Goal: Task Accomplishment & Management: Complete application form

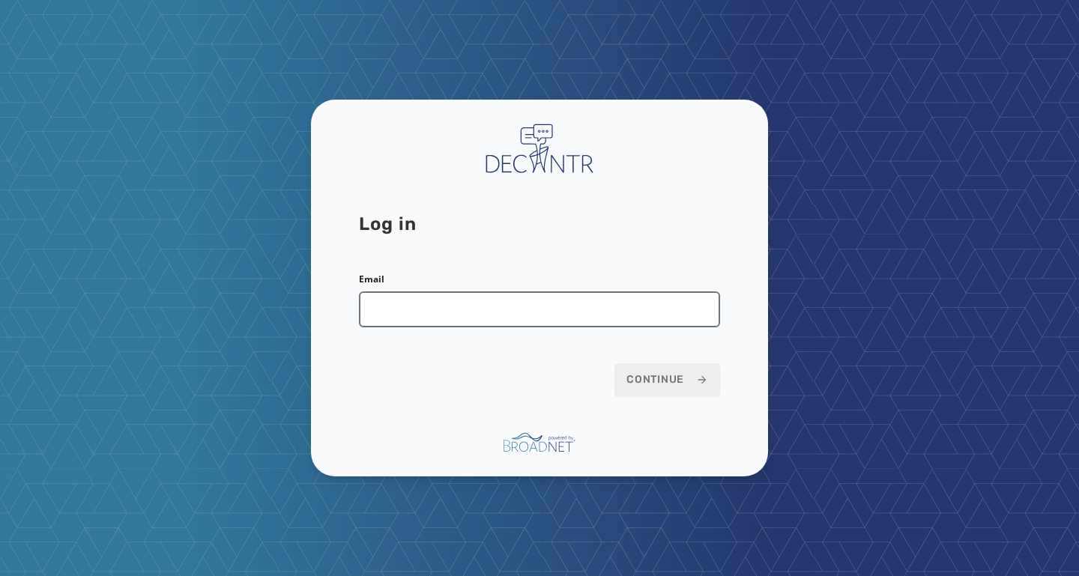
click at [595, 302] on input "Email" at bounding box center [539, 310] width 361 height 36
type input "**********"
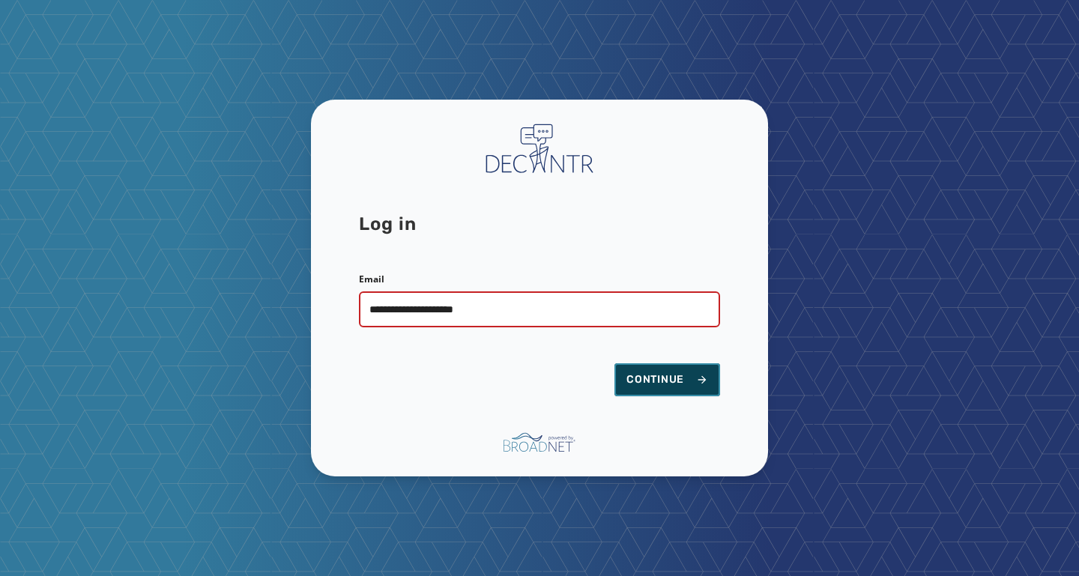
click at [633, 375] on span "Continue" at bounding box center [668, 380] width 82 height 15
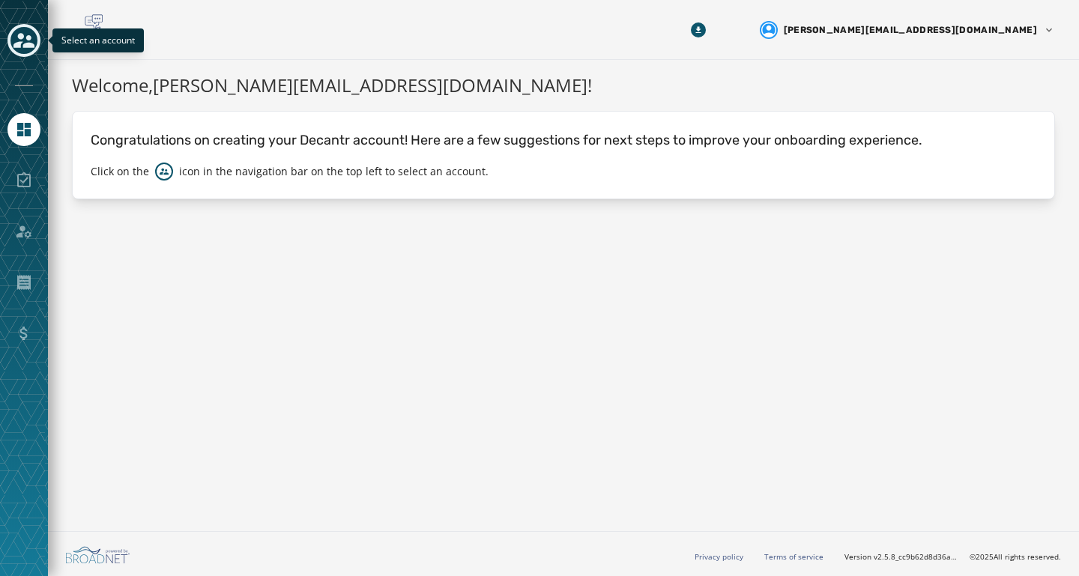
click at [25, 42] on icon "Toggle account select drawer" at bounding box center [23, 40] width 21 height 21
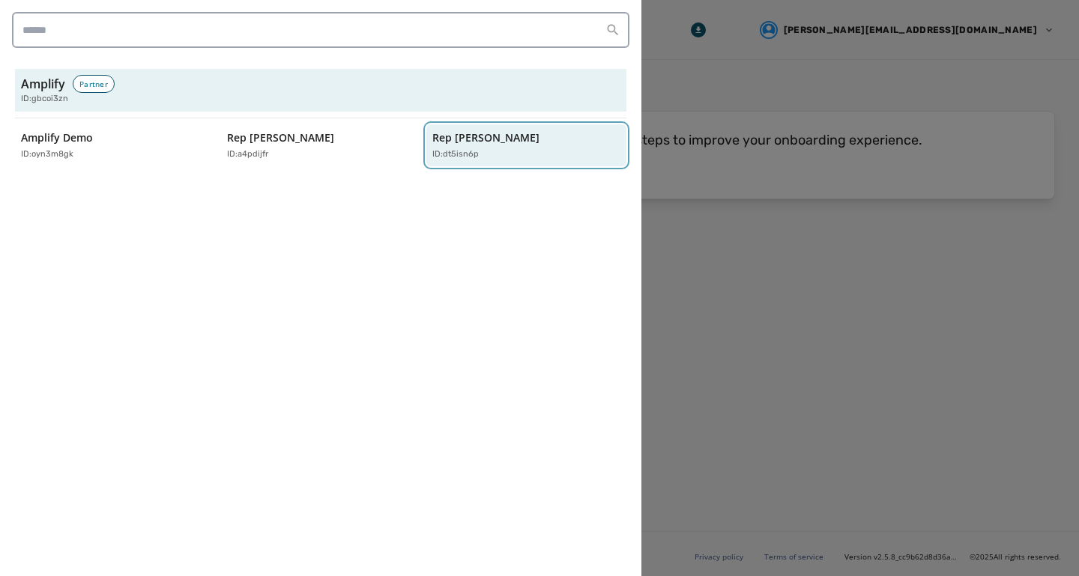
click at [458, 145] on div "Rep [PERSON_NAME] ID: dt5isn6p" at bounding box center [518, 145] width 173 height 31
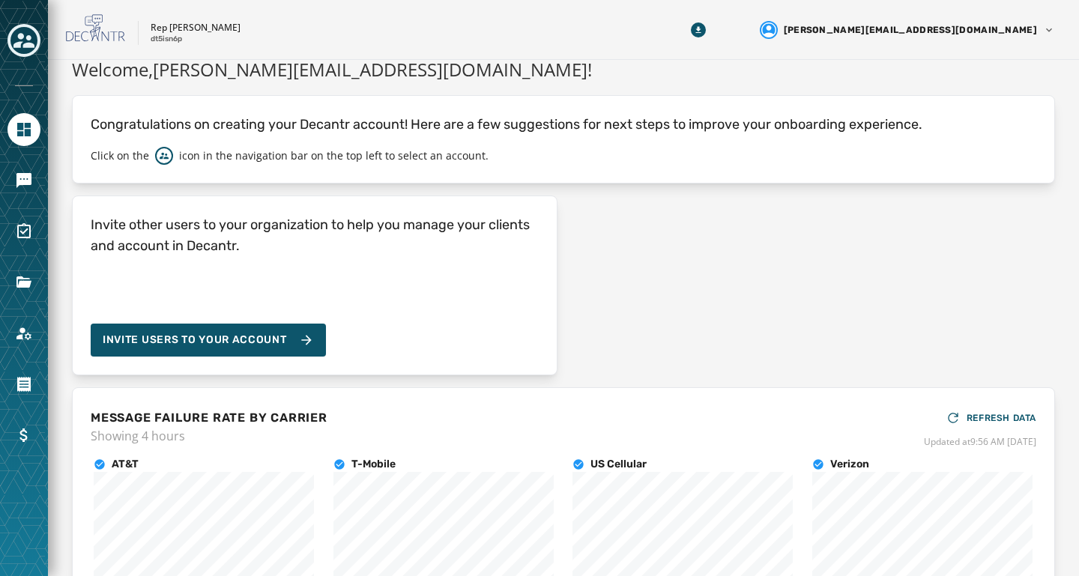
scroll to position [19, 0]
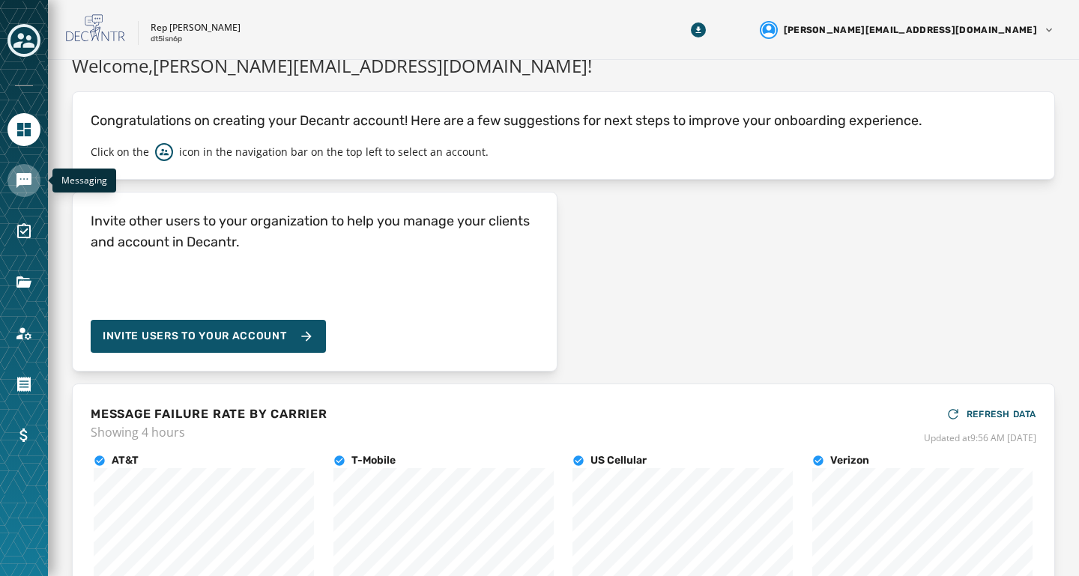
click at [27, 187] on icon "Navigate to Messaging" at bounding box center [24, 181] width 18 height 18
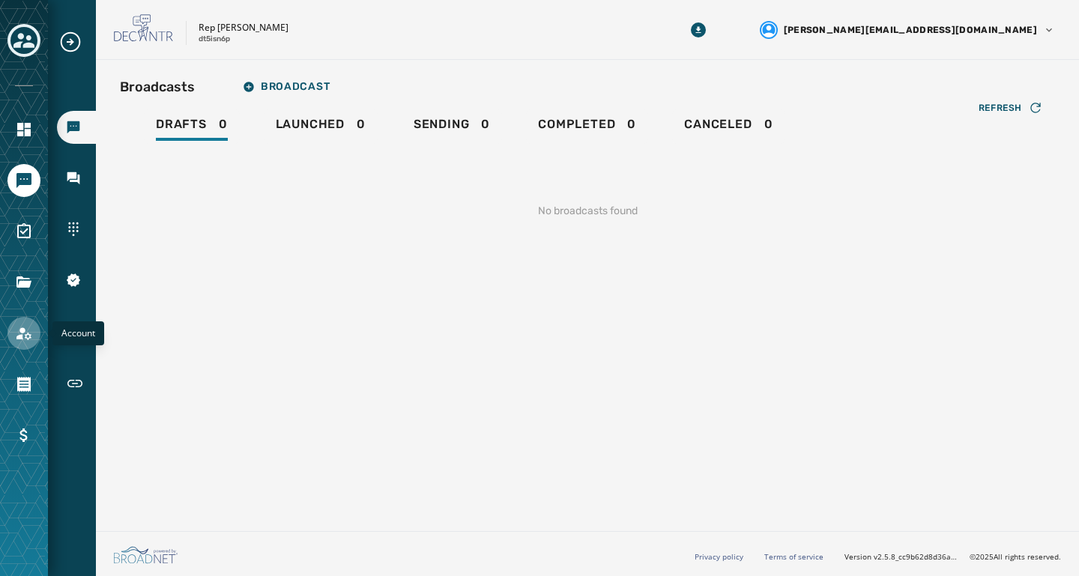
click at [22, 332] on icon "Navigate to Account" at bounding box center [23, 334] width 15 height 13
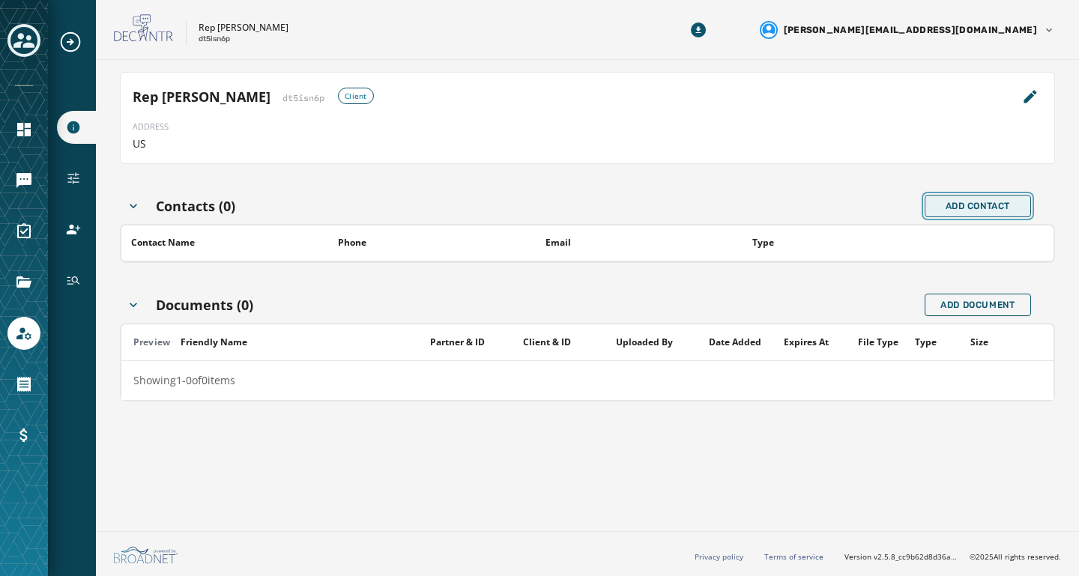
click at [956, 205] on span "Add Contact" at bounding box center [978, 206] width 65 height 12
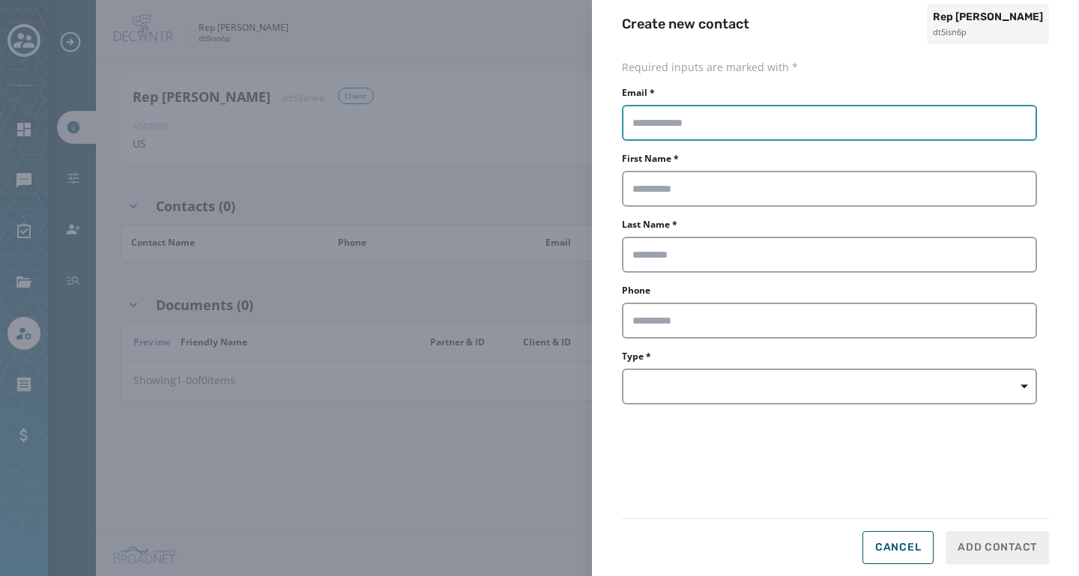
click at [740, 132] on input "Email *" at bounding box center [829, 123] width 415 height 36
type input "**********"
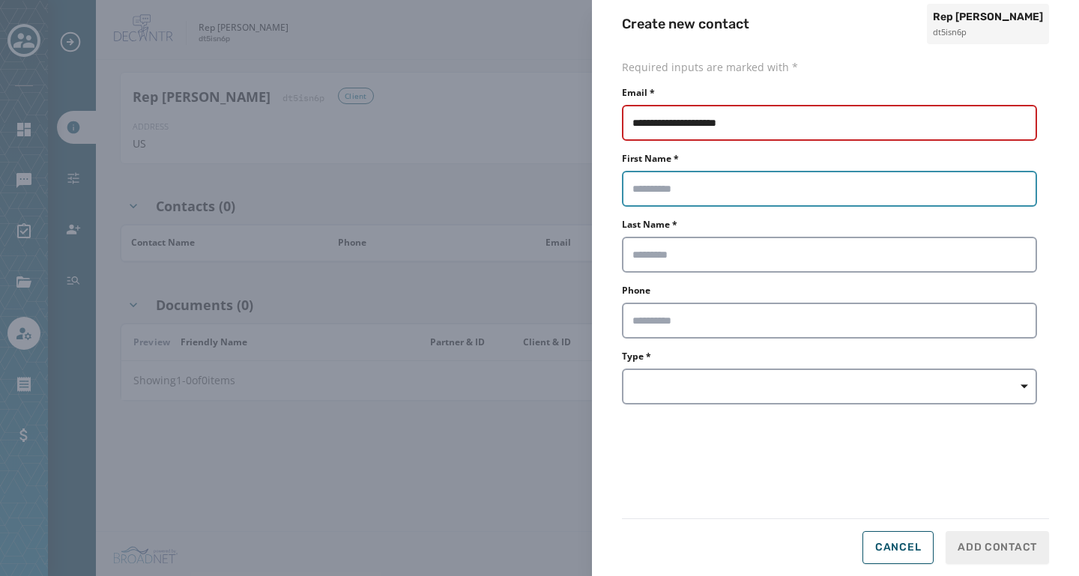
click at [723, 180] on input "First Name *" at bounding box center [829, 189] width 415 height 36
type input "******"
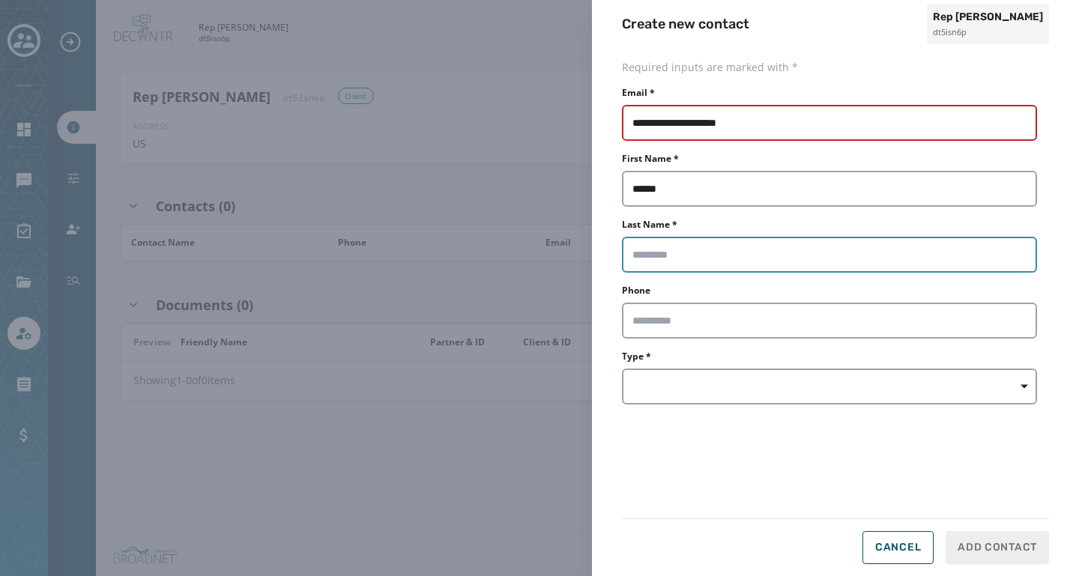
click at [669, 245] on input "Last Name *" at bounding box center [829, 255] width 415 height 36
type input "****"
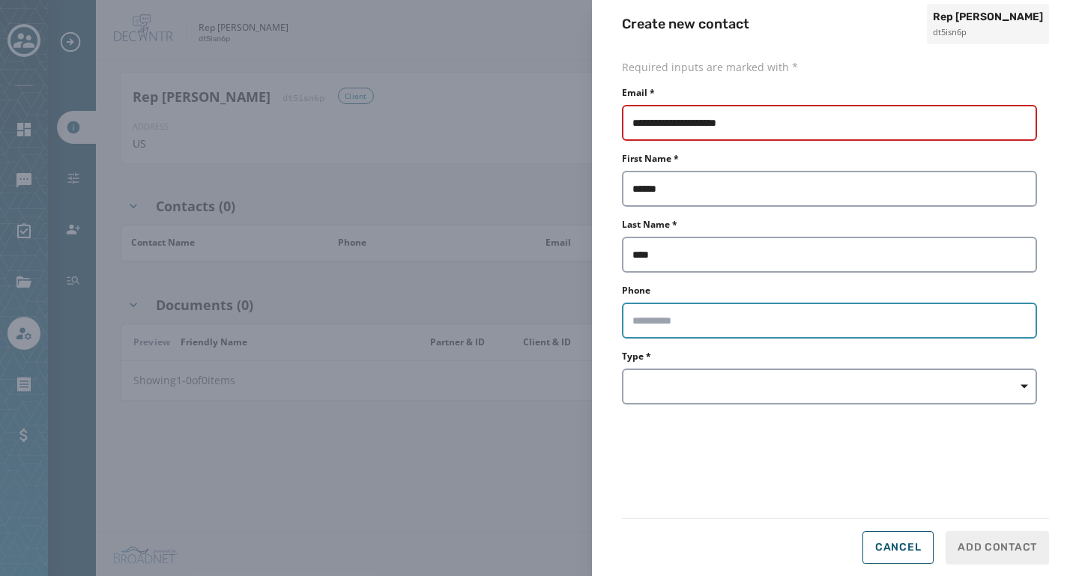
click at [651, 315] on input "Phone" at bounding box center [829, 321] width 415 height 36
type input "**********"
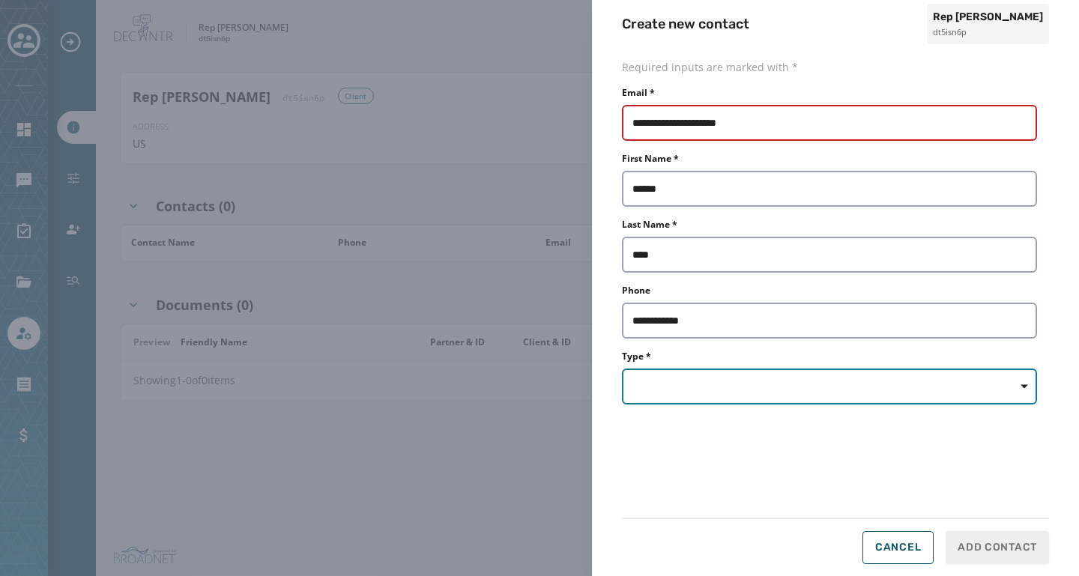
click at [675, 387] on button "button" at bounding box center [829, 387] width 415 height 36
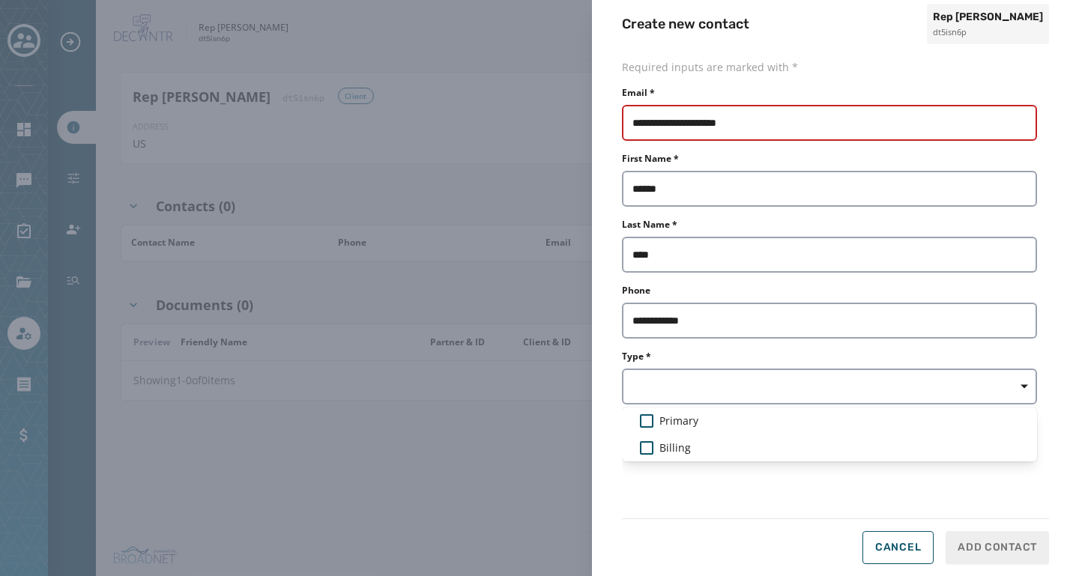
click at [655, 525] on form "**********" at bounding box center [835, 312] width 427 height 504
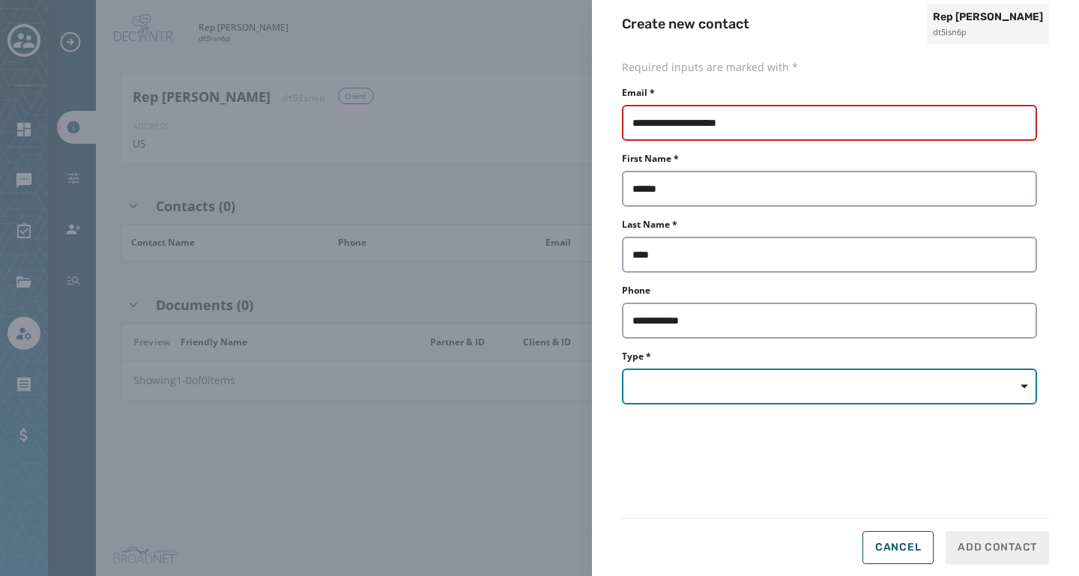
click at [726, 389] on button "button" at bounding box center [829, 387] width 415 height 36
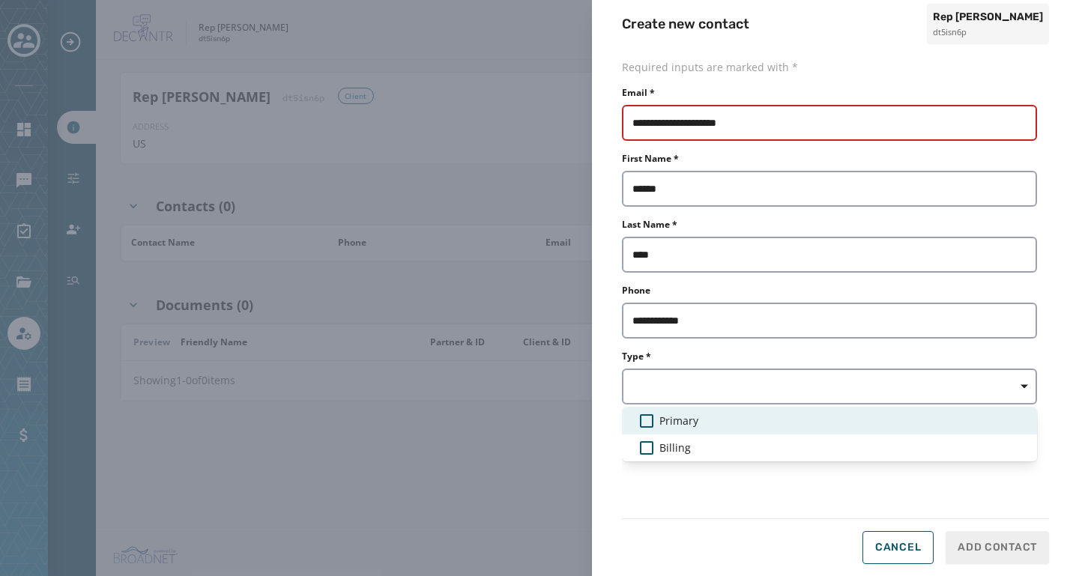
click at [667, 426] on span "Primary" at bounding box center [679, 421] width 39 height 15
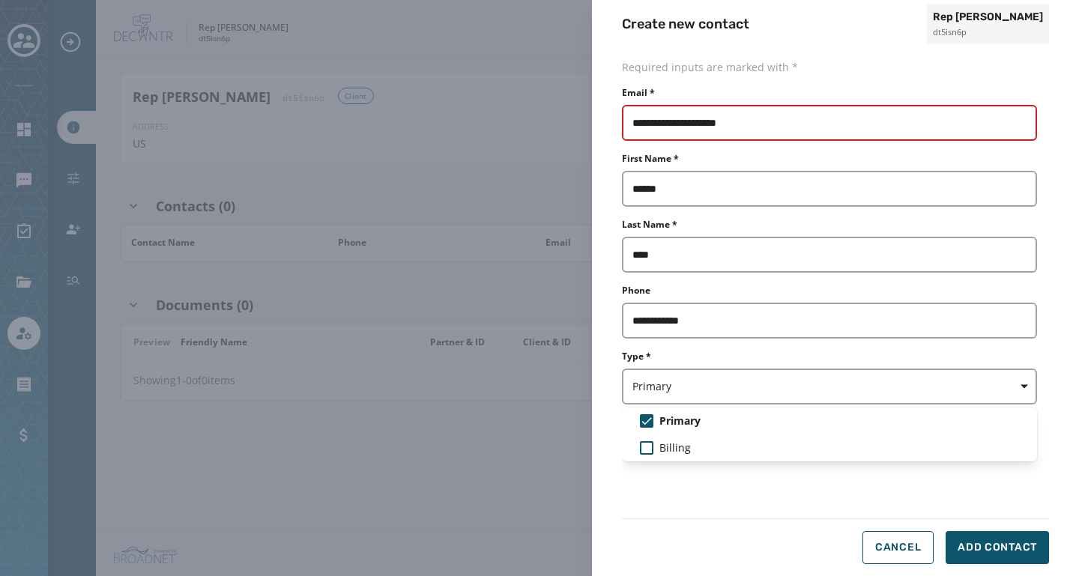
click at [974, 538] on form "**********" at bounding box center [835, 312] width 427 height 504
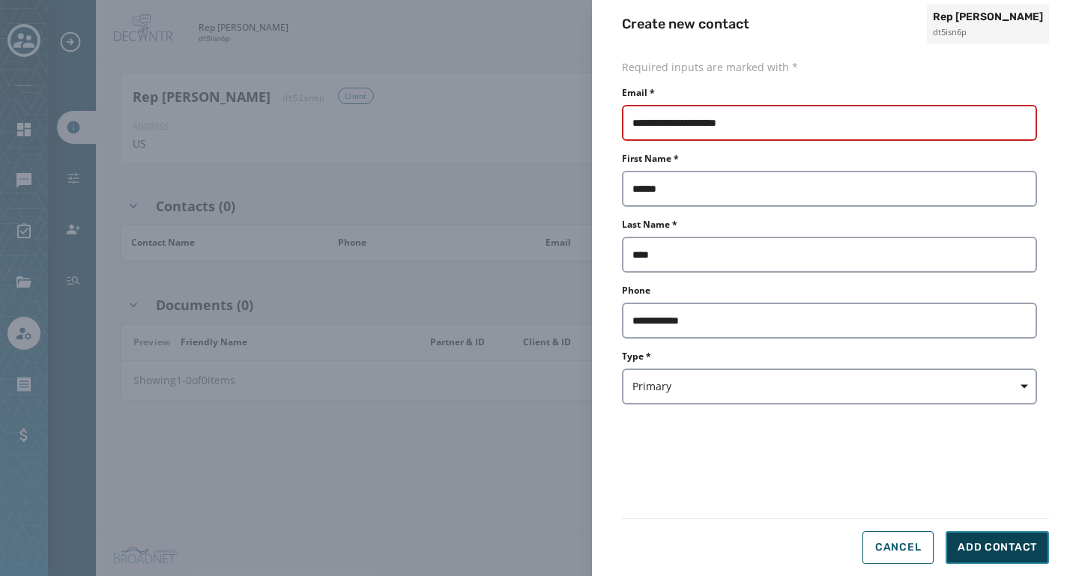
click at [989, 551] on span "Add Contact" at bounding box center [997, 547] width 79 height 15
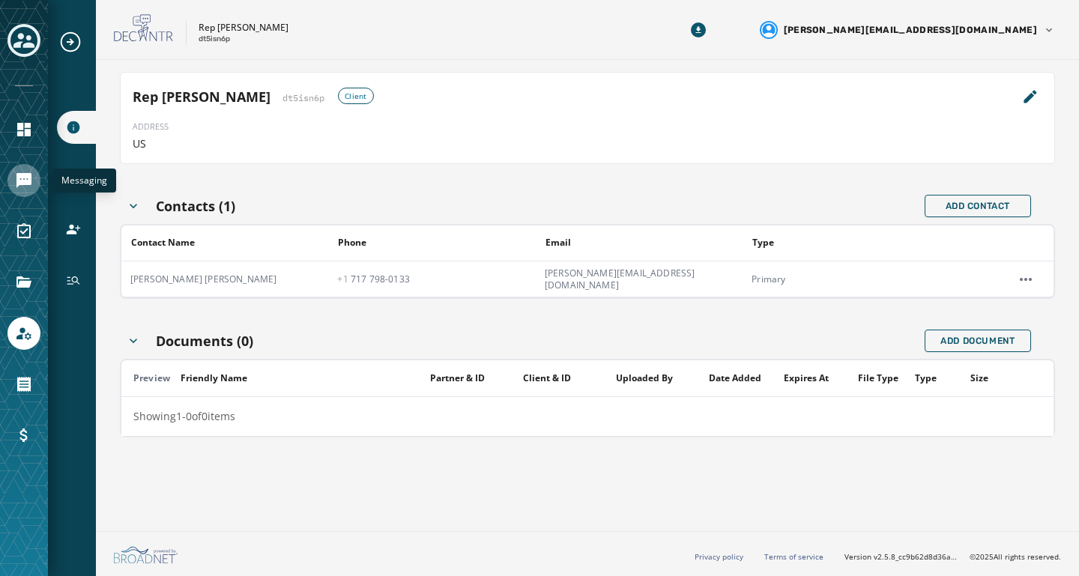
click at [28, 178] on icon "Navigate to Messaging" at bounding box center [23, 180] width 15 height 15
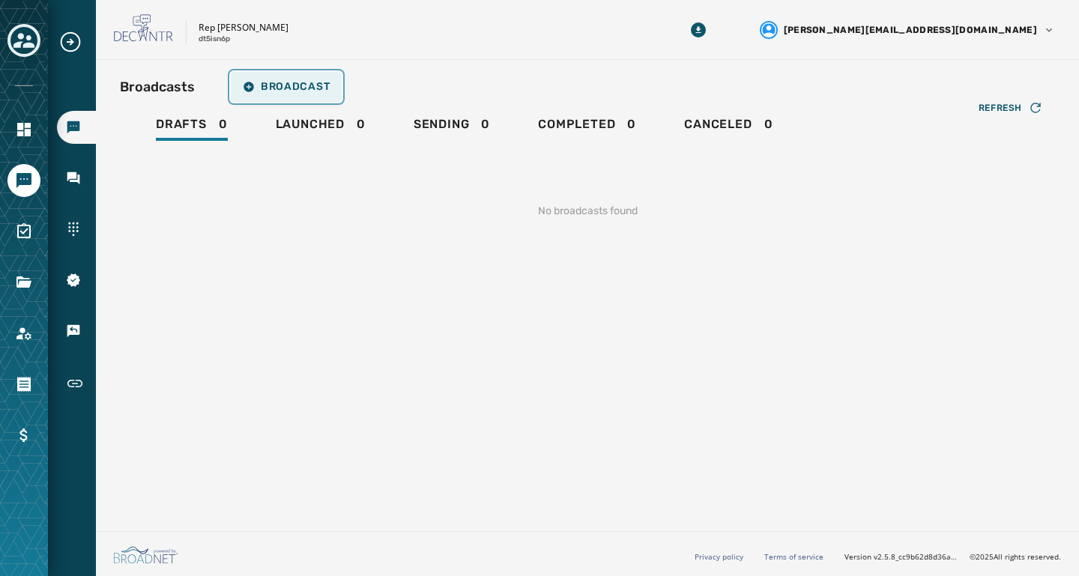
click at [290, 81] on span "Broadcast" at bounding box center [286, 87] width 87 height 12
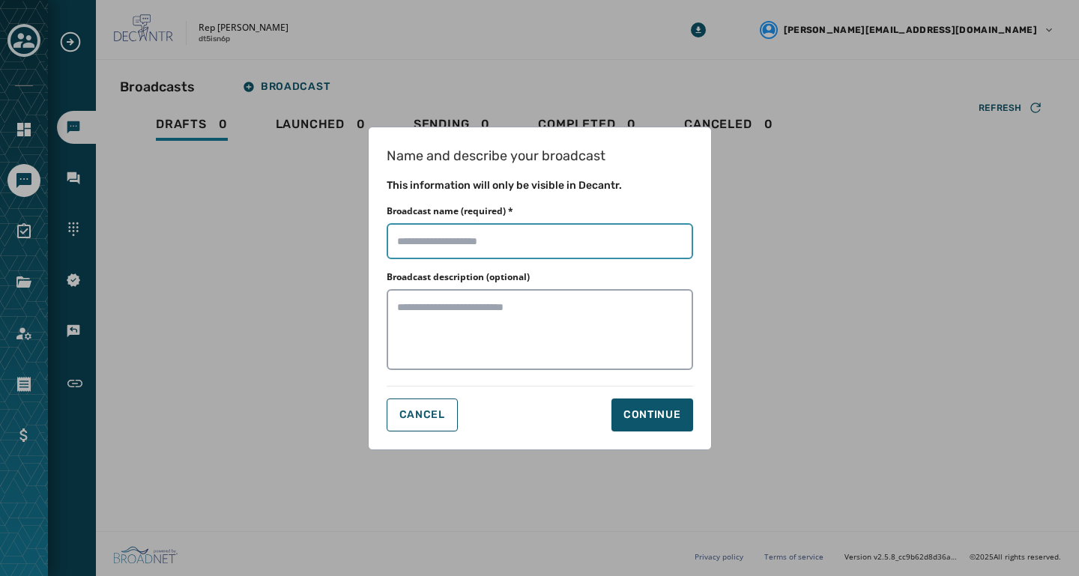
click at [447, 242] on input "Broadcast name (required) *" at bounding box center [540, 241] width 307 height 36
type input "**********"
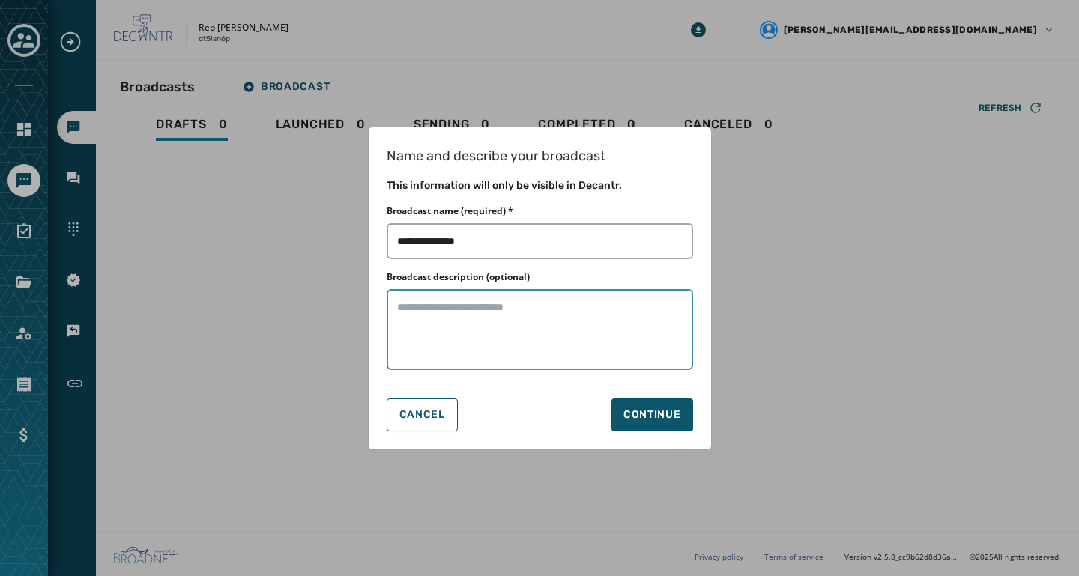
click at [449, 320] on textarea "Broadcast description (optional)" at bounding box center [540, 329] width 307 height 81
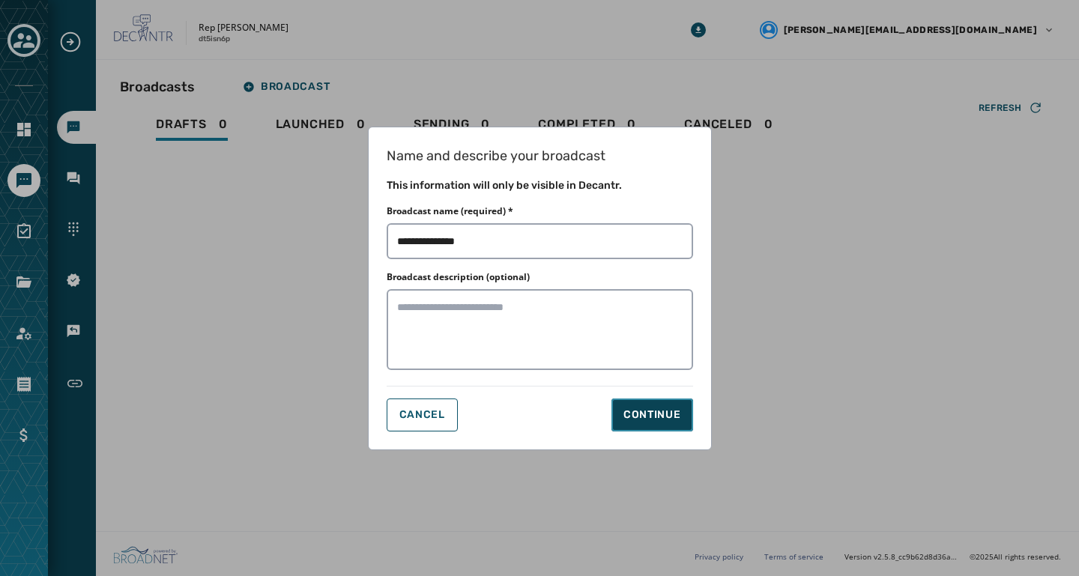
click at [638, 414] on div "Continue" at bounding box center [653, 415] width 58 height 15
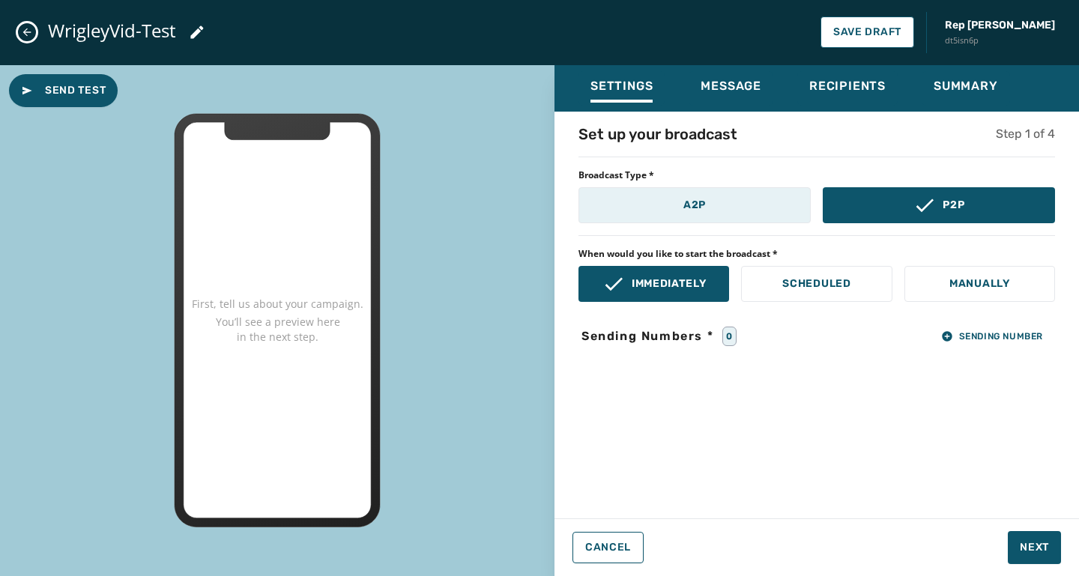
click at [704, 218] on button "A2P" at bounding box center [695, 205] width 232 height 36
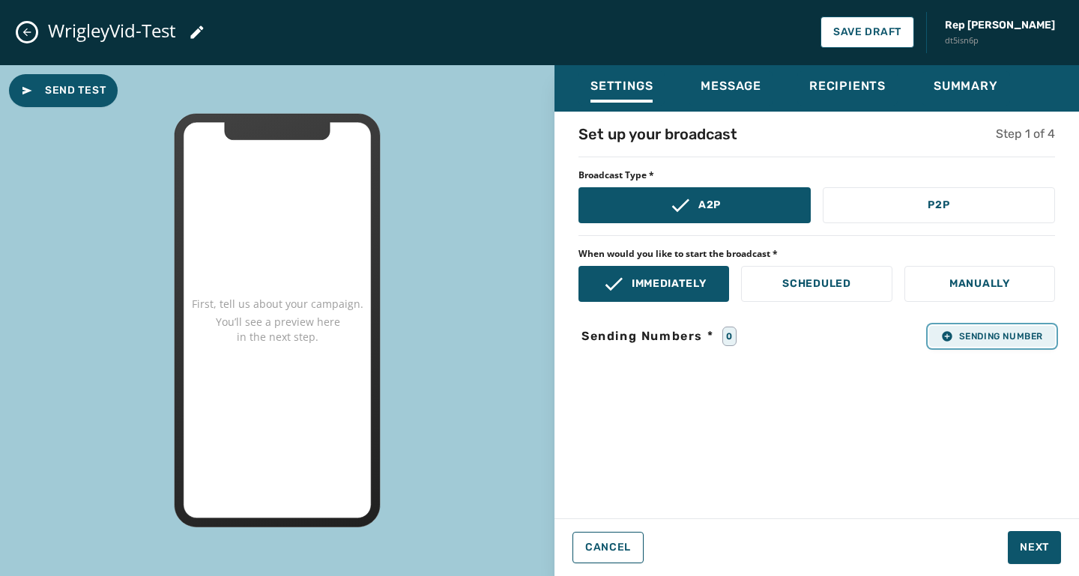
click at [956, 331] on span "Sending Number" at bounding box center [992, 337] width 102 height 12
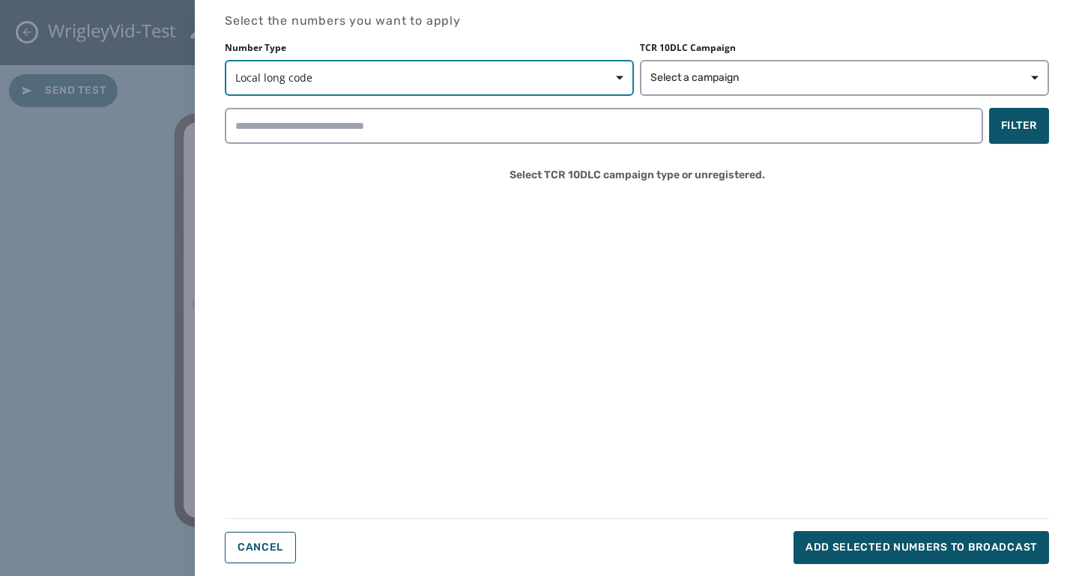
click at [432, 79] on span "Local long code" at bounding box center [429, 77] width 388 height 15
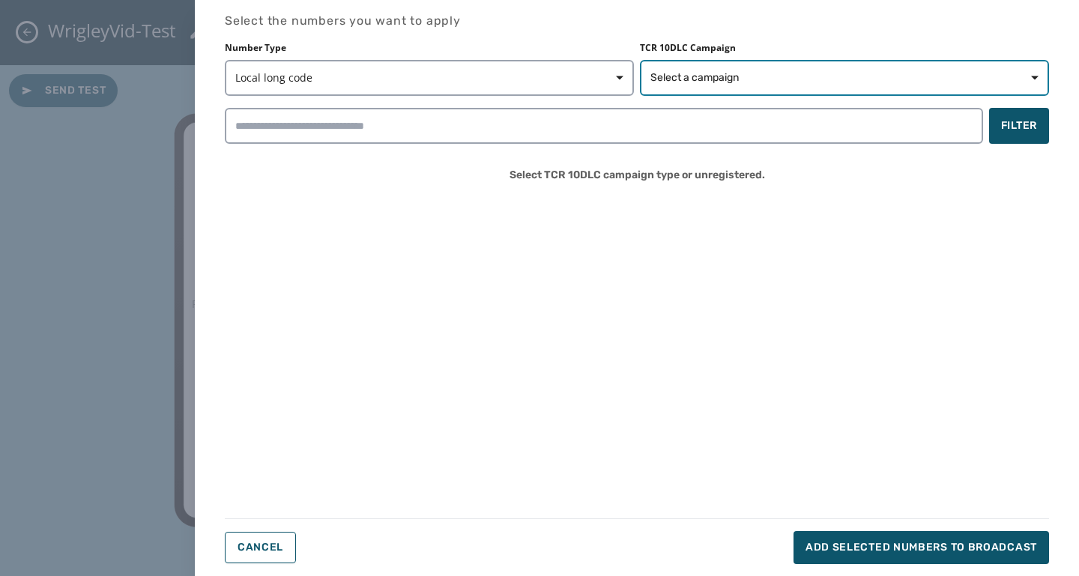
click at [720, 88] on button "Select a campaign" at bounding box center [844, 78] width 409 height 36
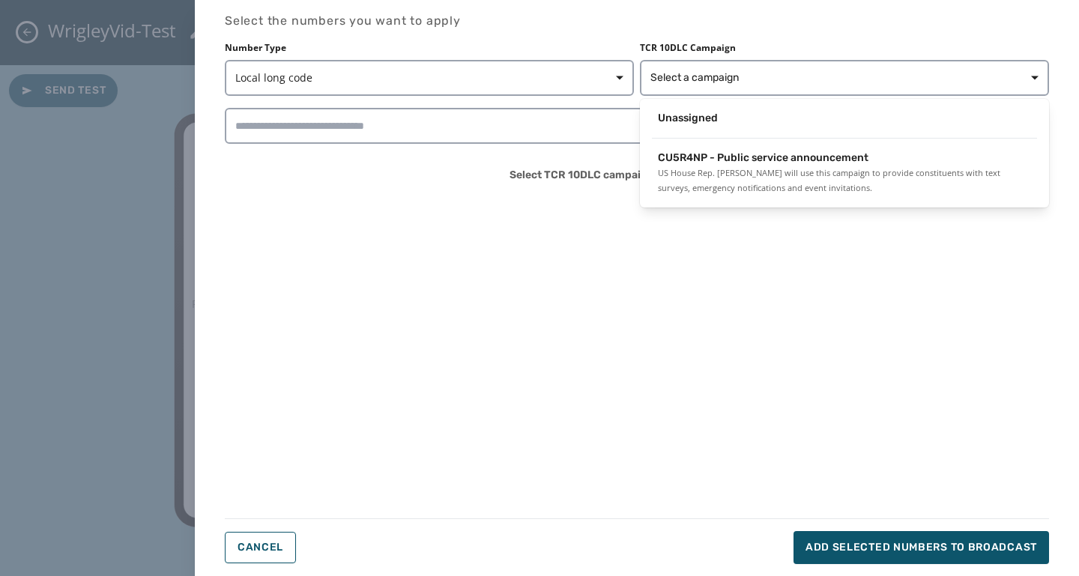
click at [533, 238] on div "Select the numbers you want to apply Number Type Local long code TCR 10DLC Camp…" at bounding box center [637, 288] width 824 height 552
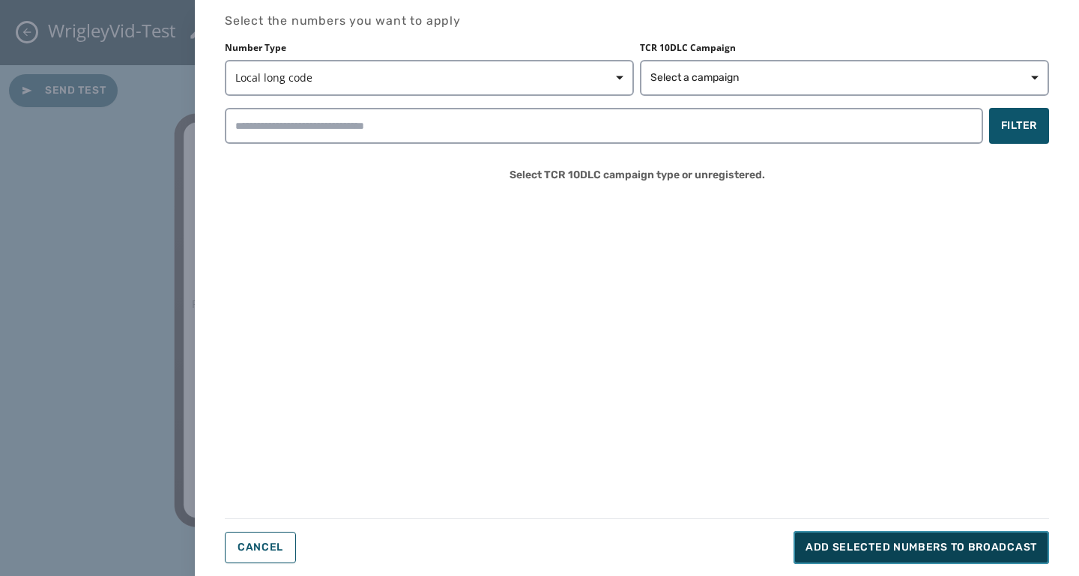
click at [859, 555] on button "Add selected numbers to broadcast" at bounding box center [922, 547] width 256 height 33
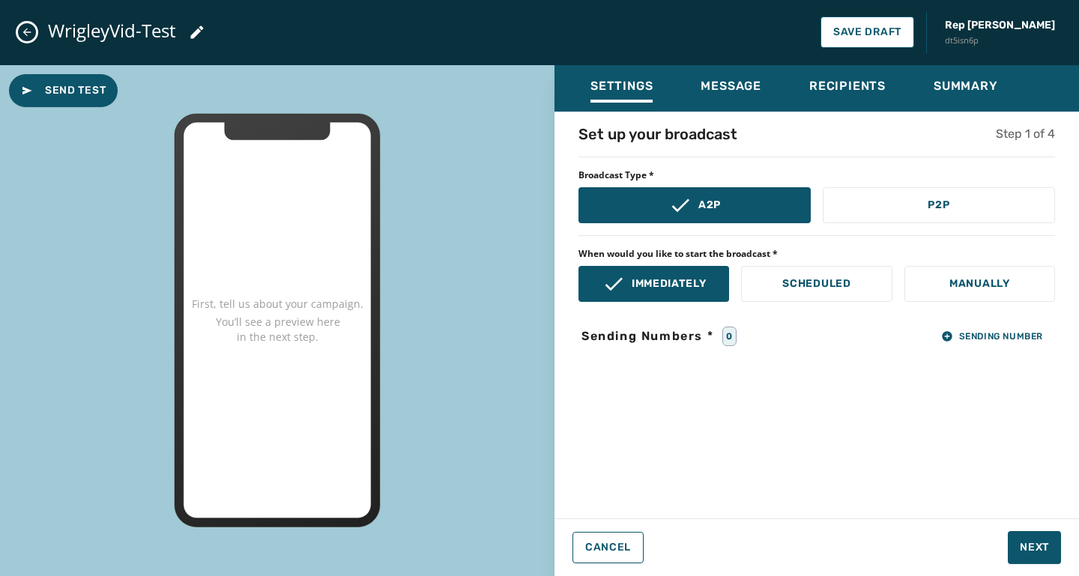
click at [731, 340] on div "0" at bounding box center [730, 336] width 14 height 19
click at [730, 381] on div "Set up your broadcast Step 1 of 4 Broadcast Type * A2P P2P When would you like …" at bounding box center [817, 311] width 525 height 374
click at [902, 37] on span "Save Draft" at bounding box center [867, 32] width 68 height 12
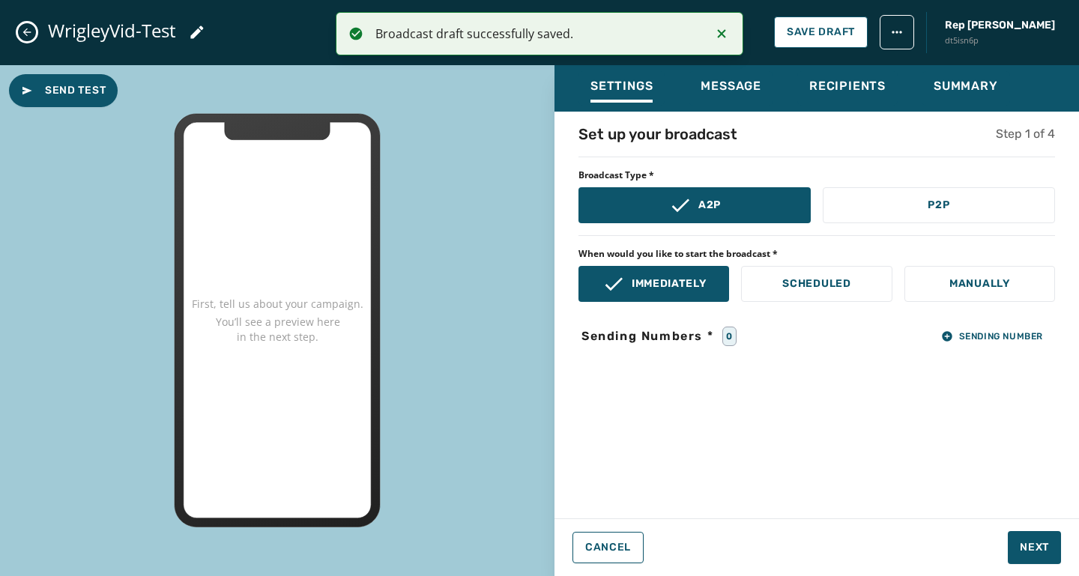
click at [25, 33] on icon "Close admin drawer" at bounding box center [27, 32] width 12 height 12
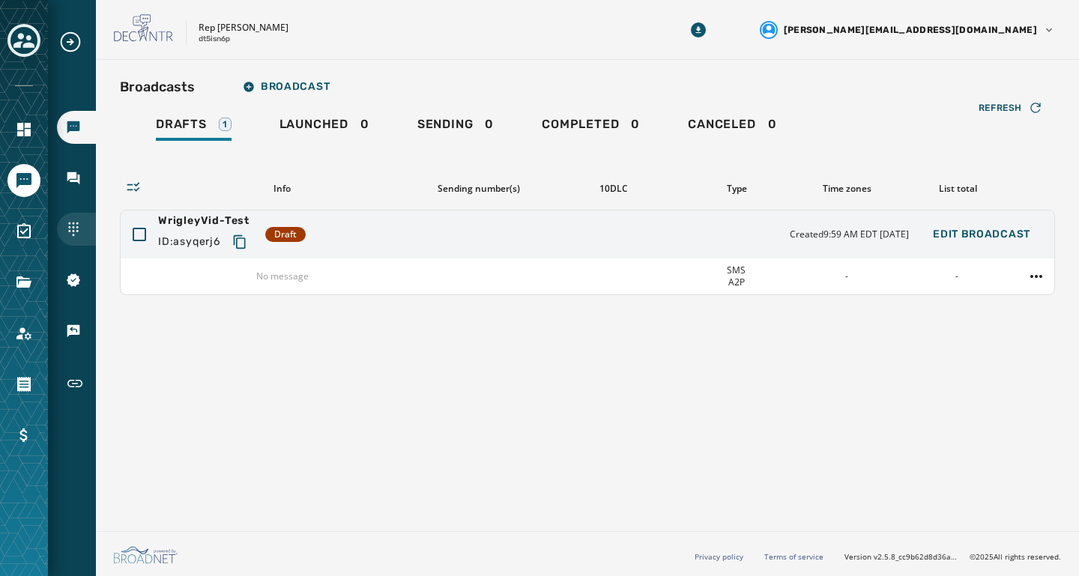
click at [80, 238] on div "Sending Numbers" at bounding box center [76, 229] width 39 height 33
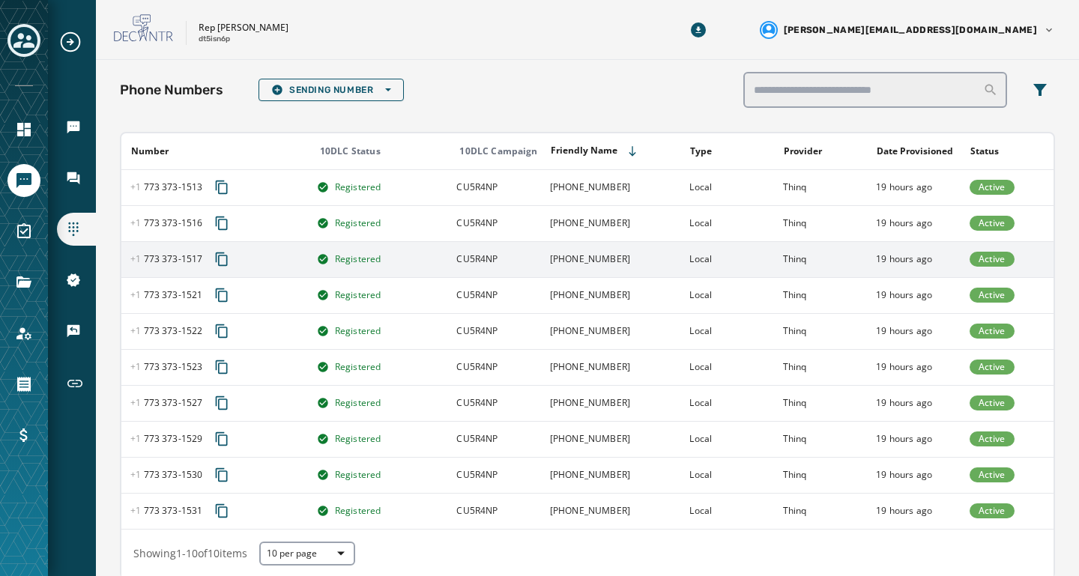
scroll to position [1, 0]
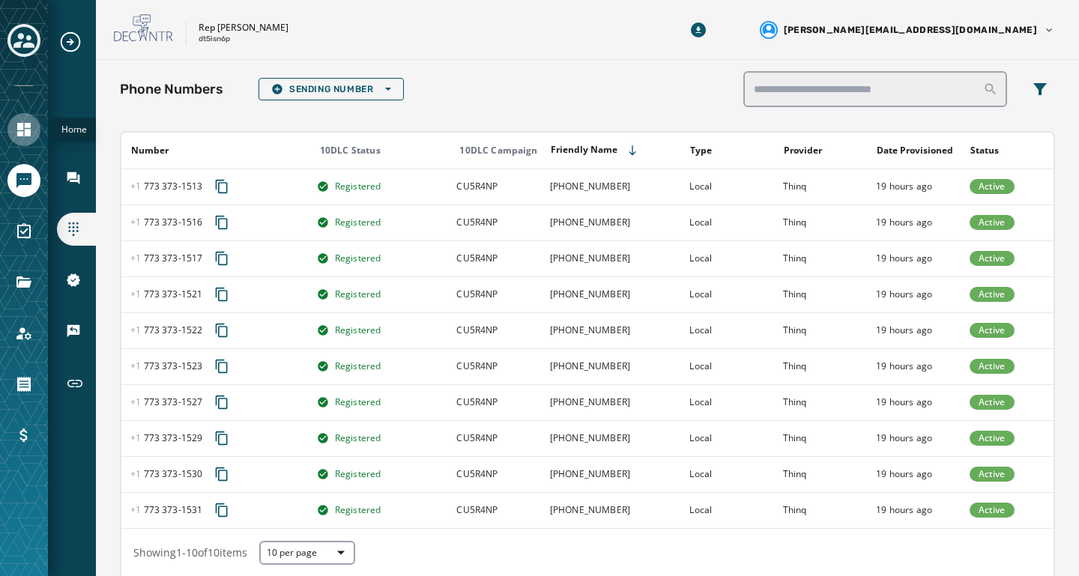
click at [26, 133] on icon "Navigate to Home" at bounding box center [23, 129] width 13 height 13
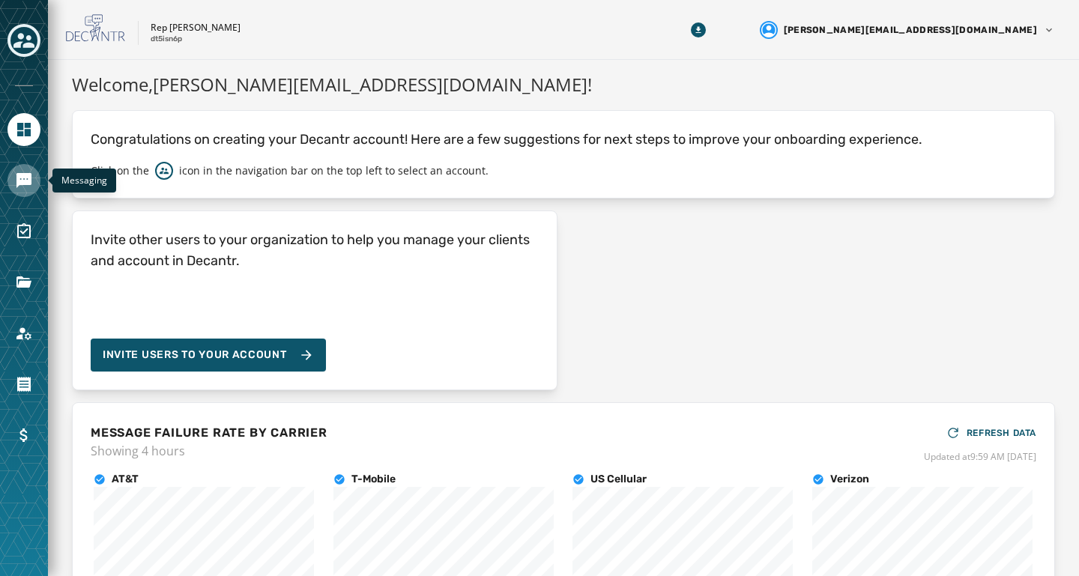
click at [28, 183] on icon "Navigate to Messaging" at bounding box center [23, 180] width 15 height 15
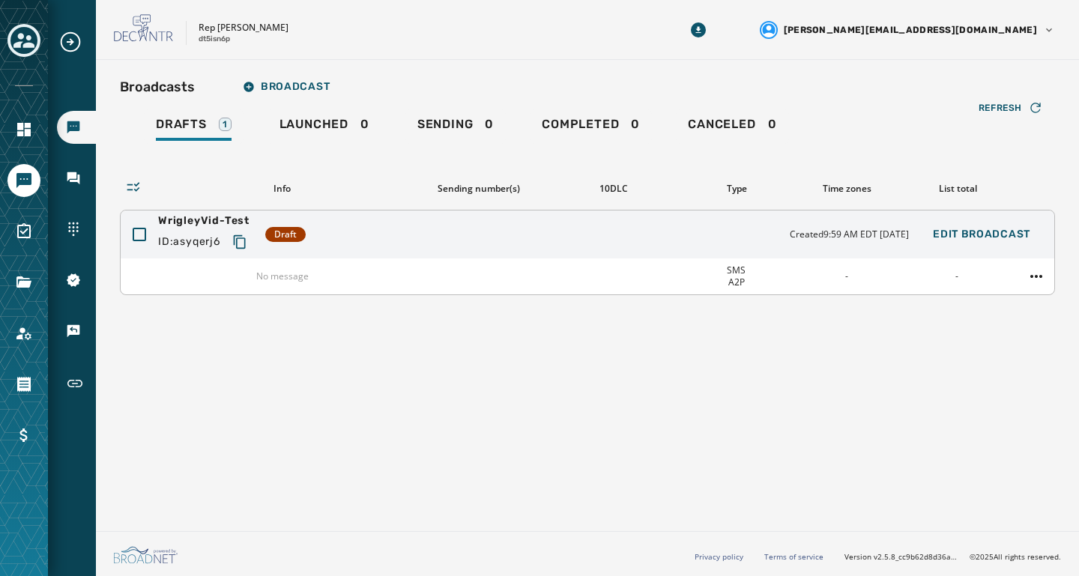
click at [609, 235] on div "WrigleyVid-Test ID: asyqerj6 Draft Created 9:59 AM EDT [DATE] Edit Broadcast" at bounding box center [588, 235] width 934 height 48
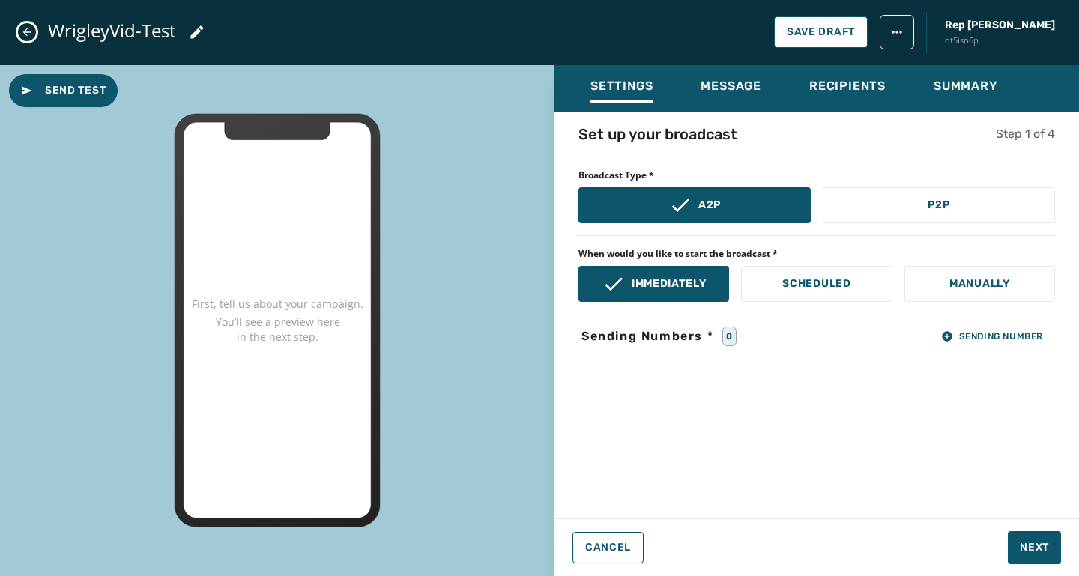
click at [725, 339] on div "0" at bounding box center [730, 336] width 14 height 19
click at [941, 336] on icon "button" at bounding box center [947, 337] width 12 height 12
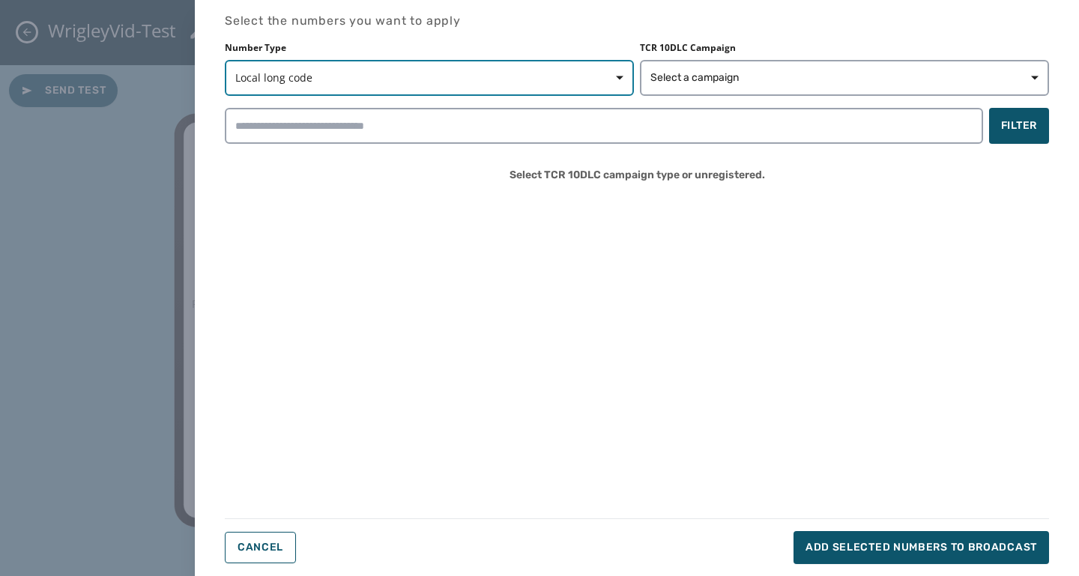
click at [579, 81] on span "Local long code" at bounding box center [429, 77] width 388 height 15
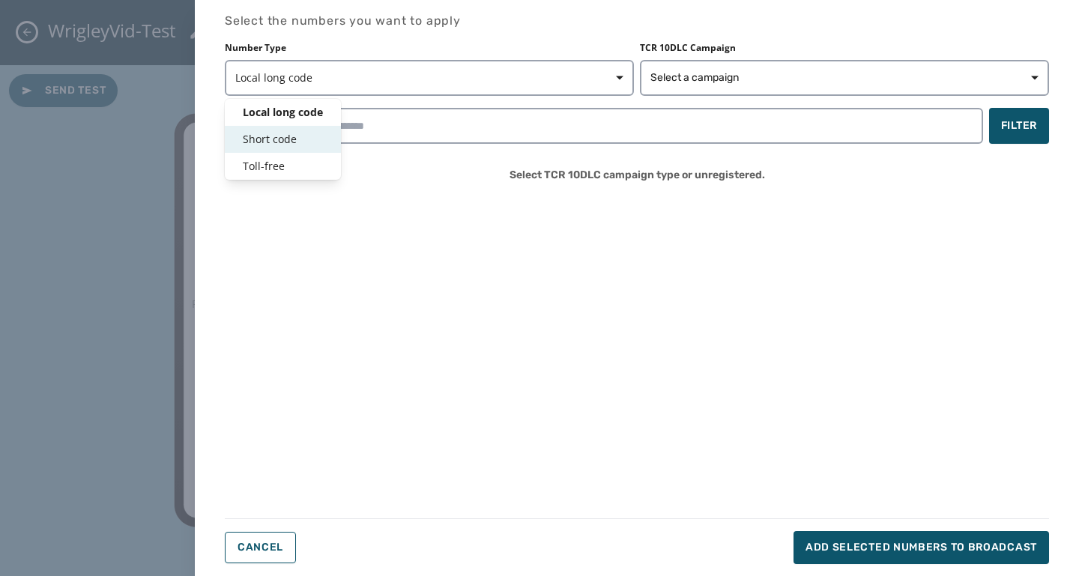
click at [322, 136] on span "Short code" at bounding box center [283, 139] width 80 height 15
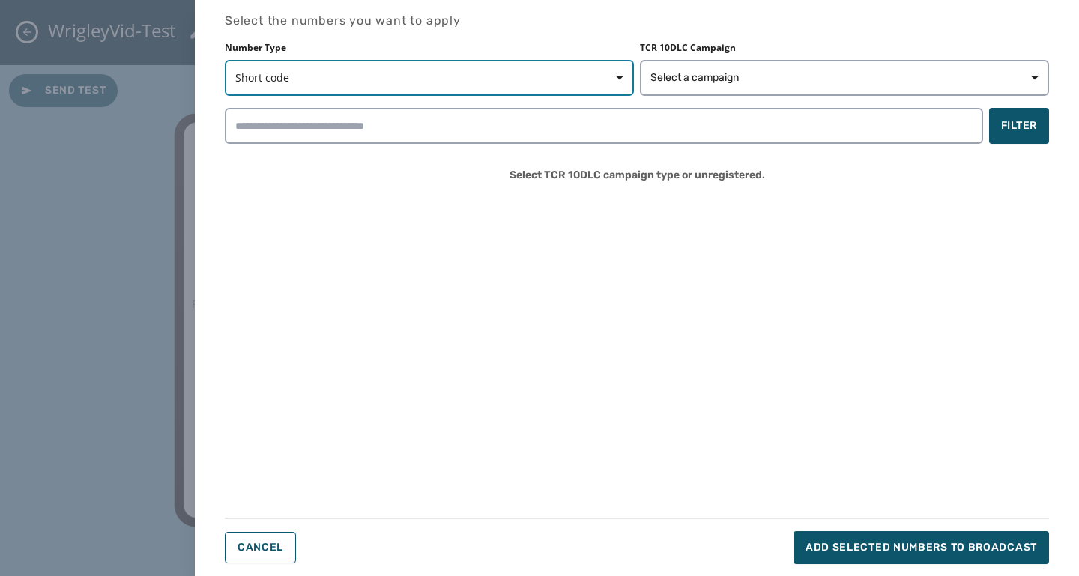
click at [387, 82] on span "Short code" at bounding box center [429, 77] width 388 height 15
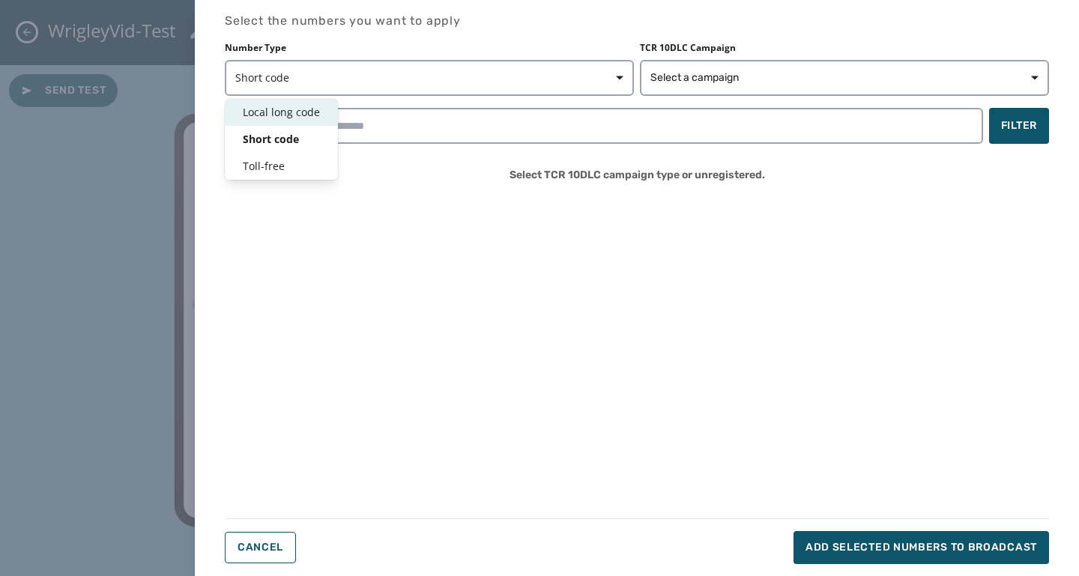
click at [323, 112] on div "Local long code" at bounding box center [281, 112] width 113 height 27
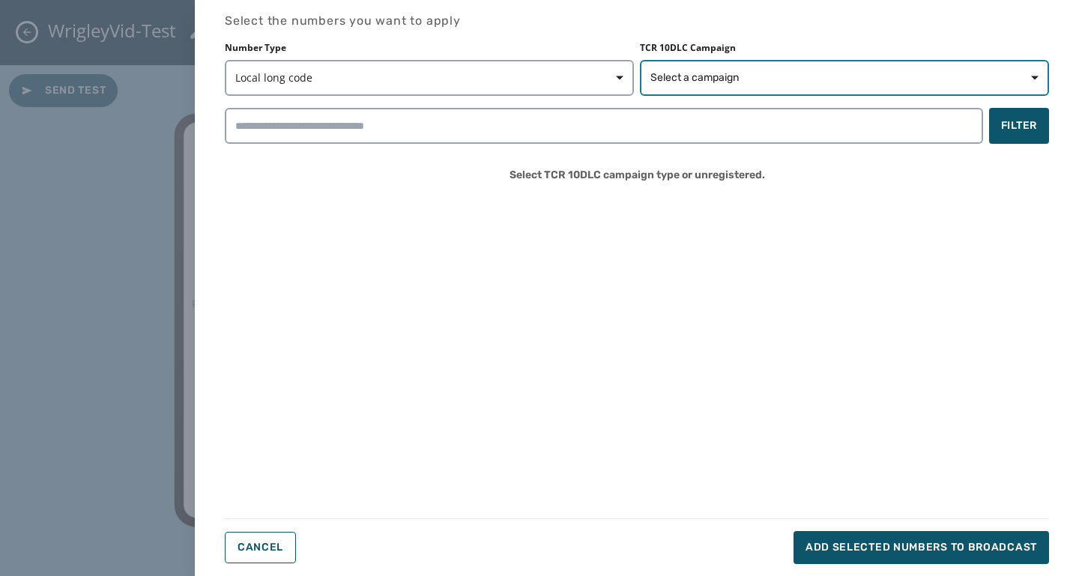
click at [717, 79] on span "Select a campaign" at bounding box center [695, 77] width 88 height 15
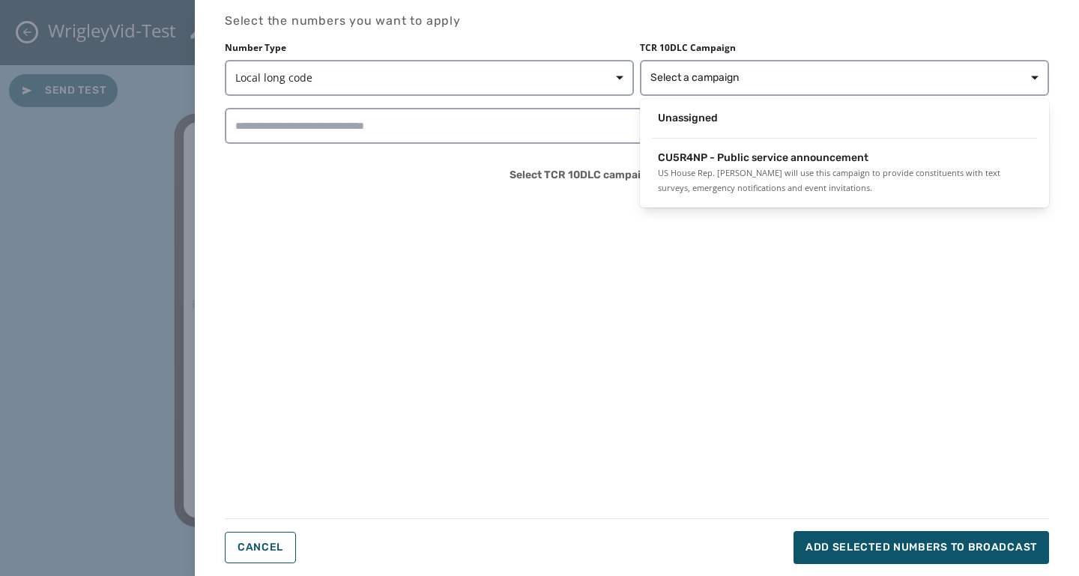
click at [468, 262] on div "Select the numbers you want to apply Number Type Local long code TCR 10DLC Camp…" at bounding box center [637, 288] width 824 height 552
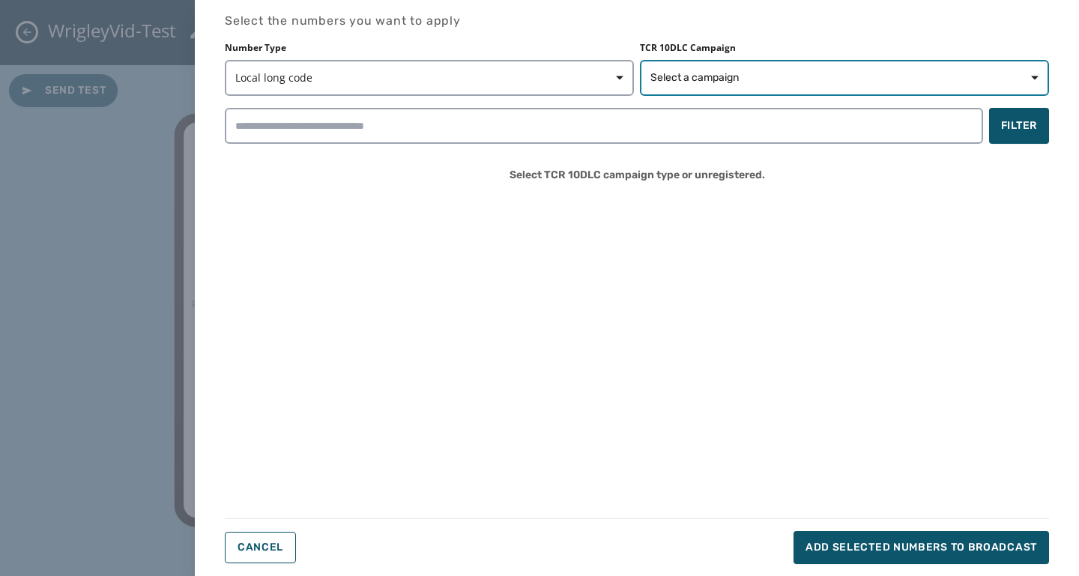
click at [683, 85] on span "Select a campaign" at bounding box center [695, 77] width 88 height 15
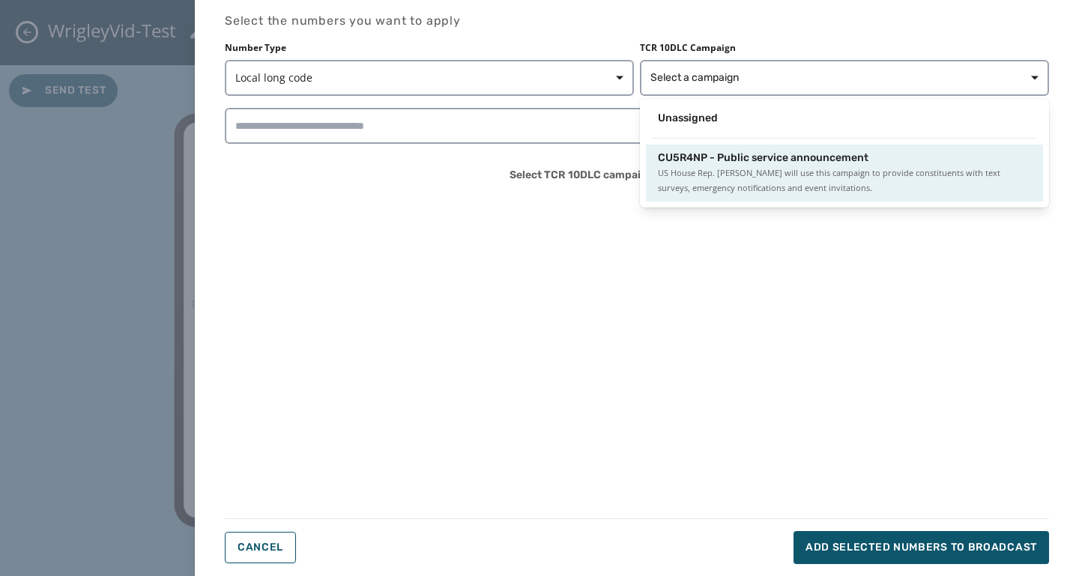
click at [686, 154] on span "CU5R4NP - Public service announcement" at bounding box center [763, 158] width 211 height 15
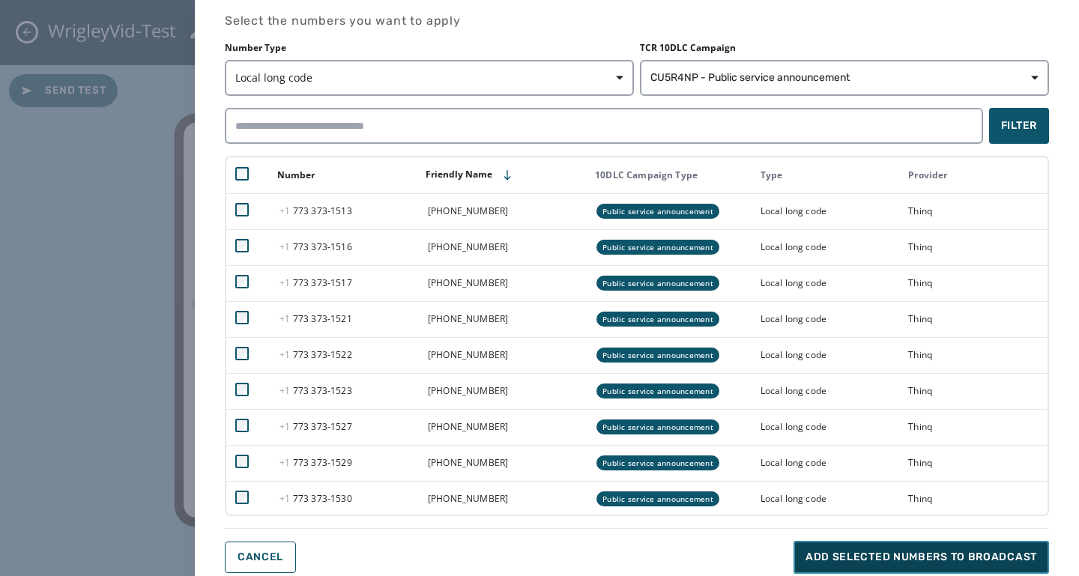
click at [941, 551] on span "Add selected numbers to broadcast" at bounding box center [922, 557] width 232 height 15
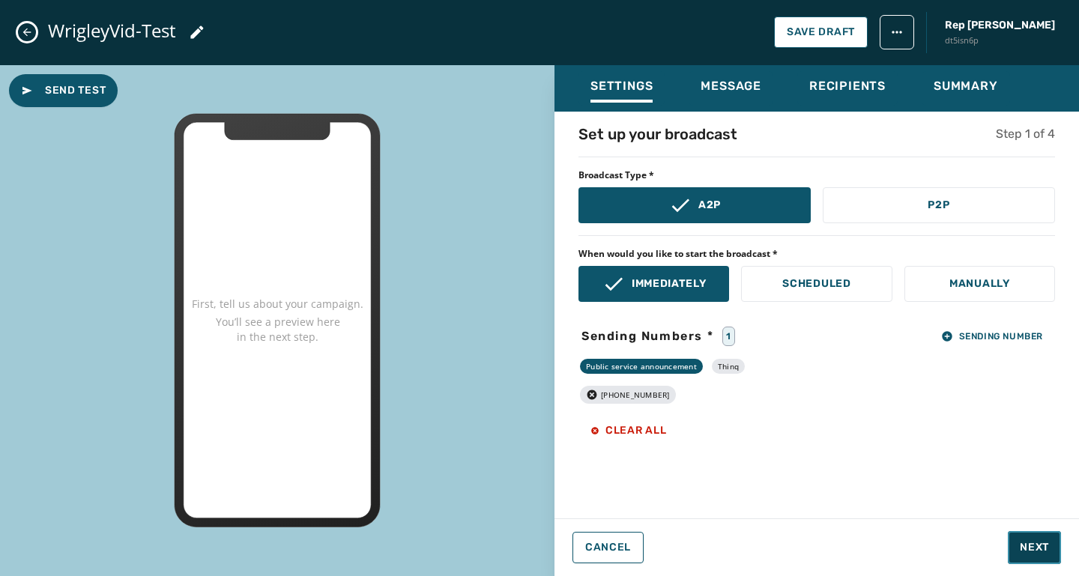
click at [1027, 549] on span "Next" at bounding box center [1034, 547] width 29 height 15
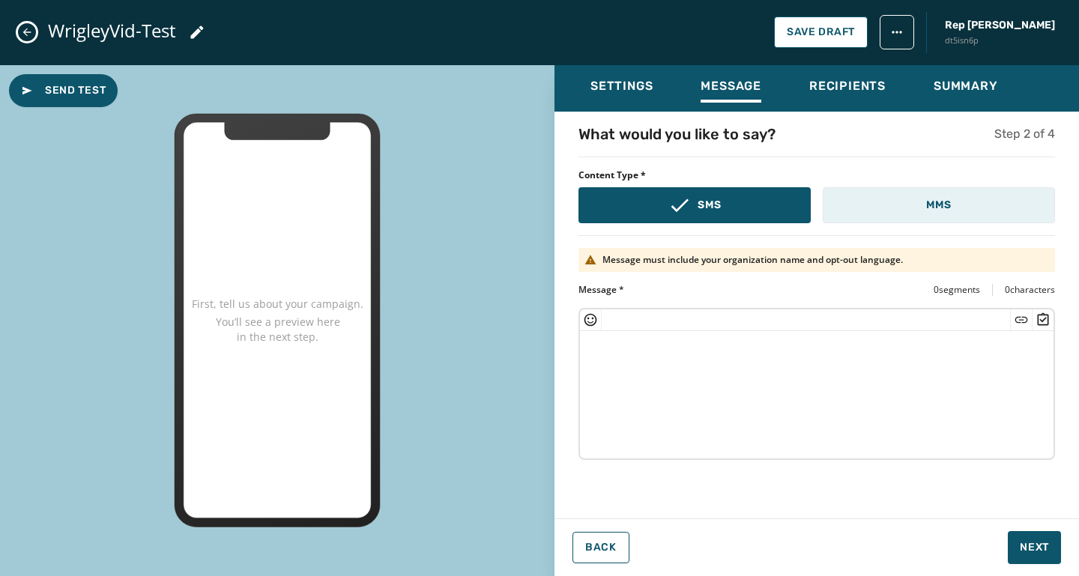
click at [953, 199] on button "MMS" at bounding box center [939, 205] width 232 height 36
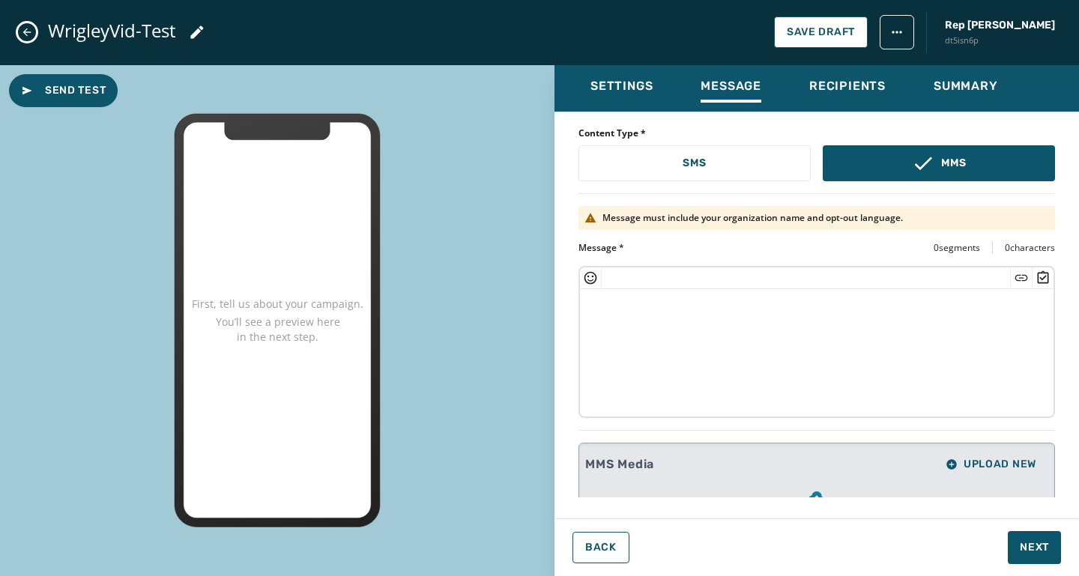
scroll to position [136, 0]
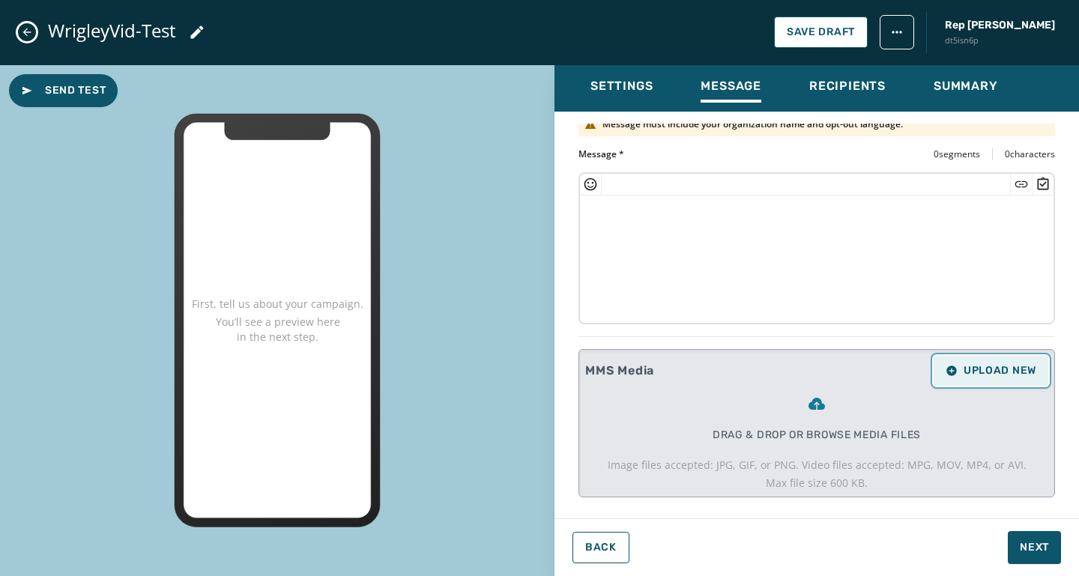
click at [1023, 373] on span "Upload New" at bounding box center [991, 371] width 91 height 12
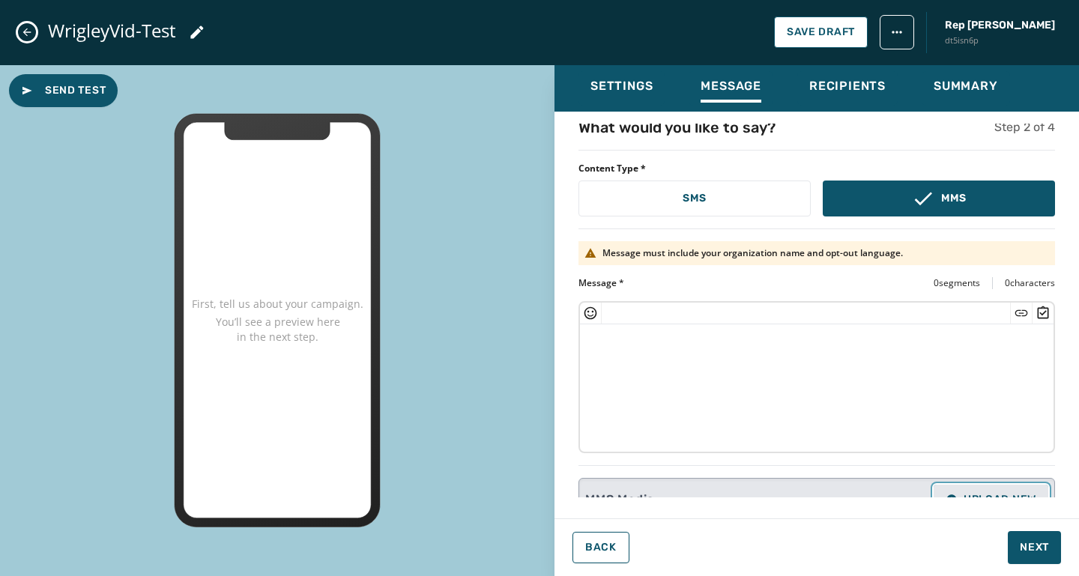
scroll to position [0, 0]
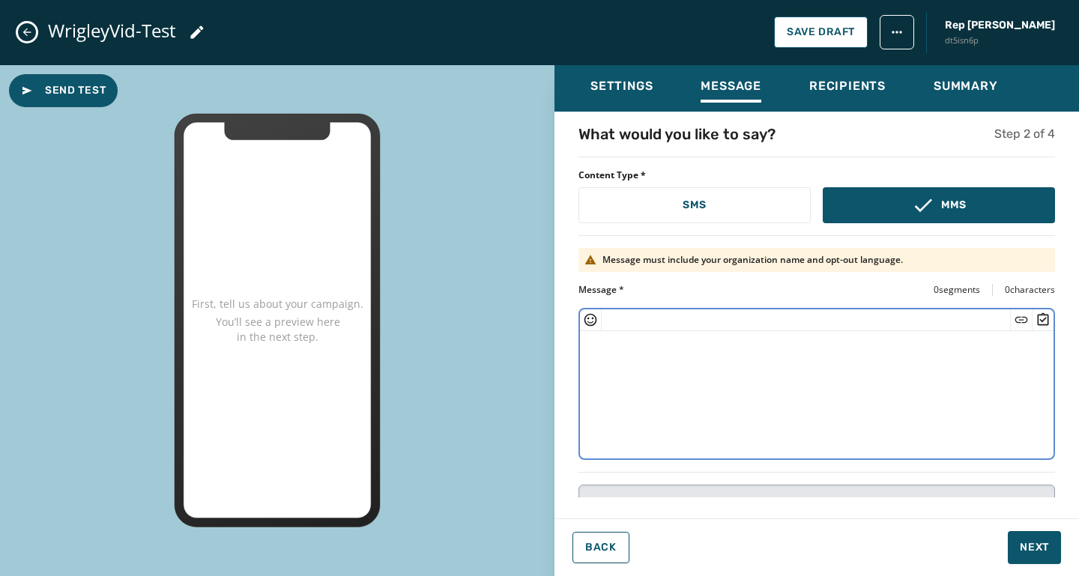
click at [711, 345] on textarea at bounding box center [817, 392] width 474 height 123
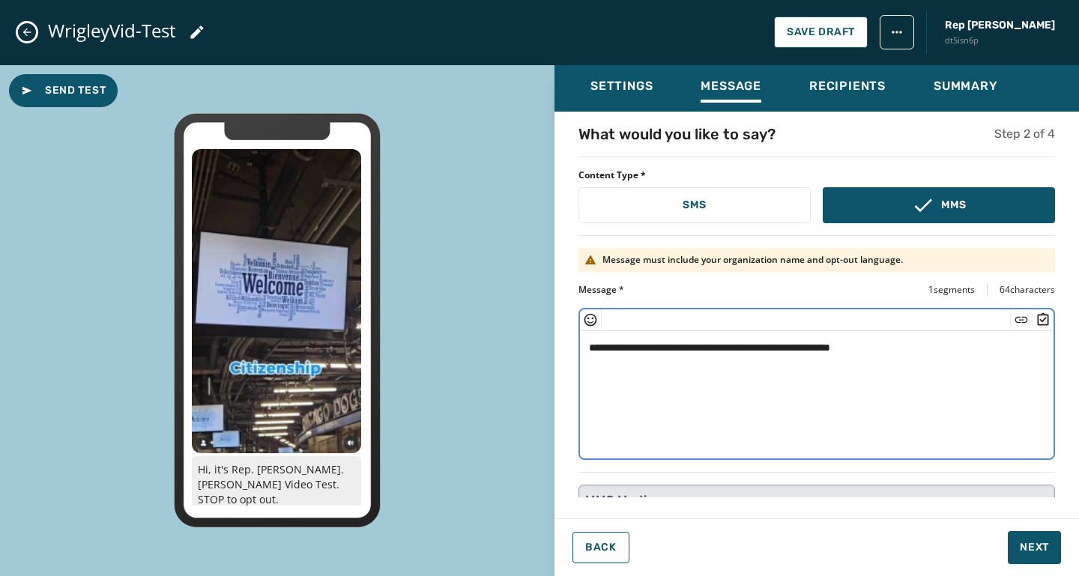
scroll to position [149, 0]
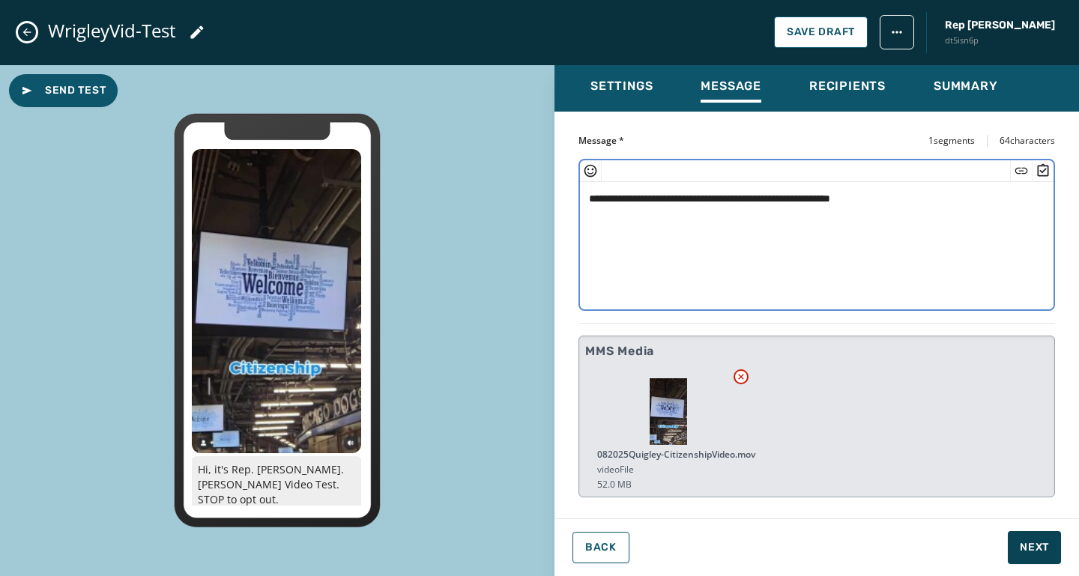
type textarea "**********"
click at [1038, 543] on span "Next" at bounding box center [1034, 547] width 29 height 15
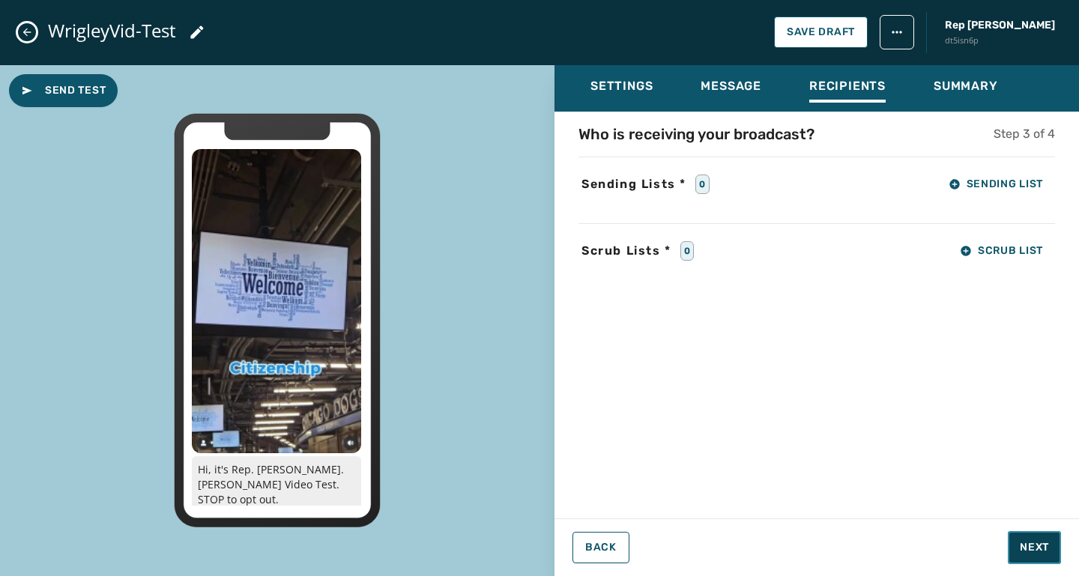
scroll to position [0, 0]
click at [953, 189] on icon "button" at bounding box center [955, 184] width 12 height 12
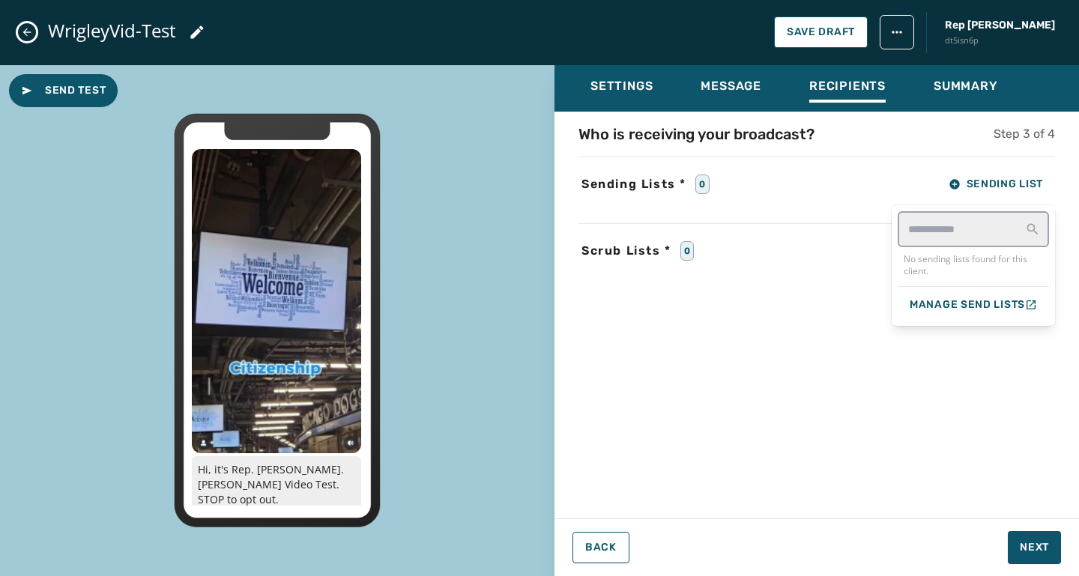
click at [756, 191] on div "Sending Lists * 0 Sending List No sending lists found for this client. Manage S…" at bounding box center [817, 184] width 477 height 30
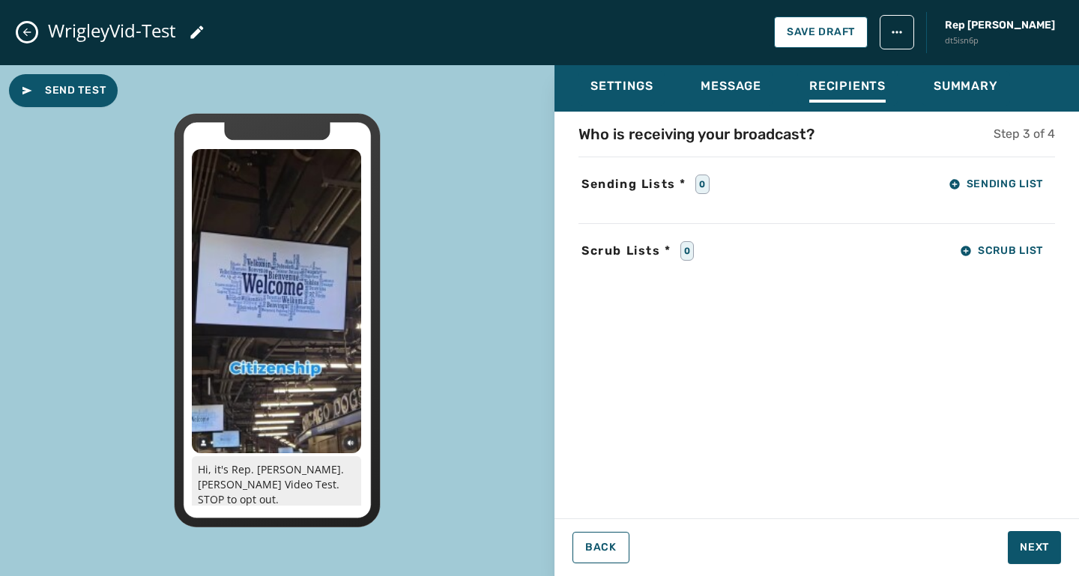
click at [686, 182] on span "Sending Lists *" at bounding box center [634, 184] width 111 height 18
click at [985, 247] on span "Scrub List" at bounding box center [1001, 251] width 83 height 12
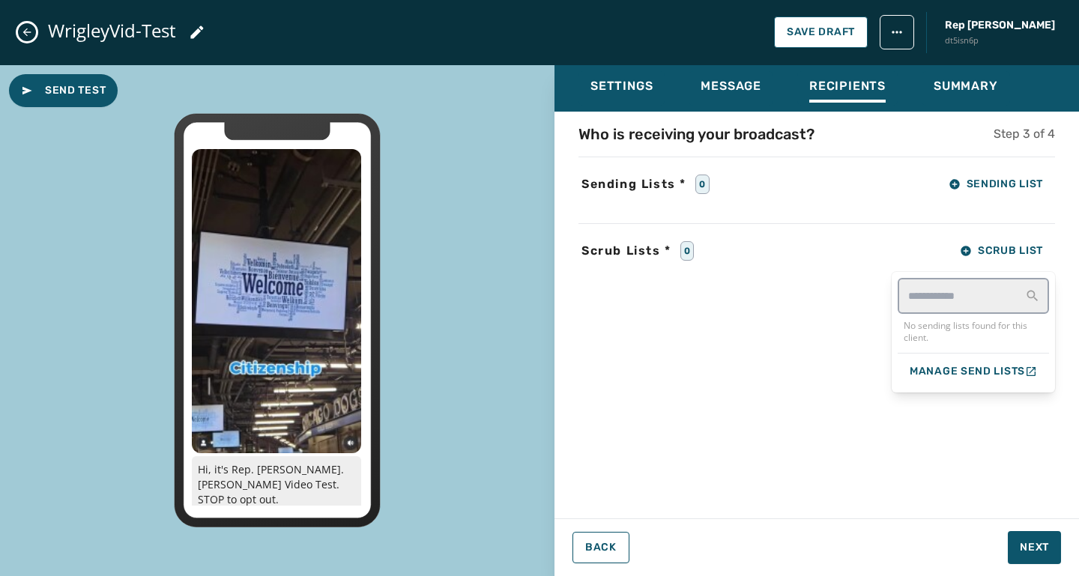
click at [810, 326] on div "Who is receiving your broadcast? Step 3 of 4 Sending Lists * 0 Sending List Scr…" at bounding box center [817, 311] width 525 height 374
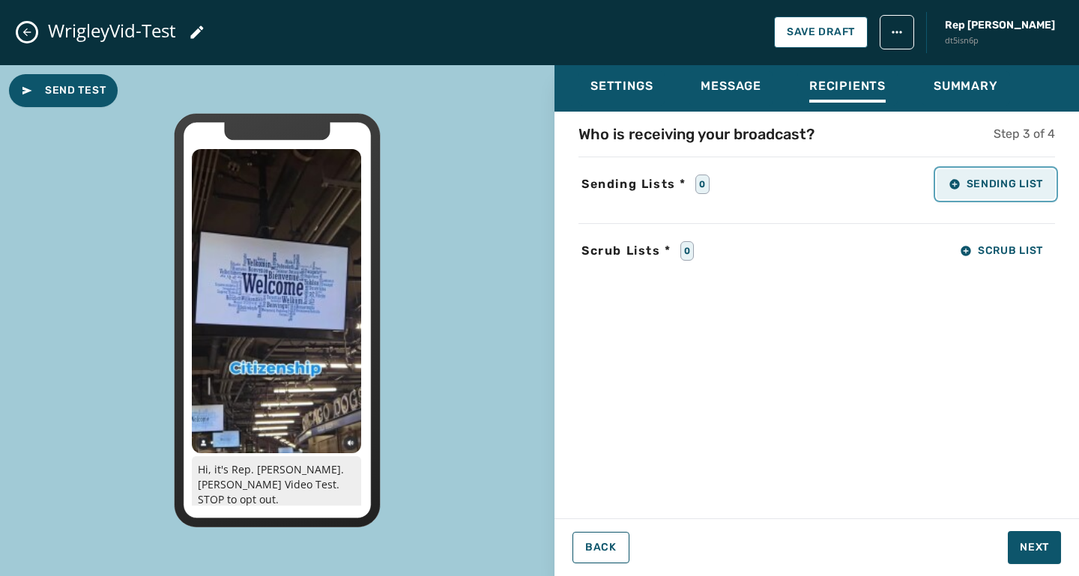
click at [1016, 196] on button "Sending List" at bounding box center [996, 184] width 118 height 30
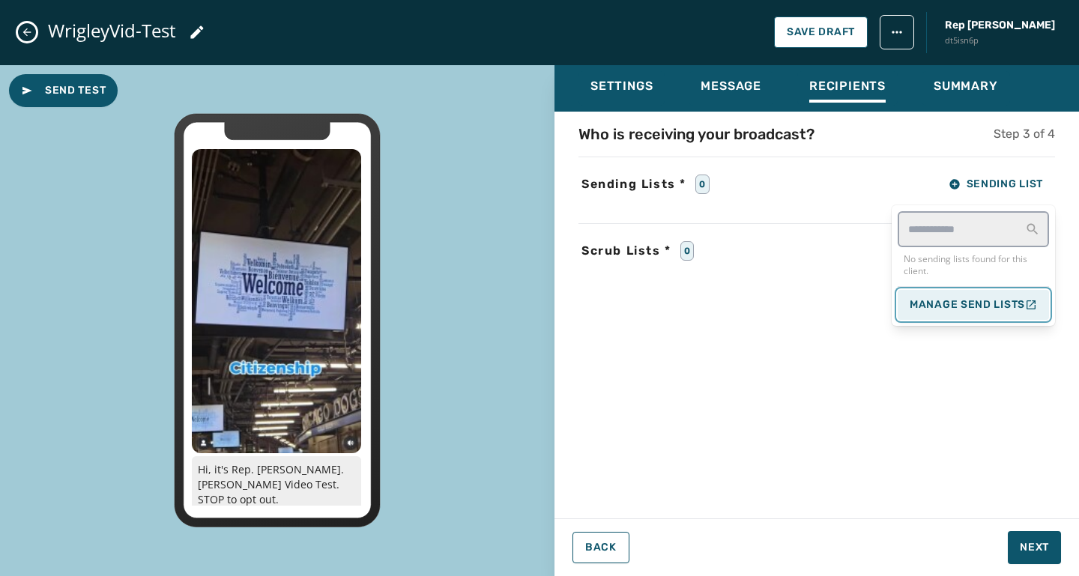
click at [983, 303] on span "Manage Send Lists" at bounding box center [967, 305] width 115 height 12
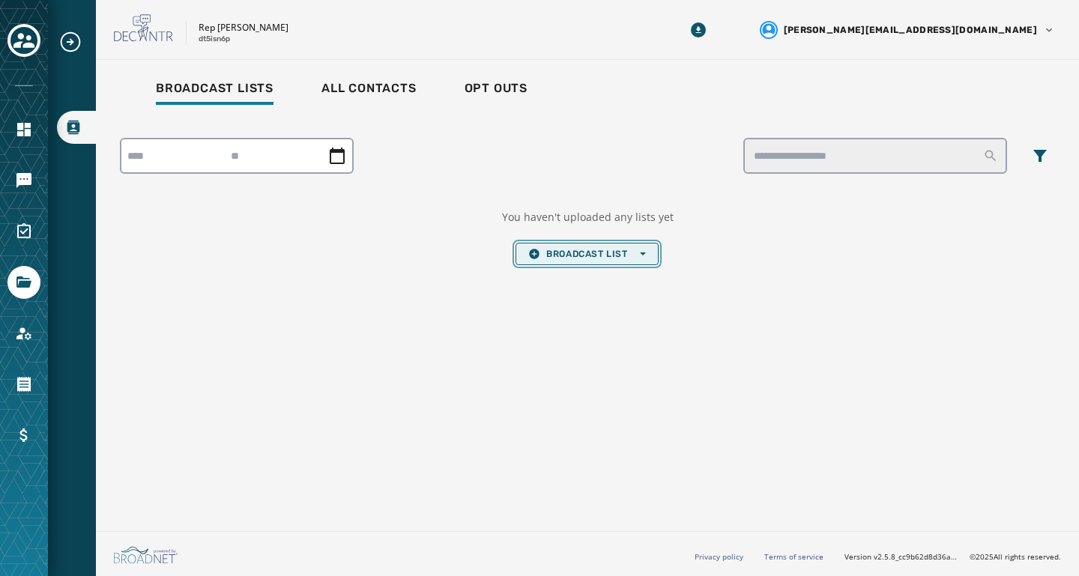
click at [559, 246] on button "Broadcast List Open options" at bounding box center [587, 254] width 142 height 22
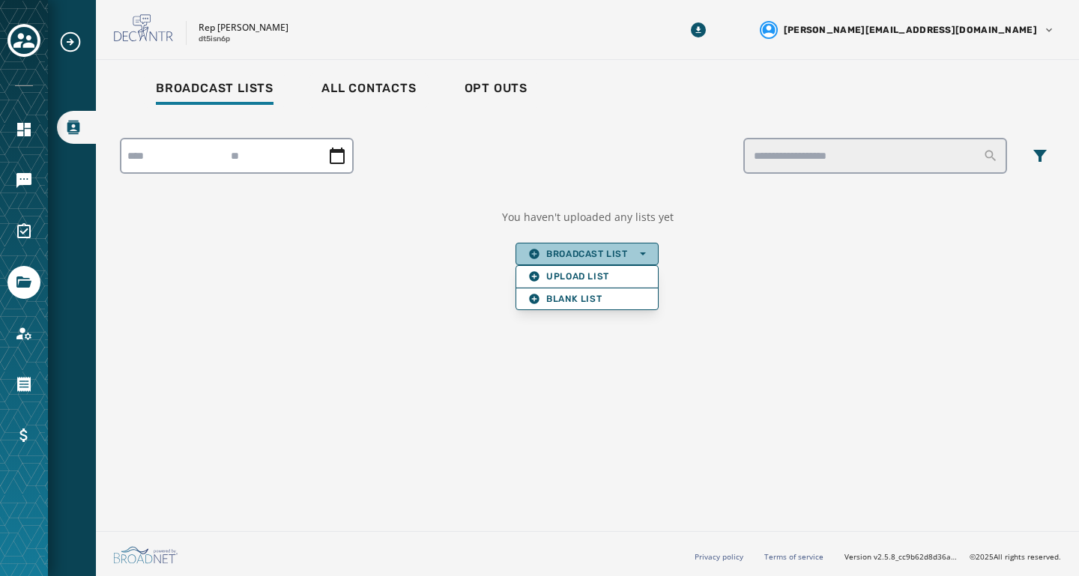
click at [554, 197] on div "You haven't uploaded any lists yet Broadcast List Open options Upload List Blan…" at bounding box center [587, 201] width 935 height 151
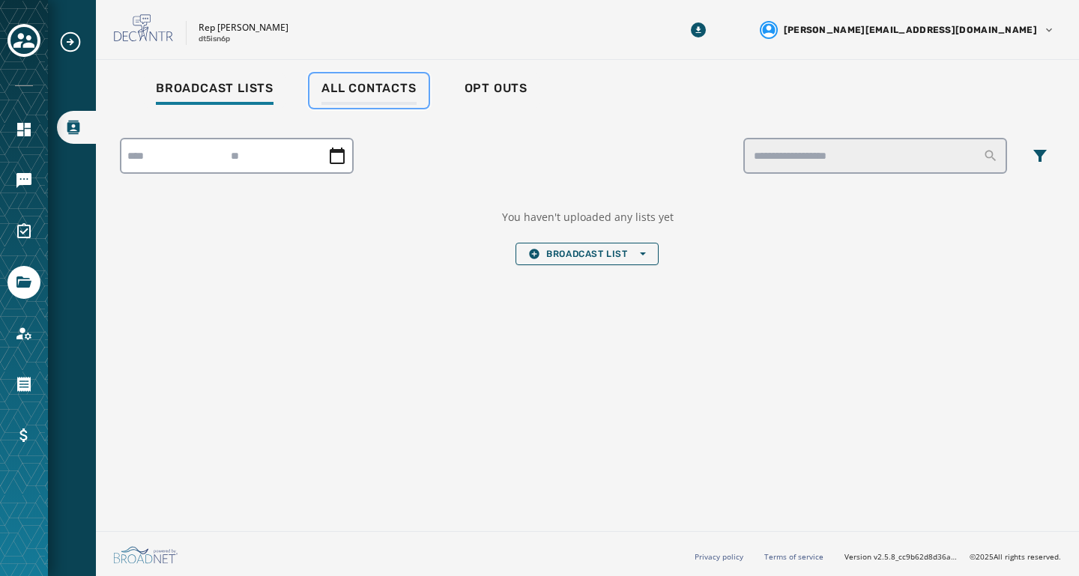
click at [400, 94] on span "All Contacts" at bounding box center [369, 88] width 95 height 15
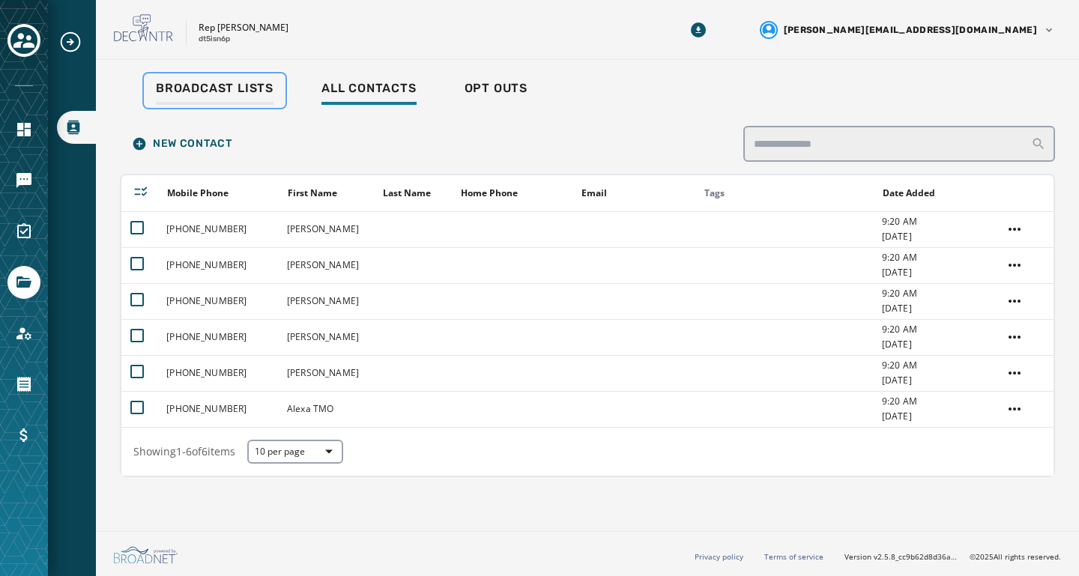
click at [228, 86] on span "Broadcast Lists" at bounding box center [215, 88] width 118 height 15
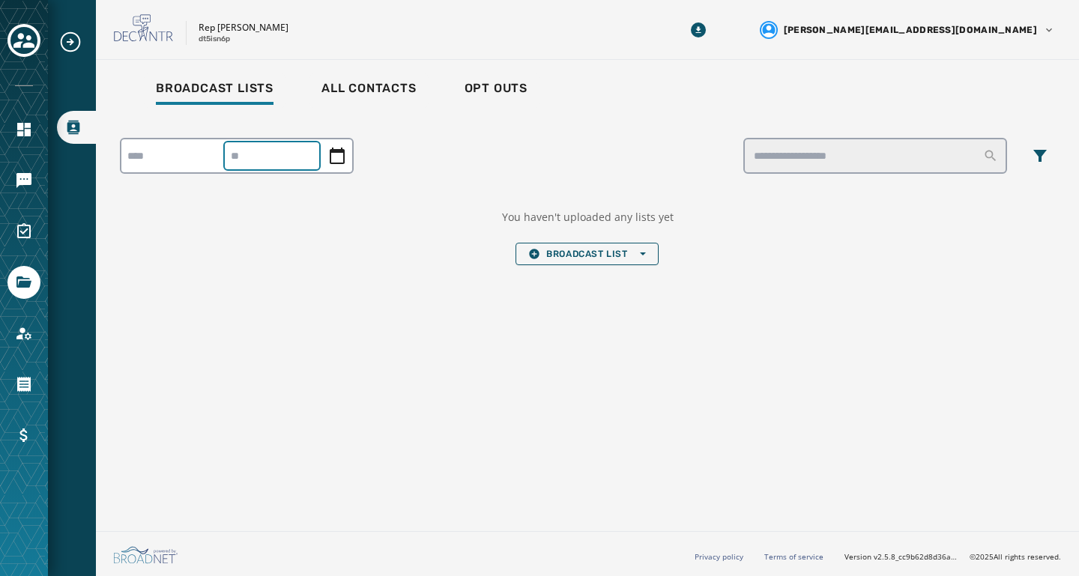
click at [295, 162] on div at bounding box center [237, 156] width 234 height 36
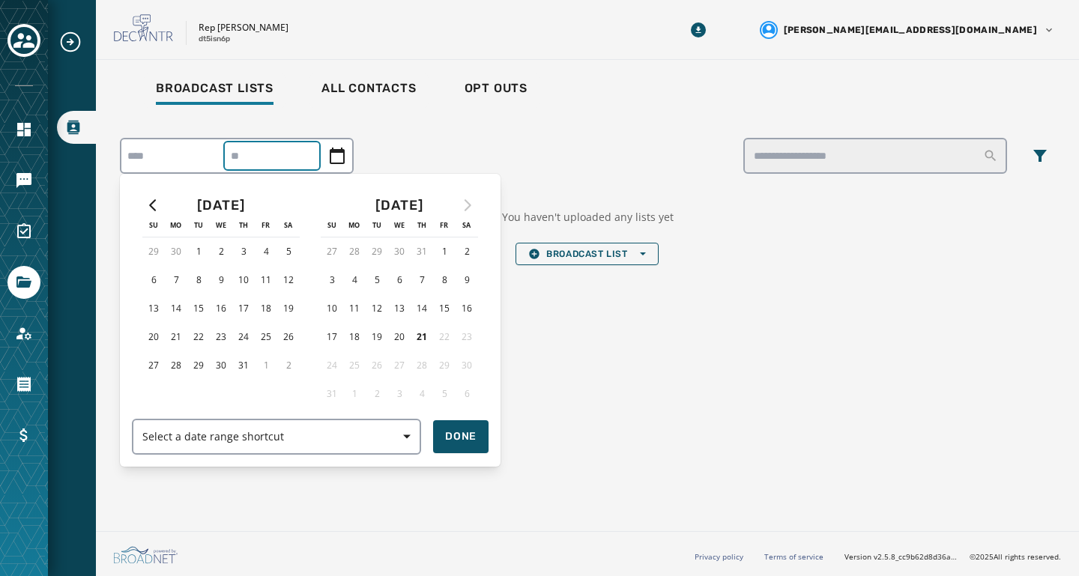
click at [495, 145] on div at bounding box center [539, 288] width 1079 height 576
type input "**********"
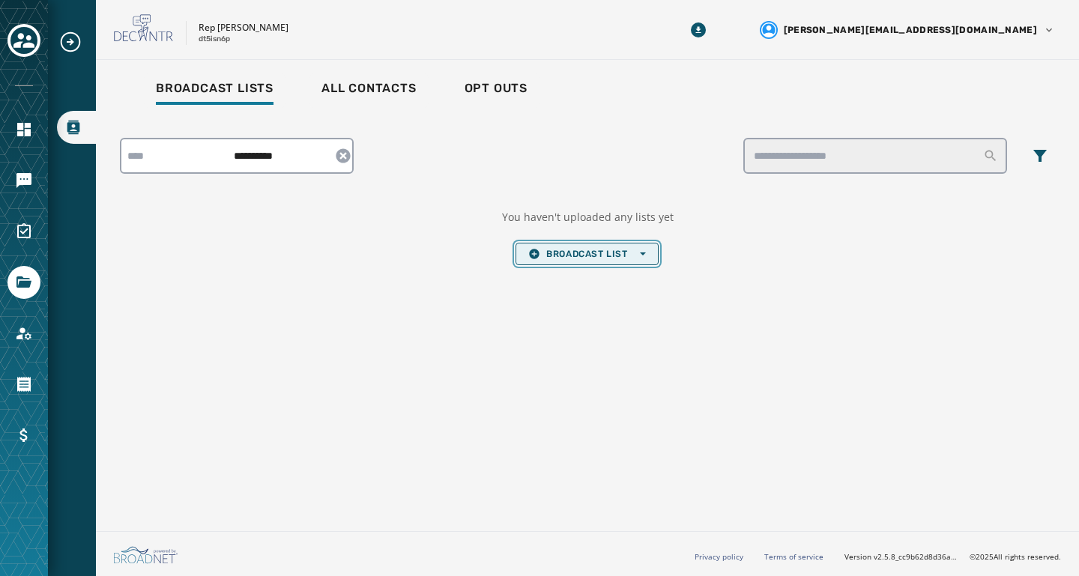
click at [564, 253] on span "Broadcast List Open options" at bounding box center [586, 254] width 117 height 12
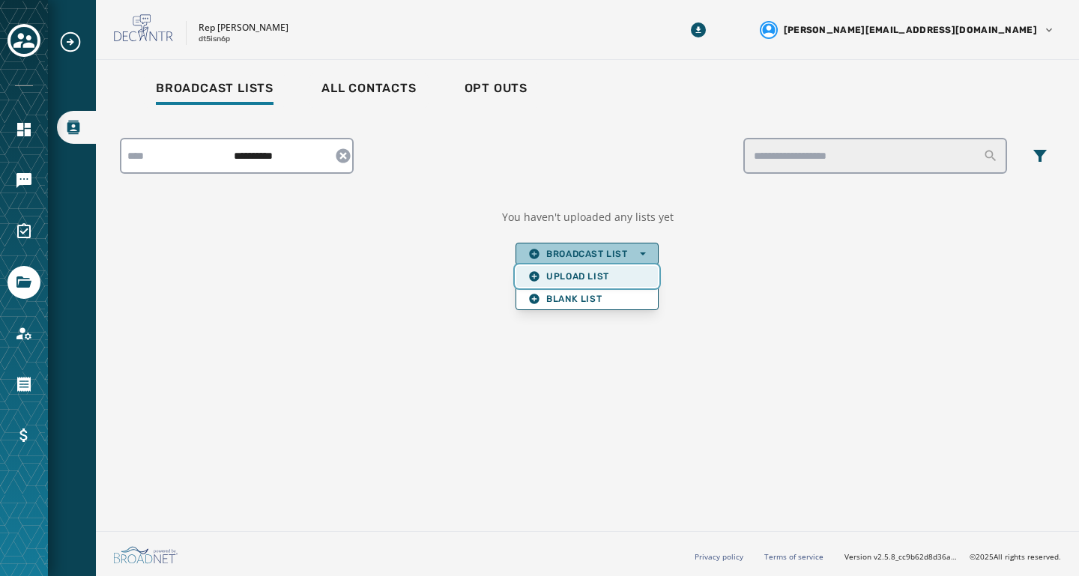
click at [562, 272] on span "Upload List" at bounding box center [586, 277] width 117 height 12
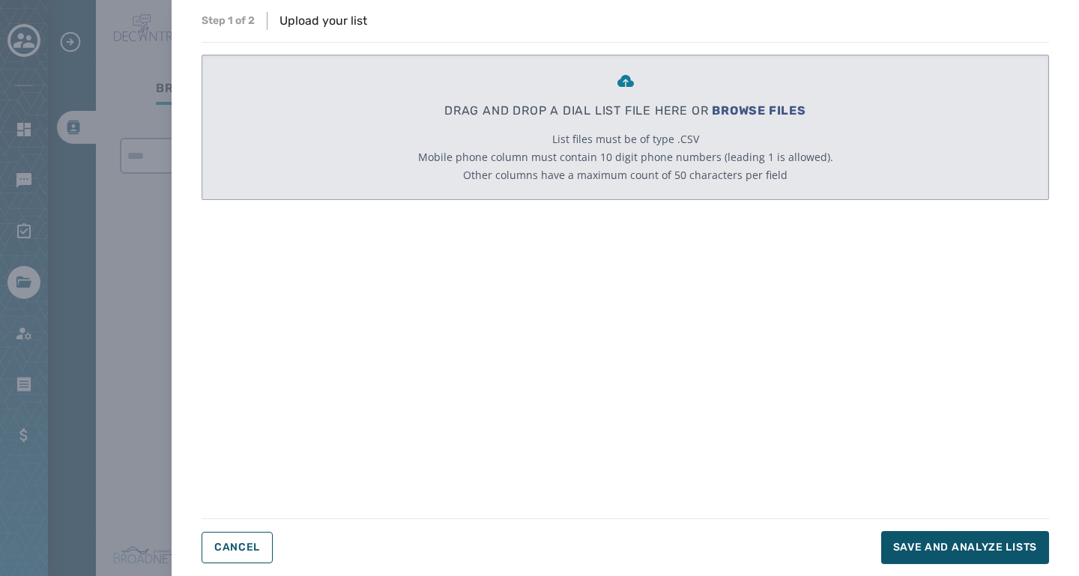
click at [726, 103] on span "BROWSE FILES" at bounding box center [759, 110] width 94 height 14
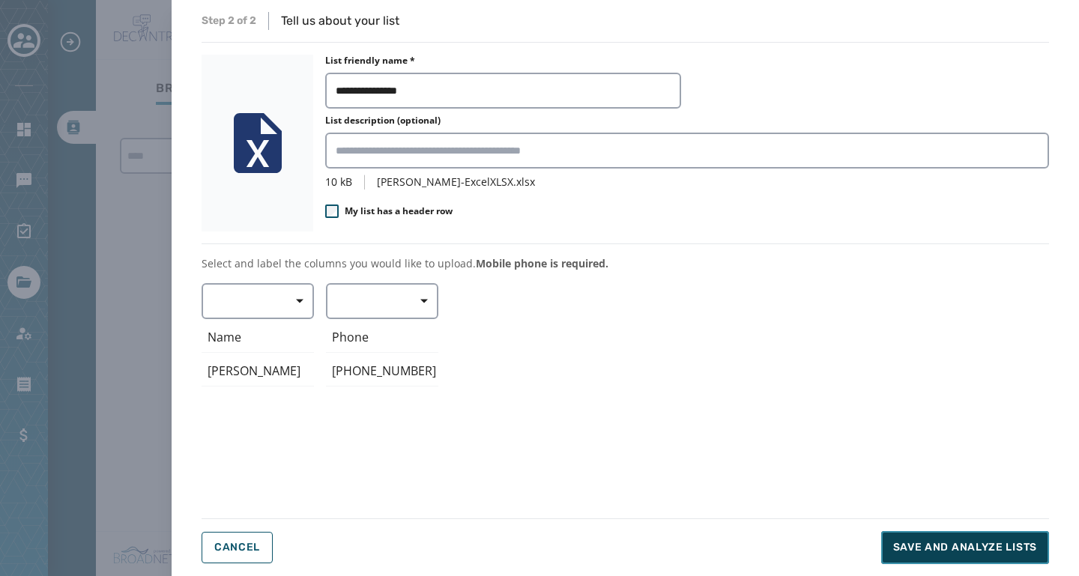
click at [955, 540] on span "Save and analyze lists" at bounding box center [965, 547] width 144 height 15
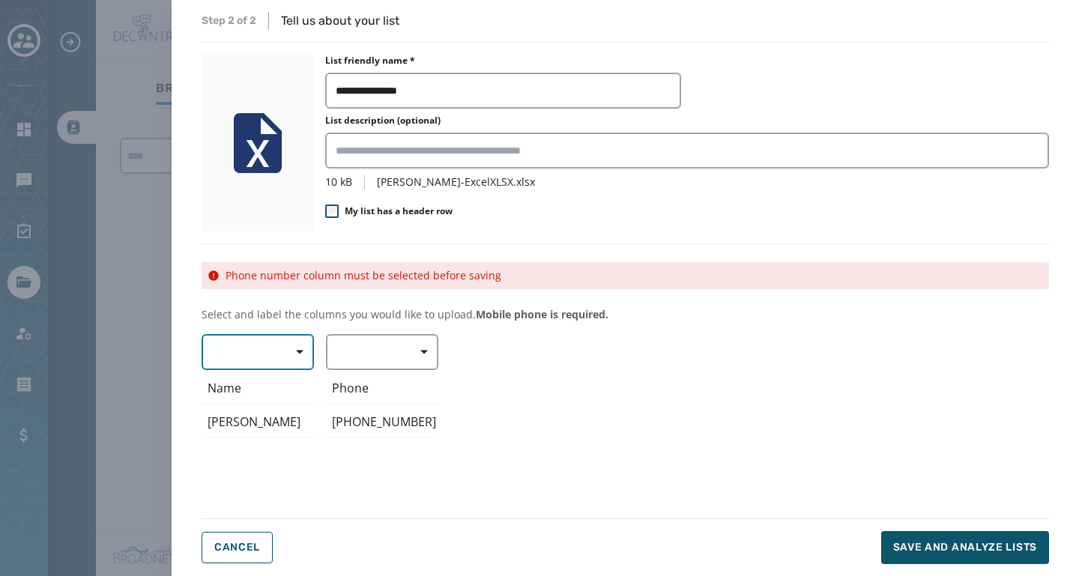
click at [289, 350] on span "button" at bounding box center [295, 352] width 36 height 30
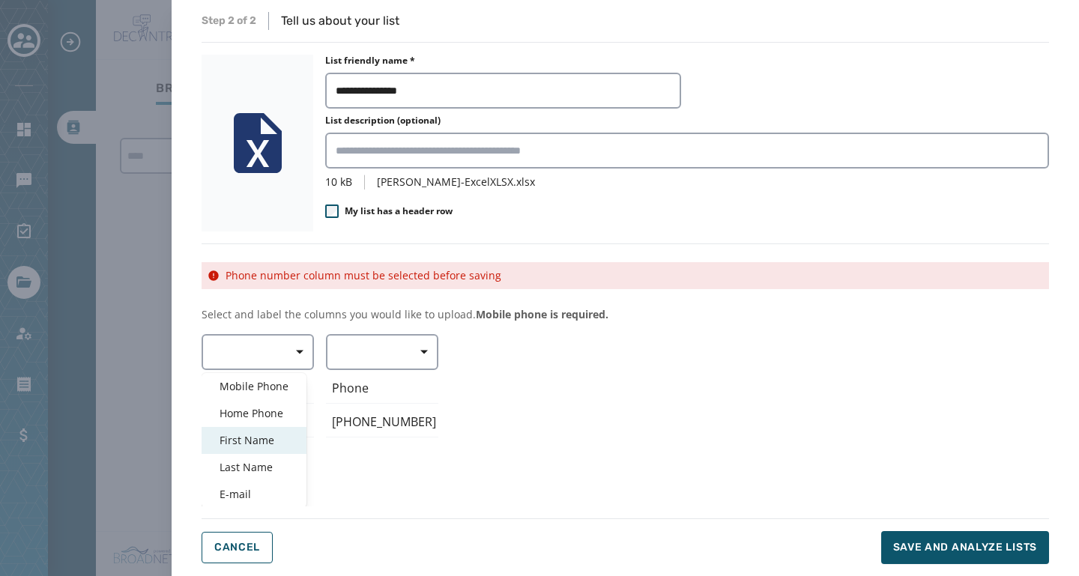
click at [267, 434] on span "First Name" at bounding box center [254, 440] width 69 height 15
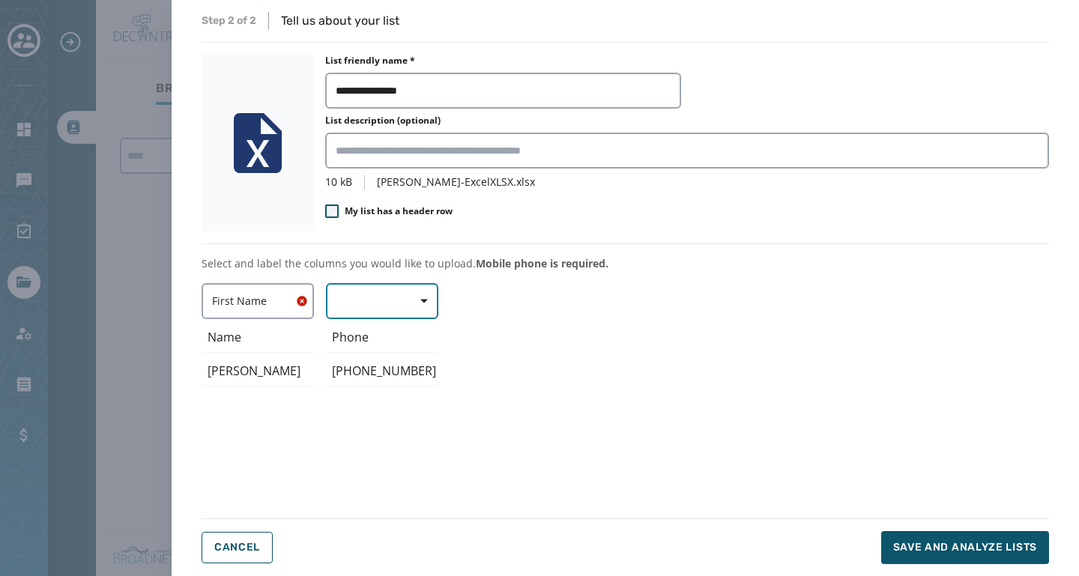
click at [372, 301] on button "button" at bounding box center [382, 301] width 112 height 36
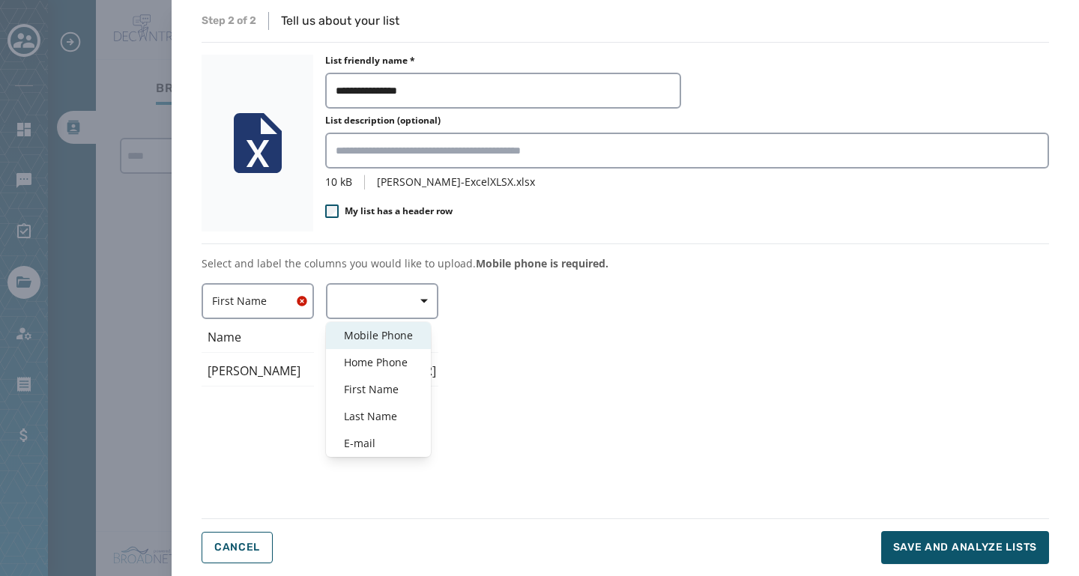
click at [383, 334] on span "Mobile Phone" at bounding box center [378, 335] width 69 height 15
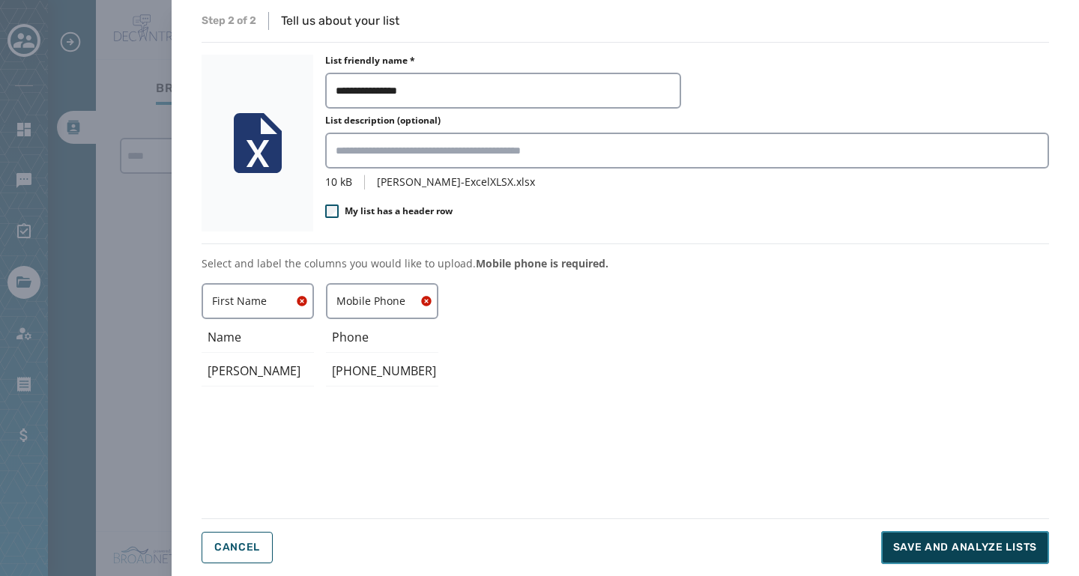
click at [966, 544] on span "Save and analyze lists" at bounding box center [965, 547] width 144 height 15
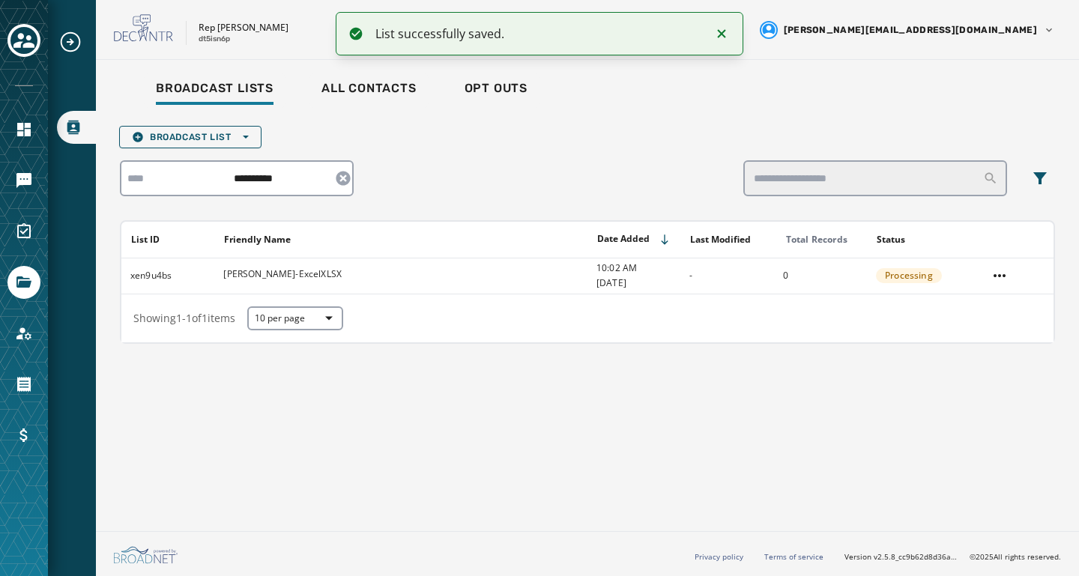
click at [586, 402] on div "**********" at bounding box center [587, 292] width 983 height 465
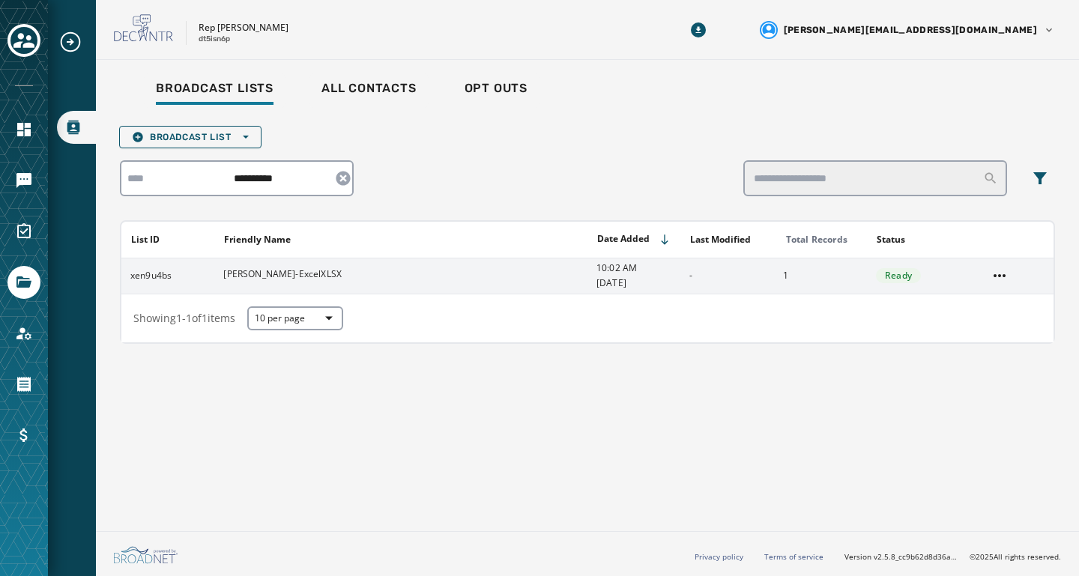
click at [511, 275] on div "[PERSON_NAME]-ExcelXLSX" at bounding box center [405, 275] width 364 height 15
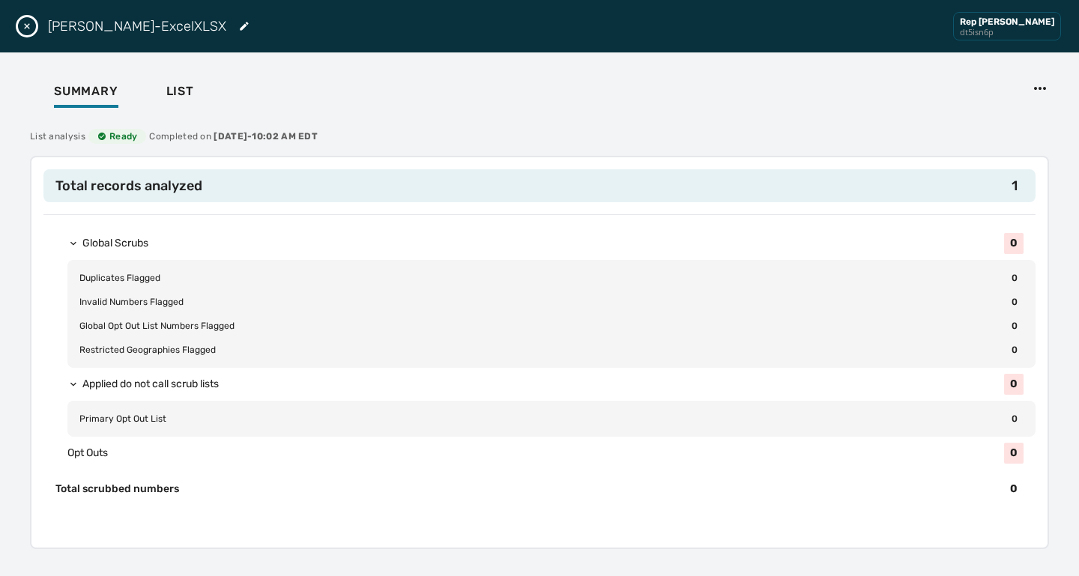
click at [24, 28] on icon "Close drawer" at bounding box center [27, 26] width 12 height 12
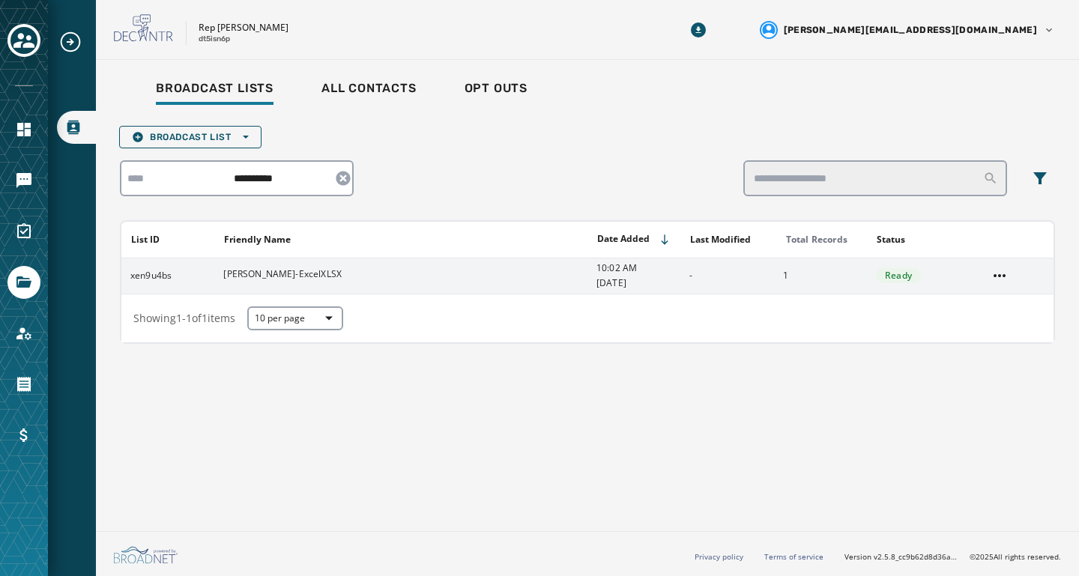
click at [597, 279] on span "[DATE]" at bounding box center [638, 283] width 83 height 12
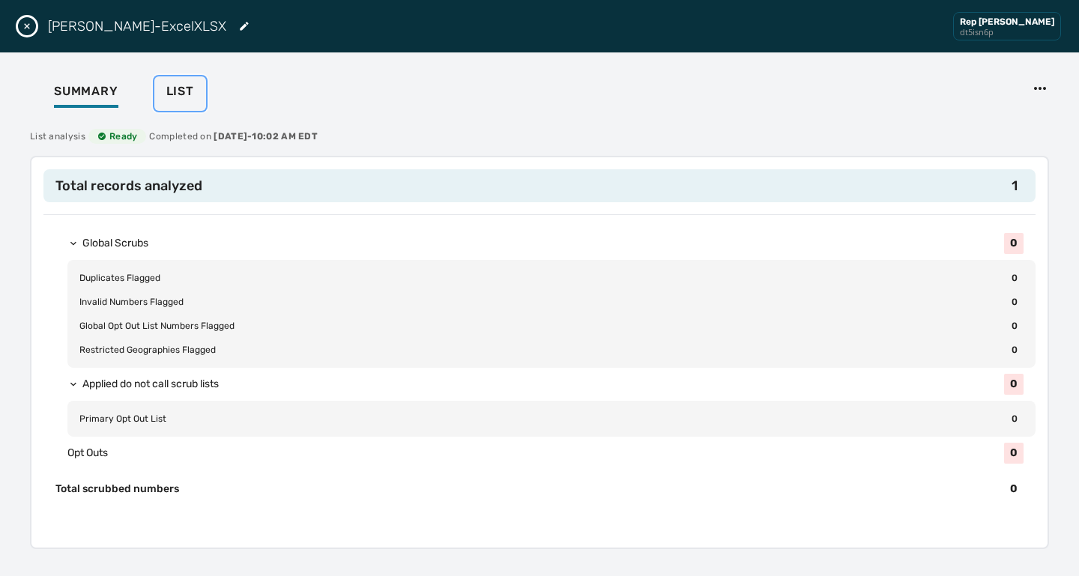
click at [178, 98] on span "List" at bounding box center [180, 91] width 28 height 15
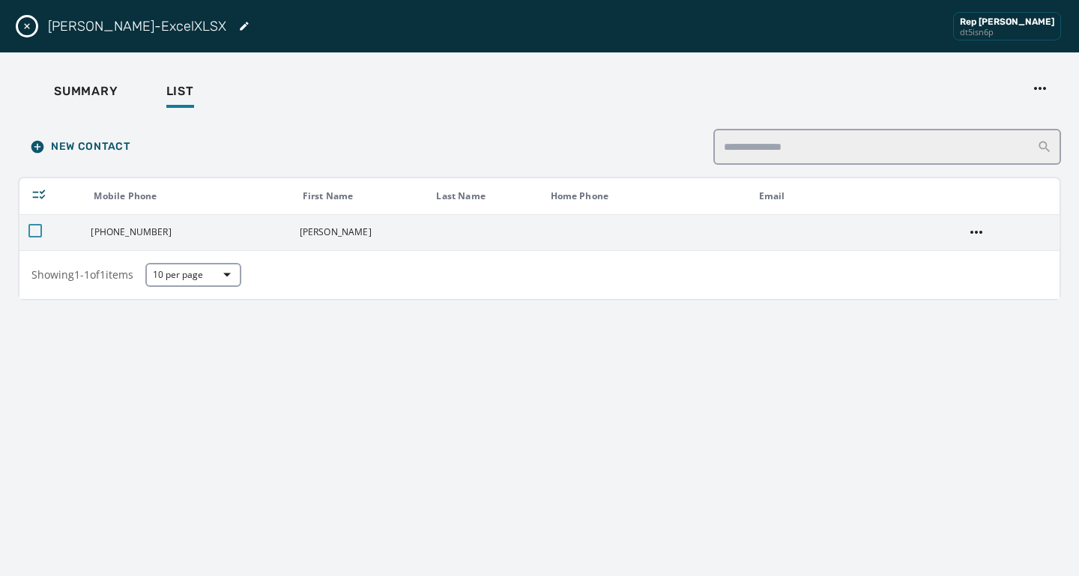
click at [33, 235] on div at bounding box center [34, 230] width 13 height 13
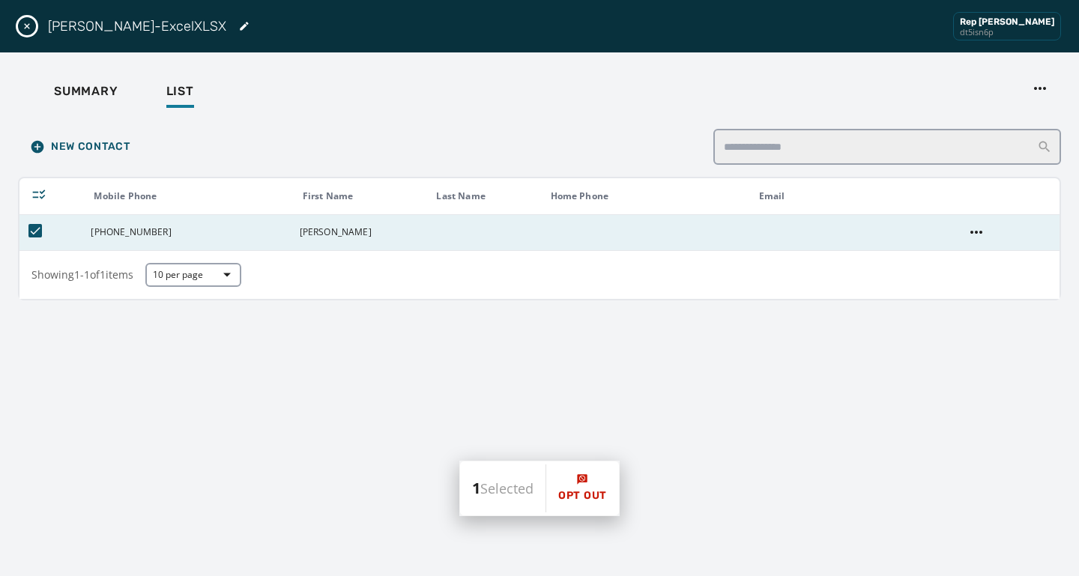
click at [1013, 22] on div "Rep [PERSON_NAME]" at bounding box center [1007, 22] width 94 height 12
click at [34, 29] on button "Close drawer" at bounding box center [27, 26] width 18 height 18
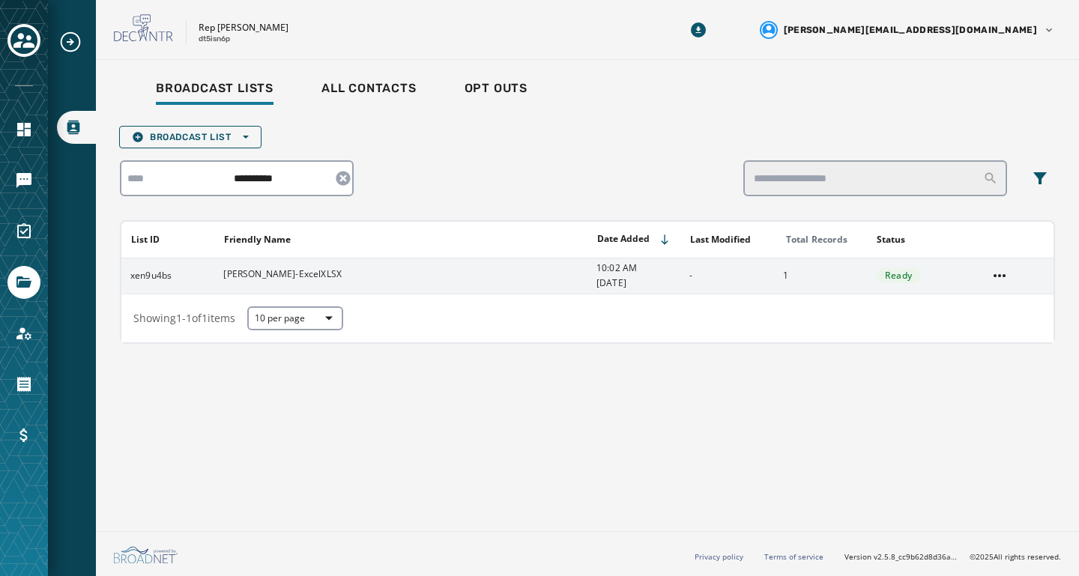
click at [285, 272] on span "[PERSON_NAME]-ExcelXLSX" at bounding box center [282, 274] width 118 height 12
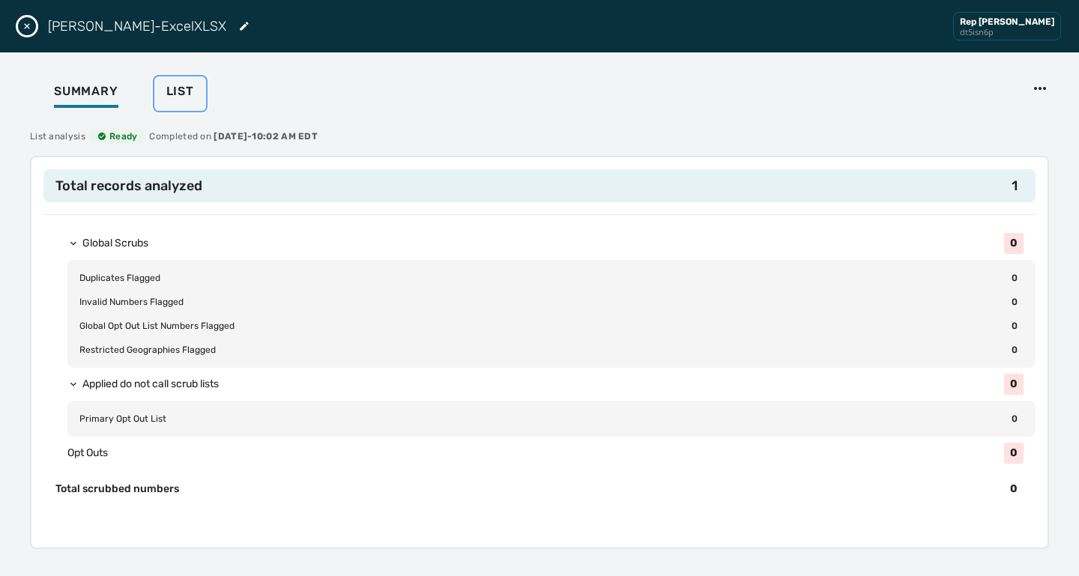
click at [173, 89] on span "List" at bounding box center [180, 91] width 28 height 15
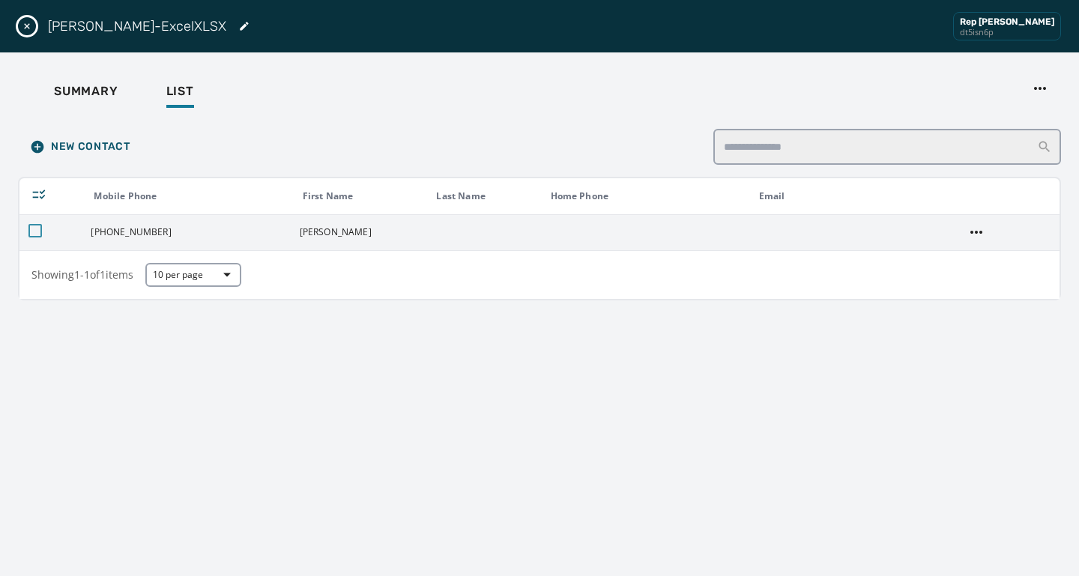
click at [40, 229] on div at bounding box center [34, 230] width 13 height 13
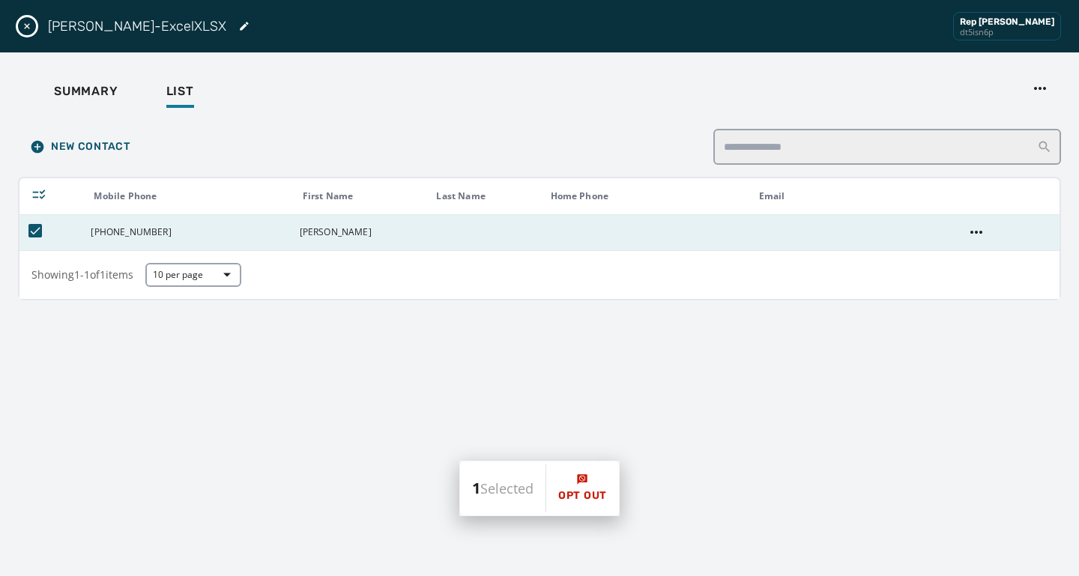
click at [510, 486] on span "1 Selected" at bounding box center [502, 488] width 85 height 21
click at [716, 370] on div "New Contact Mobile Phone First Name Last Name Home Phone Email [PHONE_NUMBER] […" at bounding box center [539, 346] width 1043 height 435
click at [238, 26] on icon "Edit List" at bounding box center [244, 26] width 12 height 12
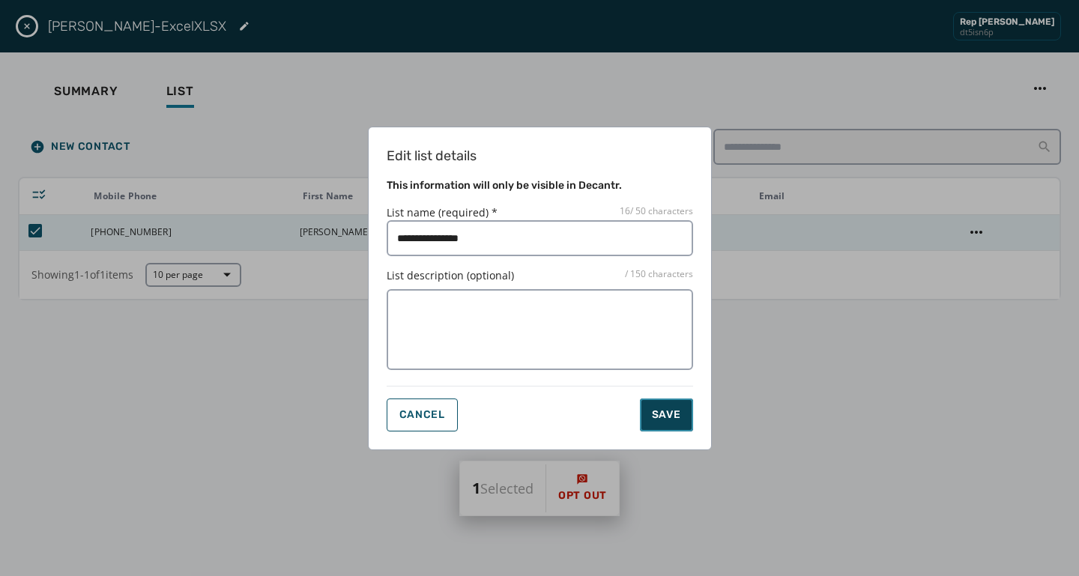
click at [651, 410] on button "Save" at bounding box center [666, 415] width 53 height 33
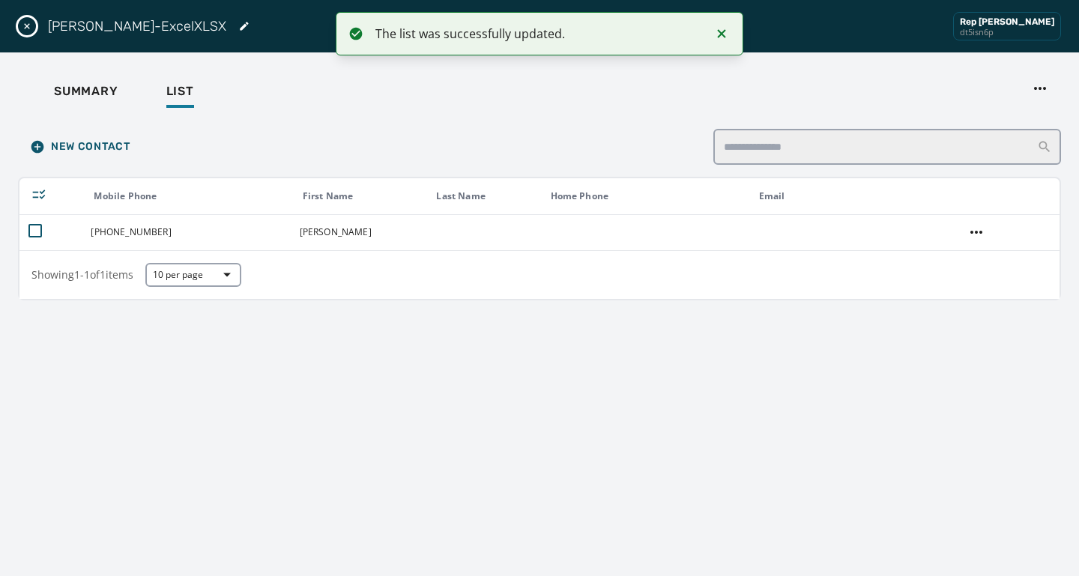
click at [29, 25] on icon "Close drawer" at bounding box center [27, 26] width 12 height 12
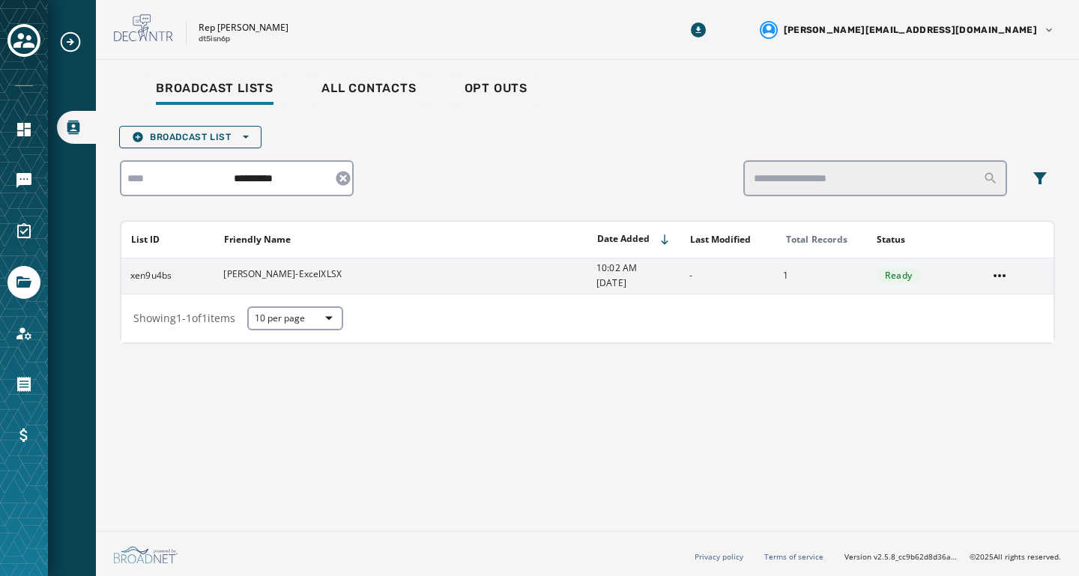
click at [175, 278] on td "xen9u4bs" at bounding box center [167, 276] width 93 height 36
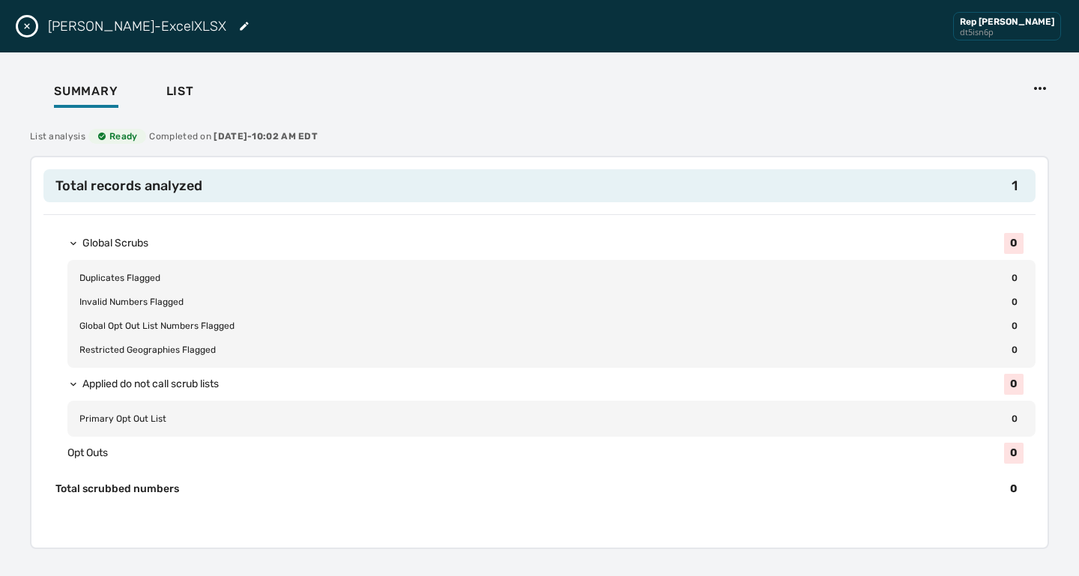
click at [33, 37] on div "[PERSON_NAME]-ExcelXLSX Rep [PERSON_NAME] dt5isn6p" at bounding box center [539, 26] width 1079 height 52
click at [25, 31] on icon "Close drawer" at bounding box center [27, 26] width 12 height 12
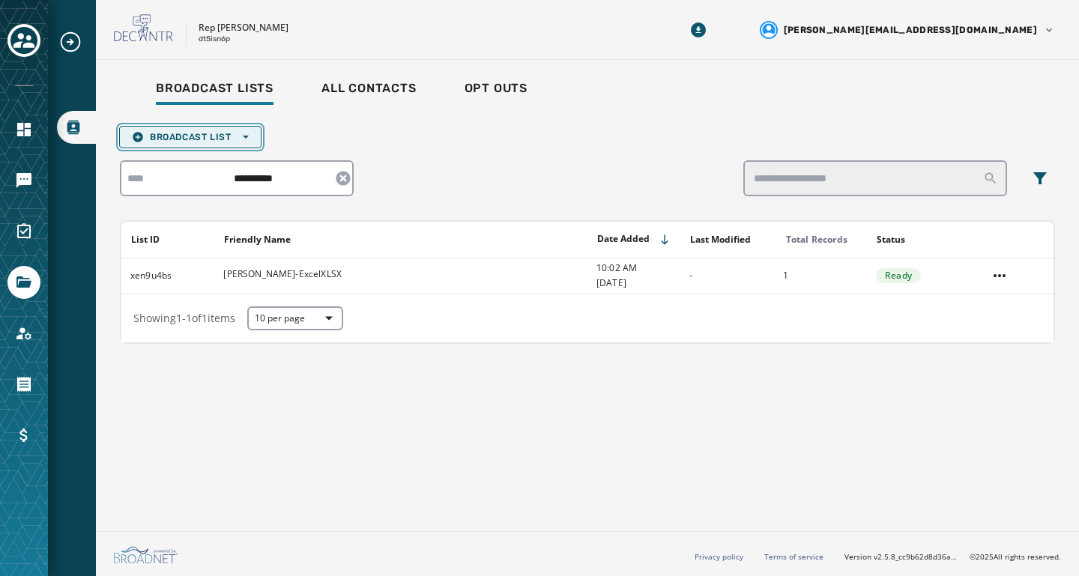
click at [232, 136] on span "Broadcast List Open options" at bounding box center [190, 137] width 117 height 12
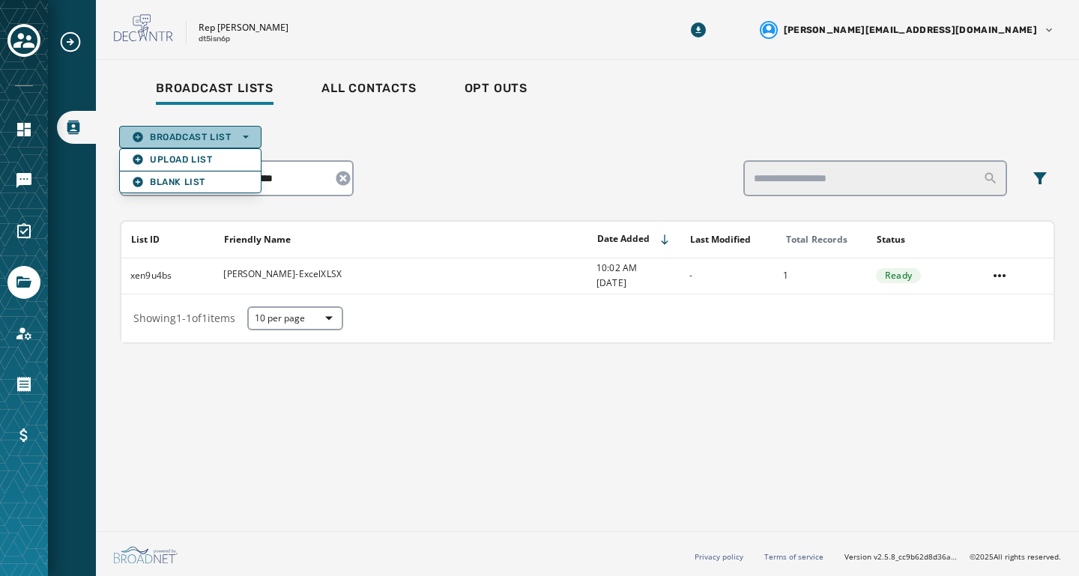
click at [410, 158] on div "**********" at bounding box center [587, 235] width 935 height 218
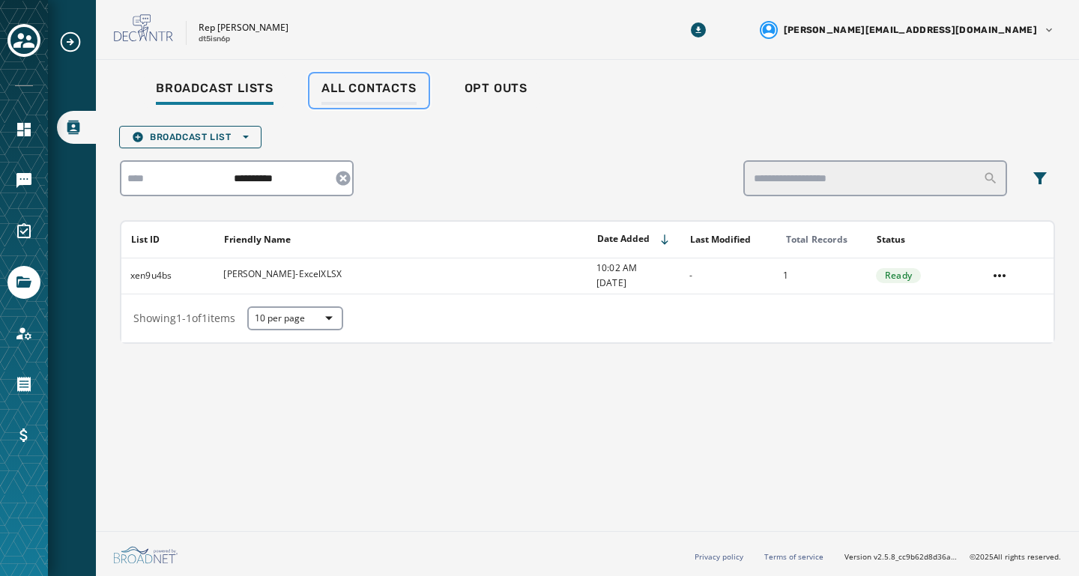
click at [334, 82] on span "All Contacts" at bounding box center [369, 88] width 95 height 15
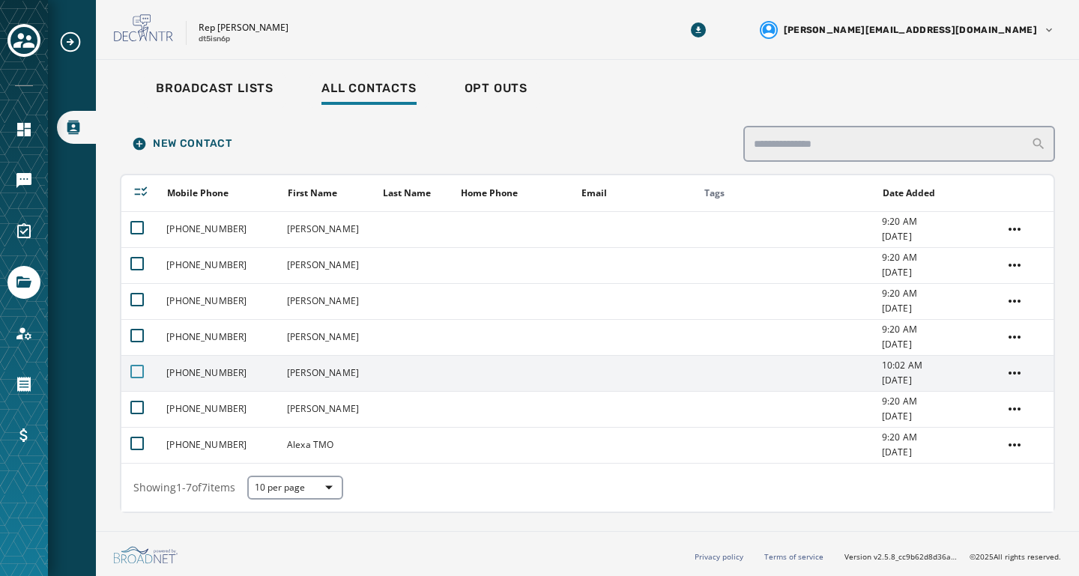
click at [138, 370] on div at bounding box center [136, 371] width 13 height 13
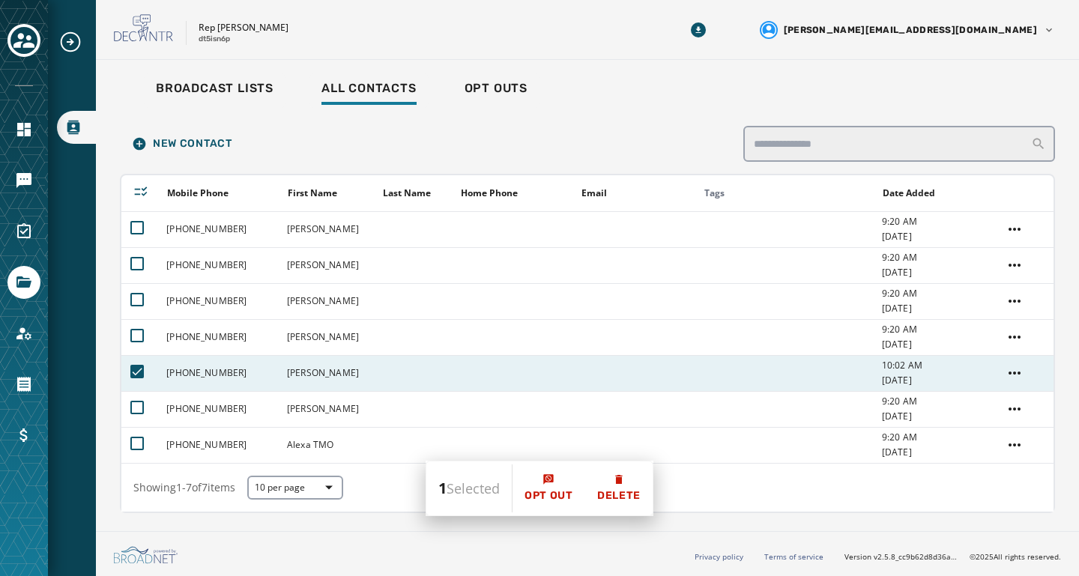
click at [654, 69] on div "Broadcast Lists All Contacts Opt Outs New Contact Mobile Phone First Name Last …" at bounding box center [587, 292] width 983 height 465
click at [492, 88] on span "Opt Outs" at bounding box center [496, 88] width 63 height 15
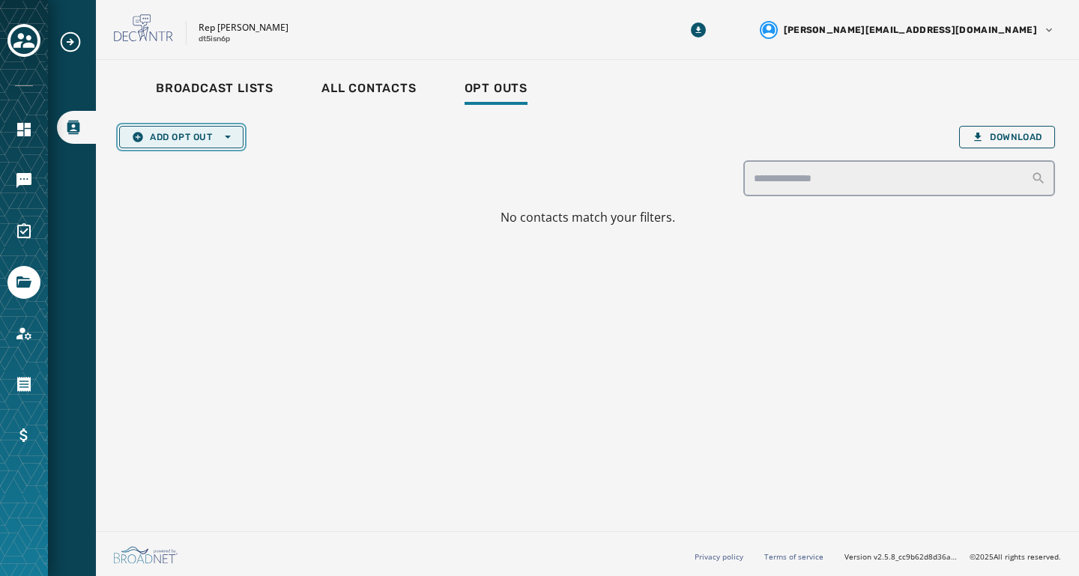
click at [200, 144] on button "Add Opt Out Open options" at bounding box center [181, 137] width 124 height 22
click at [270, 145] on div "Add Opt Out Open options Single Opt Out List Upload Download" at bounding box center [587, 137] width 935 height 22
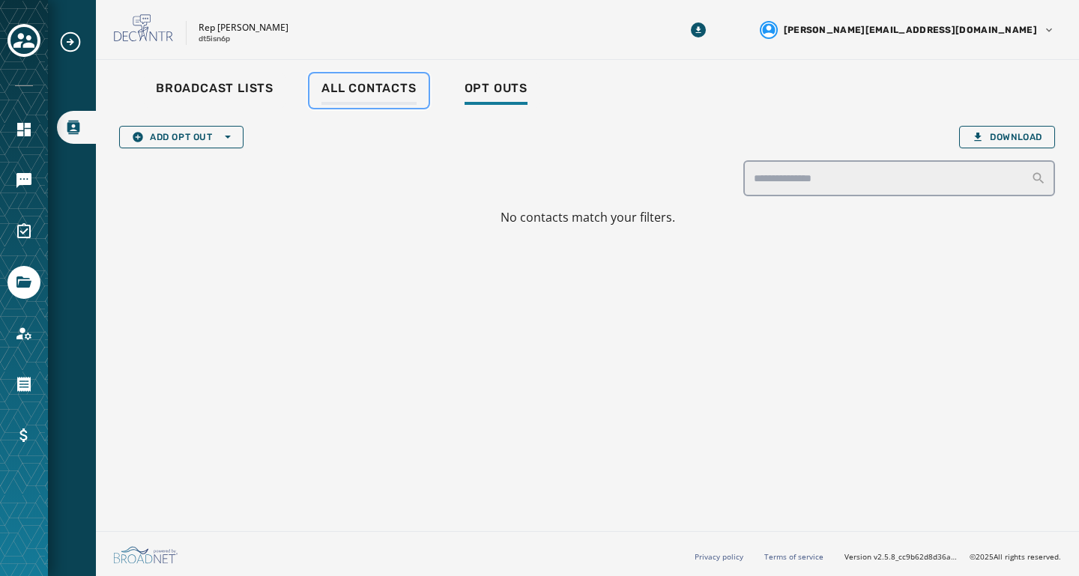
click at [368, 85] on span "All Contacts" at bounding box center [369, 88] width 95 height 15
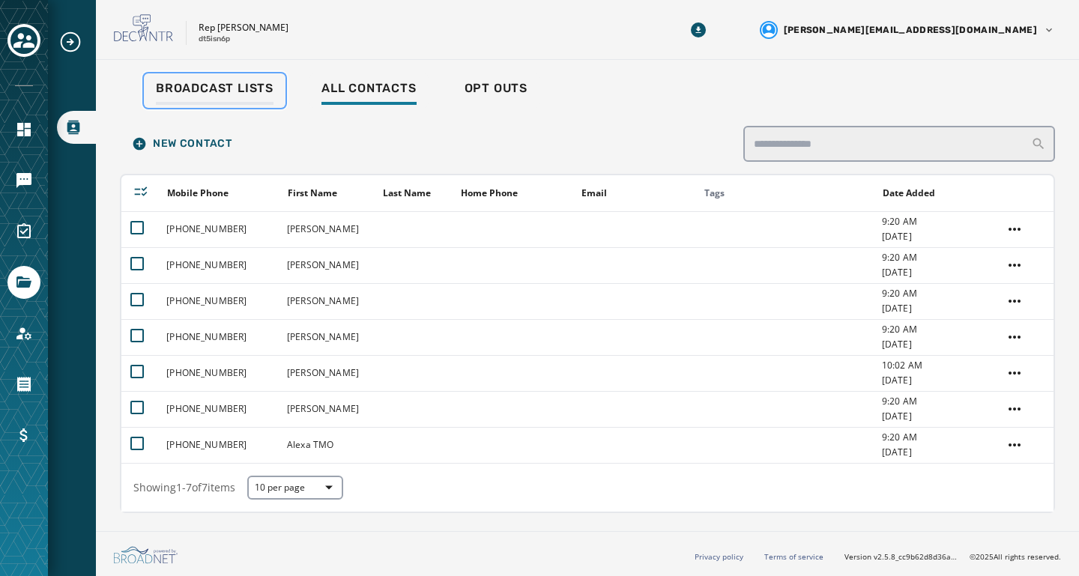
click at [227, 88] on span "Broadcast Lists" at bounding box center [215, 88] width 118 height 15
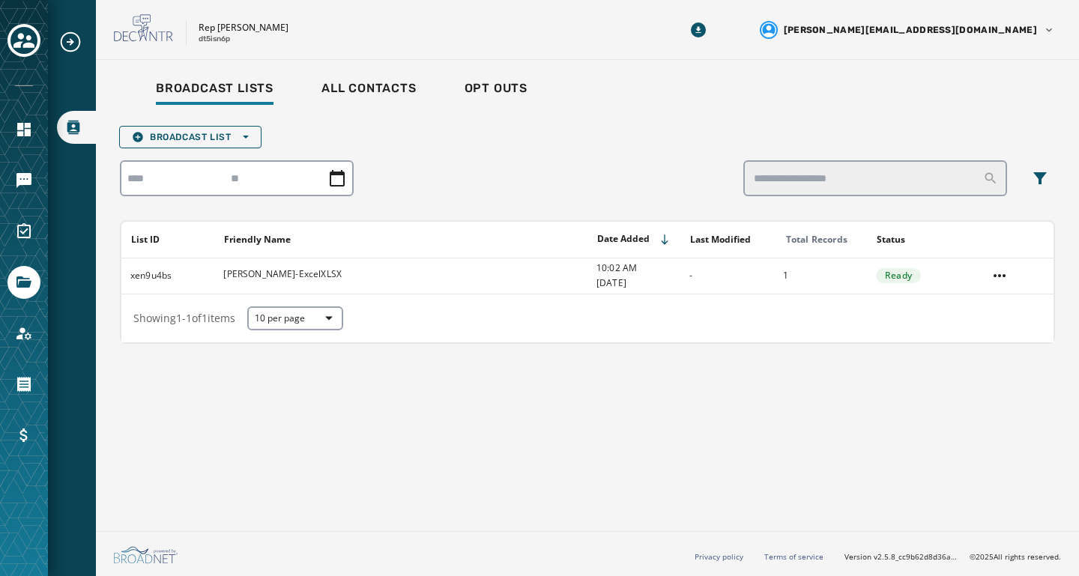
click at [71, 128] on icon "Navigate to Broadcast Lists" at bounding box center [73, 127] width 13 height 13
click at [33, 178] on link "Navigate to Messaging" at bounding box center [23, 180] width 33 height 33
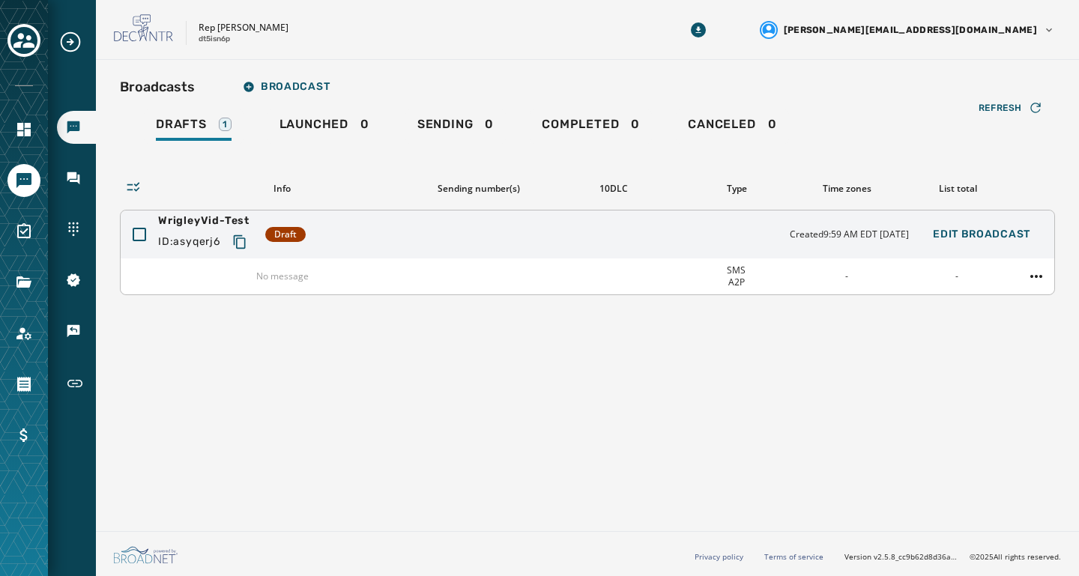
click at [367, 253] on div "WrigleyVid-Test ID: asyqerj6 Draft Created 9:59 AM EDT [DATE] Edit Broadcast" at bounding box center [588, 235] width 934 height 48
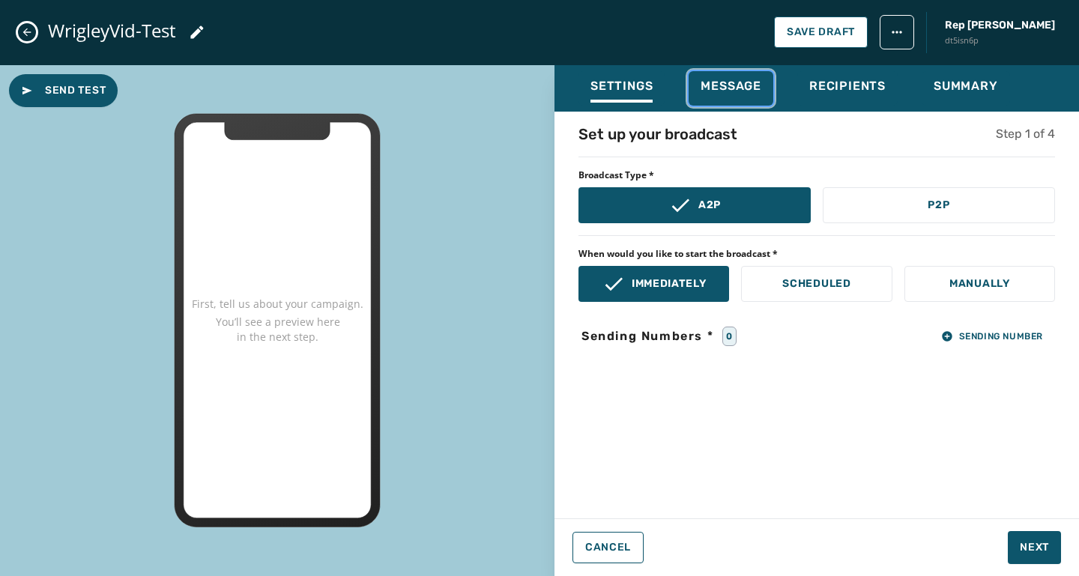
click at [744, 88] on span "Message" at bounding box center [731, 86] width 61 height 15
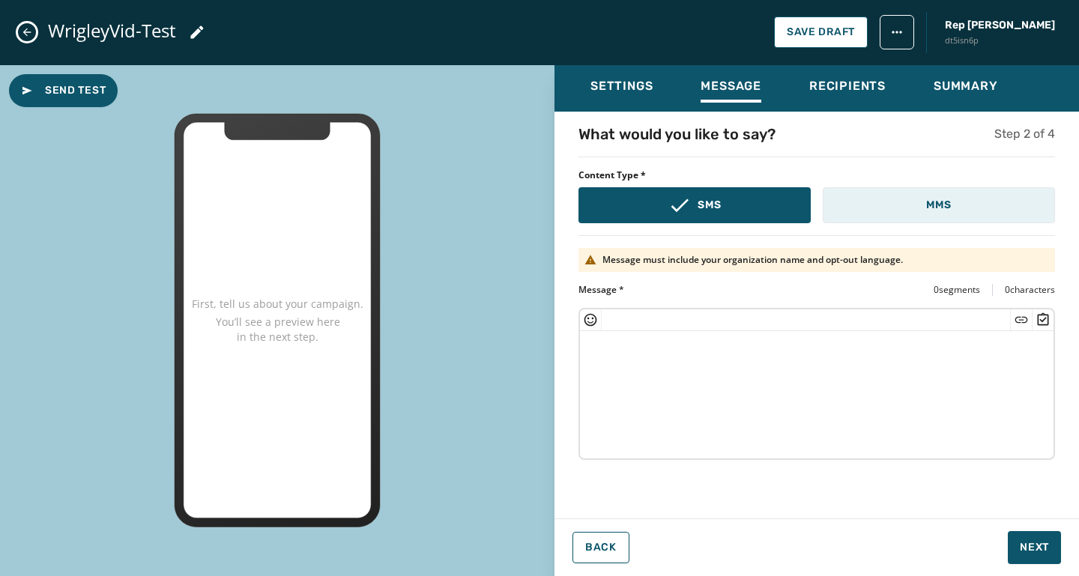
click at [935, 210] on p "MMS" at bounding box center [938, 205] width 25 height 15
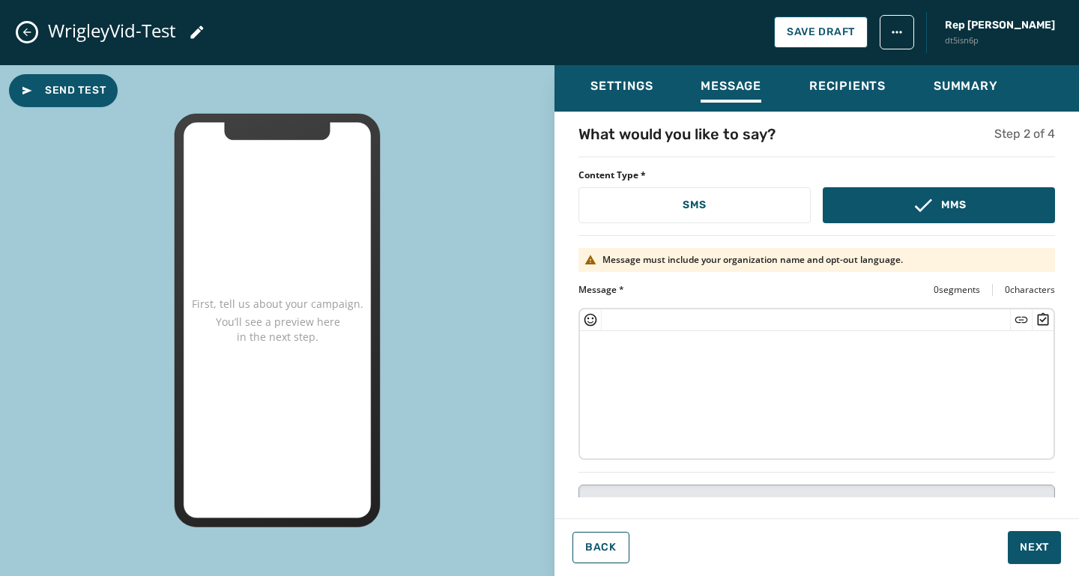
scroll to position [136, 0]
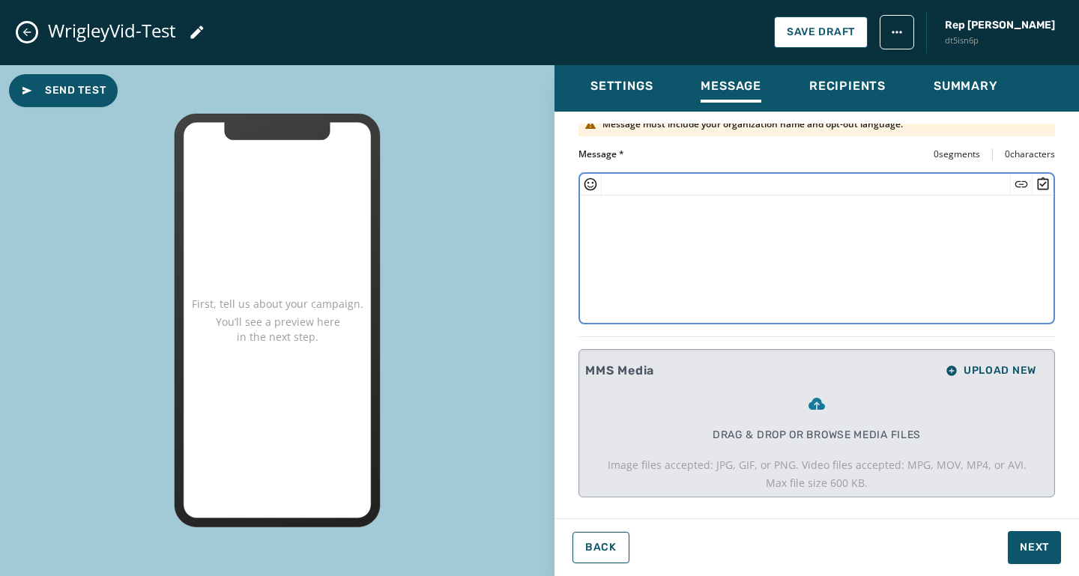
click at [699, 228] on textarea at bounding box center [817, 257] width 474 height 123
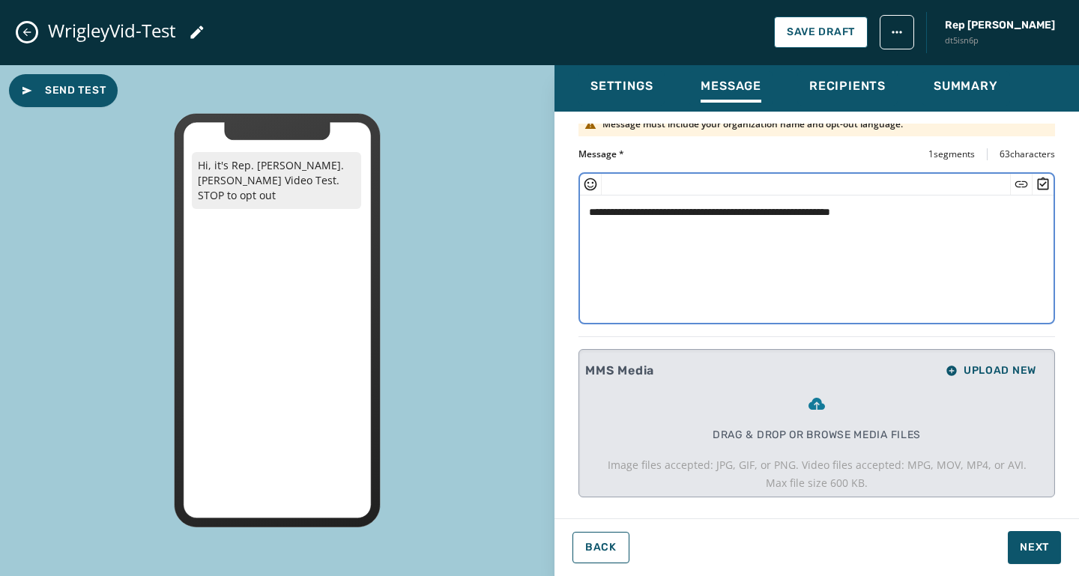
type textarea "**********"
click at [824, 420] on div "Drag & drop or browse media files Image files accepted: JPG, GIF, or PNG. Video…" at bounding box center [817, 443] width 419 height 96
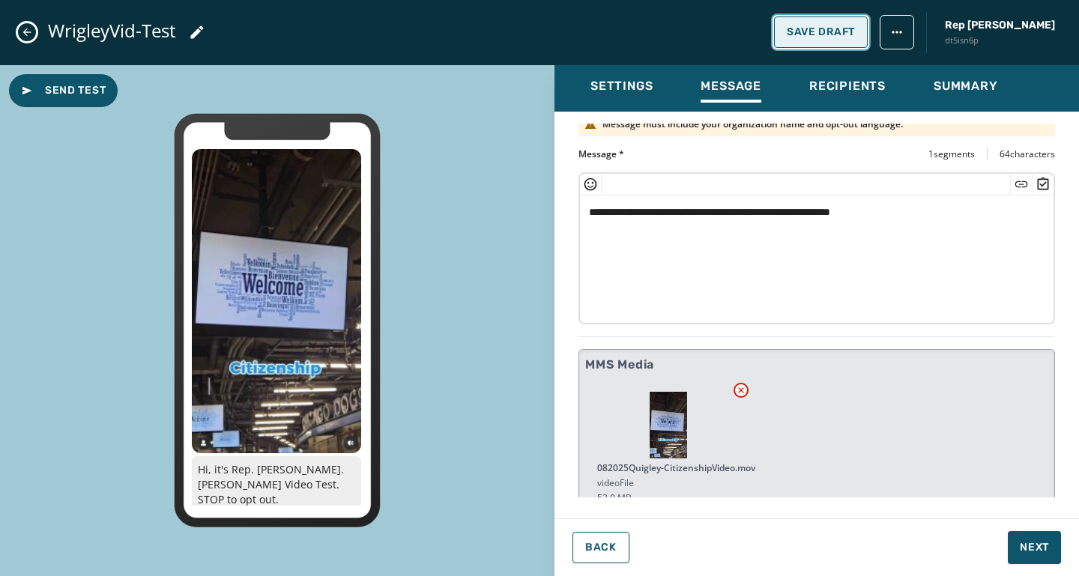
click at [842, 33] on span "Save Draft" at bounding box center [821, 32] width 68 height 12
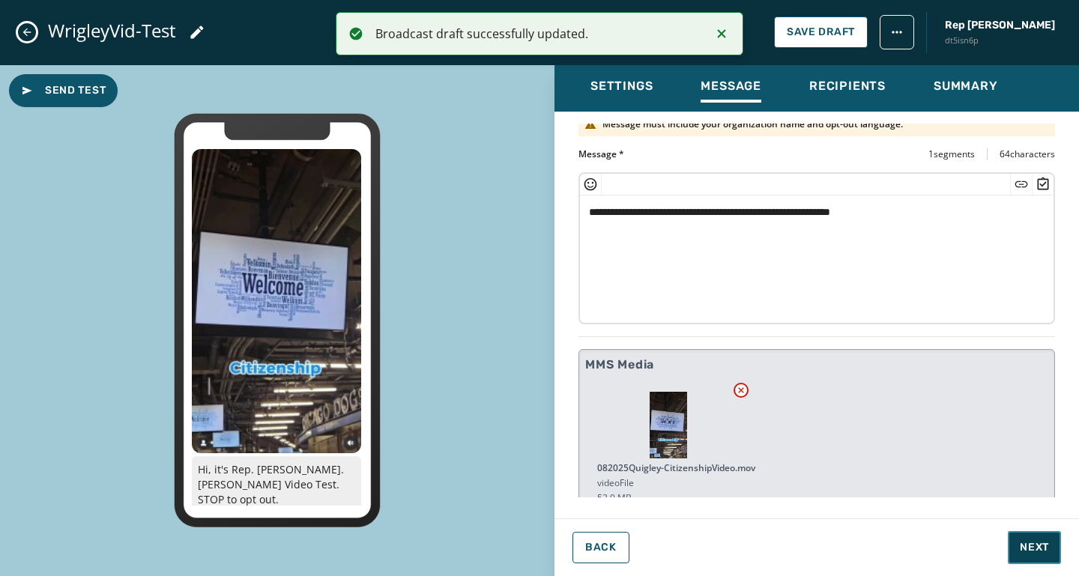
click at [1022, 543] on span "Next" at bounding box center [1034, 547] width 29 height 15
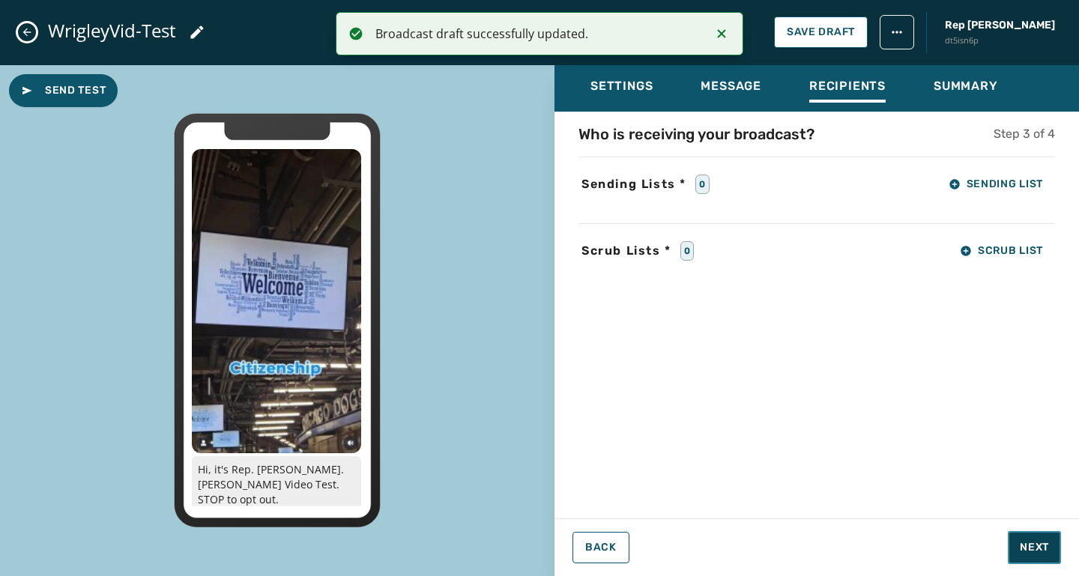
scroll to position [0, 0]
click at [703, 181] on div "0" at bounding box center [703, 184] width 14 height 19
click at [956, 181] on icon "button" at bounding box center [955, 184] width 10 height 10
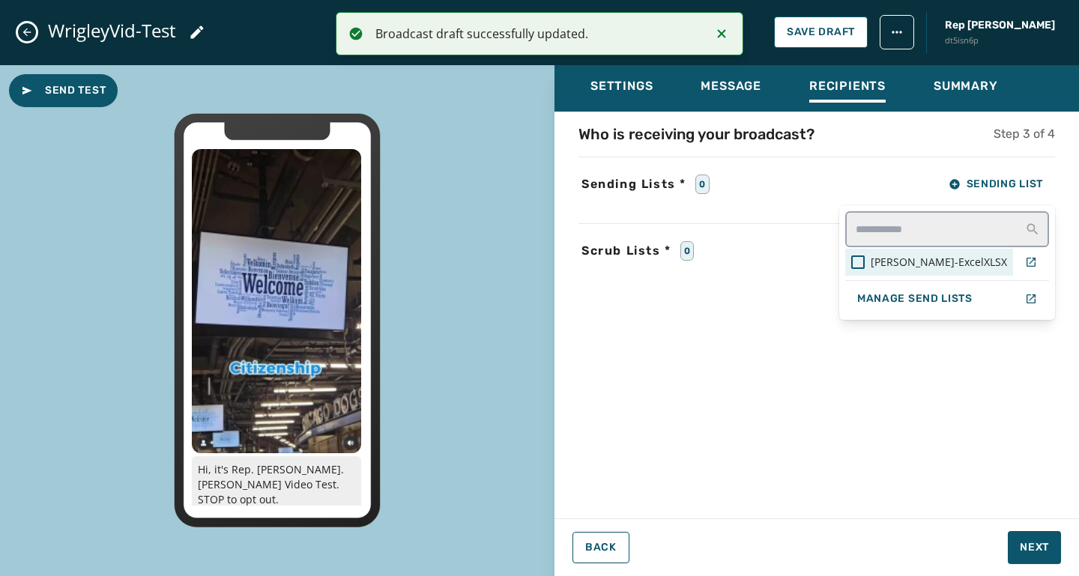
click at [953, 255] on span "[PERSON_NAME]-ExcelXLSX" at bounding box center [939, 262] width 136 height 15
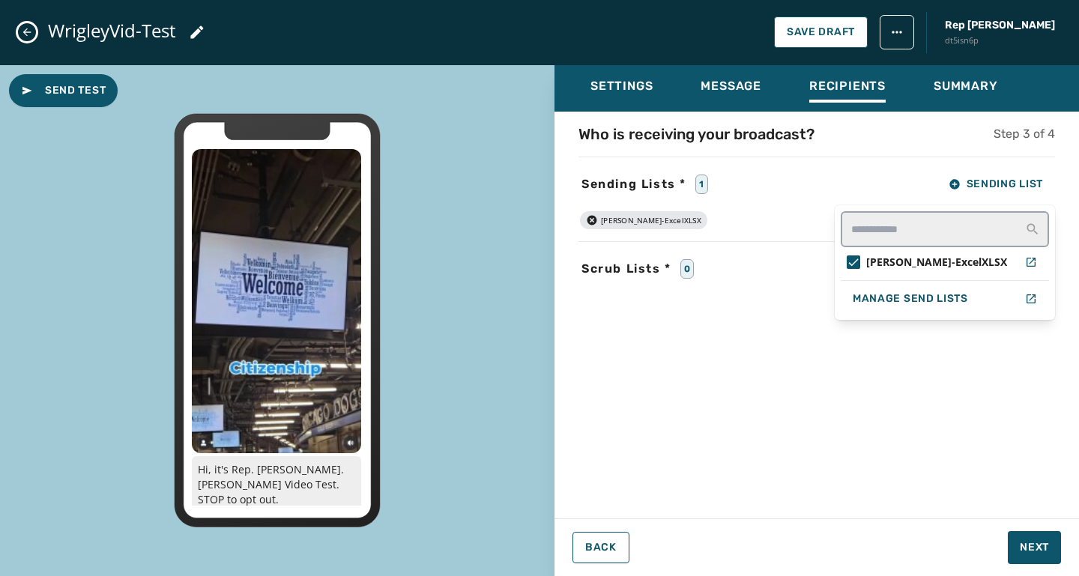
click at [1032, 540] on div "Settings Message Recipients Summary Who is receiving your broadcast? Step 3 of …" at bounding box center [817, 315] width 525 height 500
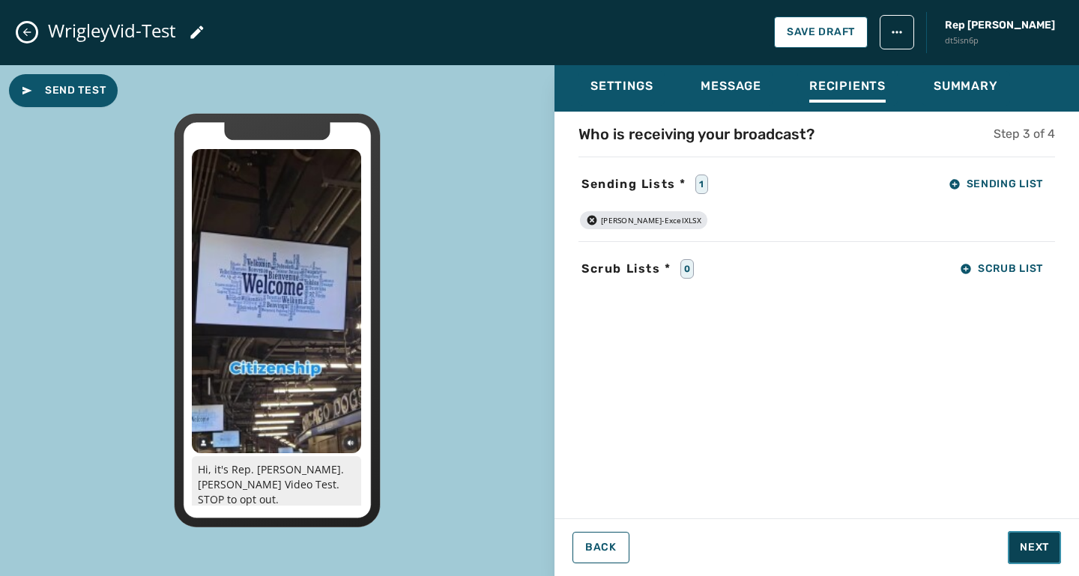
click at [1034, 551] on span "Next" at bounding box center [1034, 547] width 29 height 15
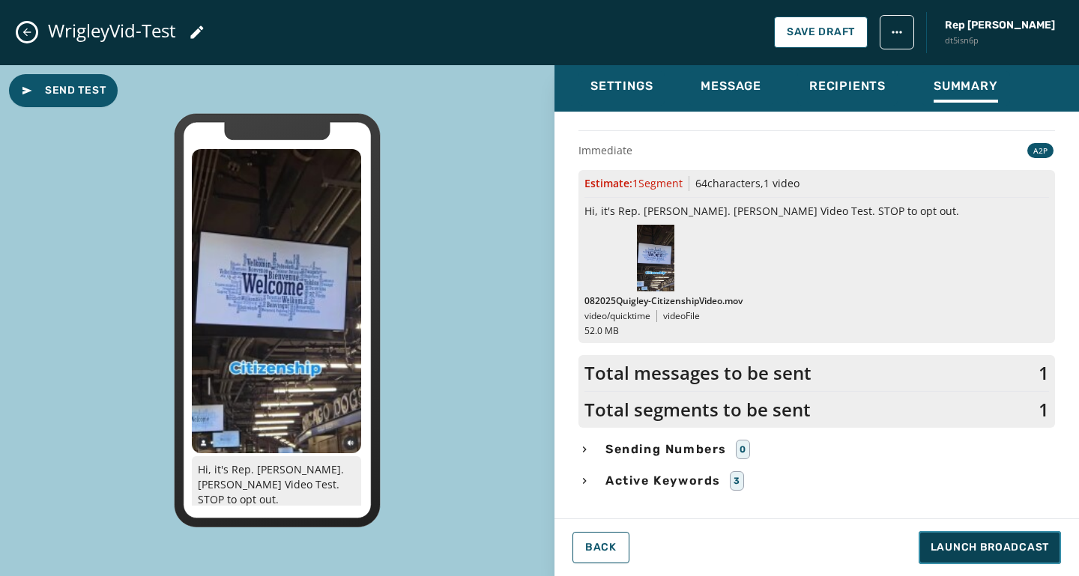
scroll to position [55, 0]
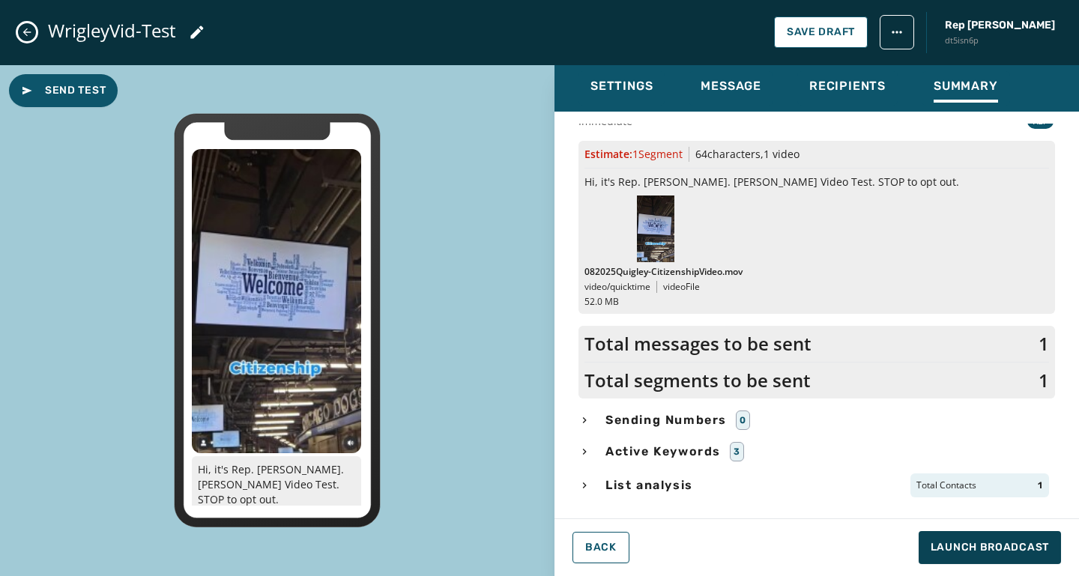
click at [591, 416] on div "Sending Numbers 0" at bounding box center [817, 420] width 477 height 19
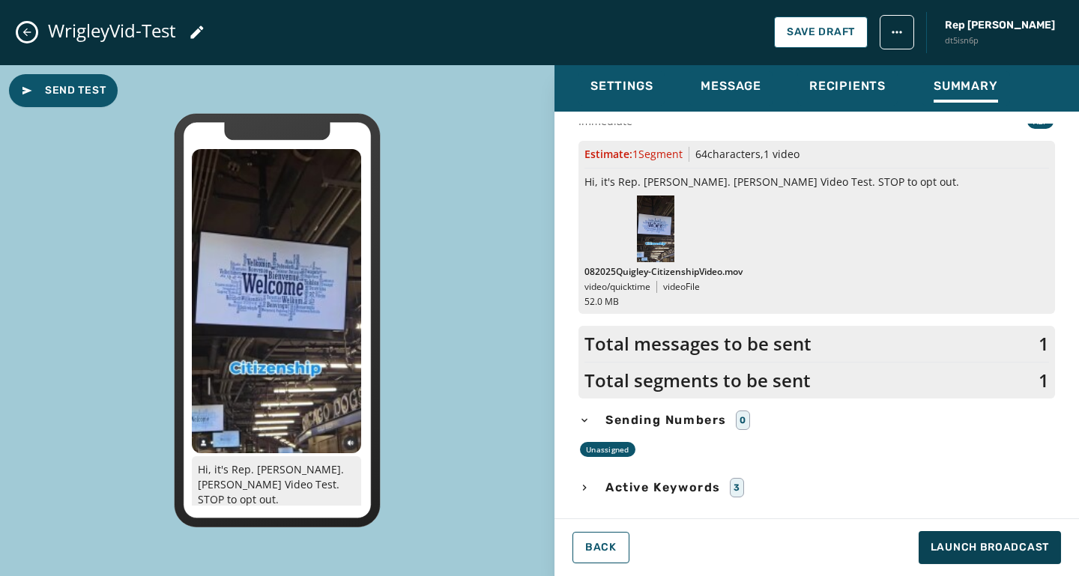
scroll to position [79, 0]
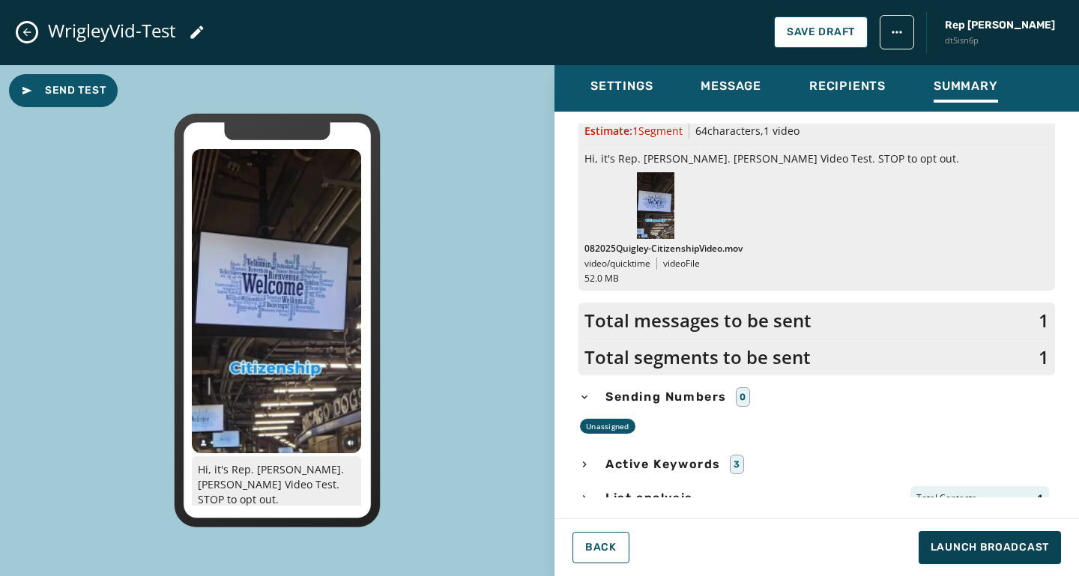
click at [741, 396] on div "0" at bounding box center [743, 396] width 14 height 19
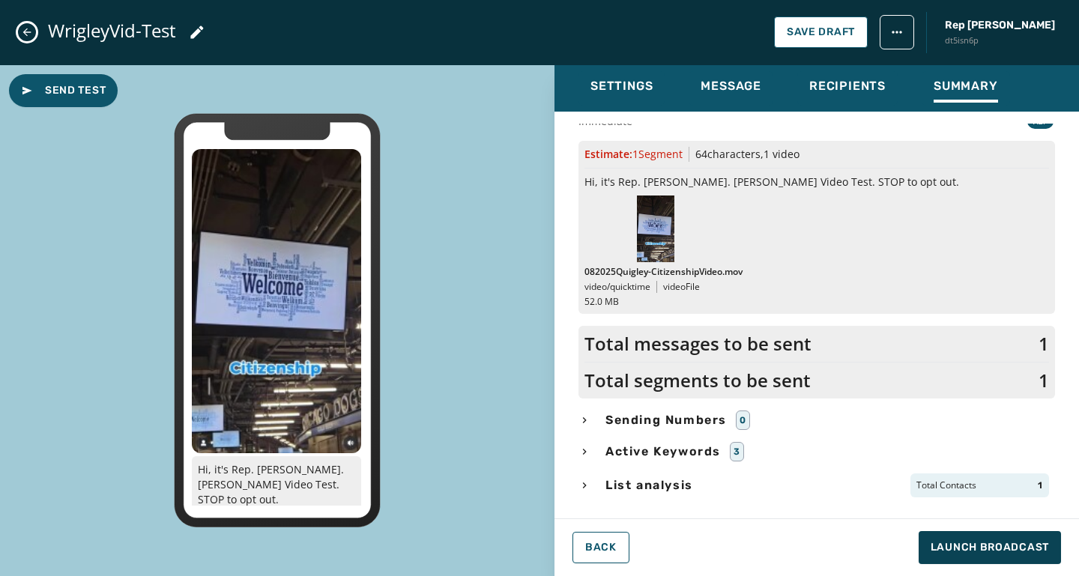
scroll to position [55, 0]
click at [735, 84] on span "Message" at bounding box center [731, 86] width 61 height 15
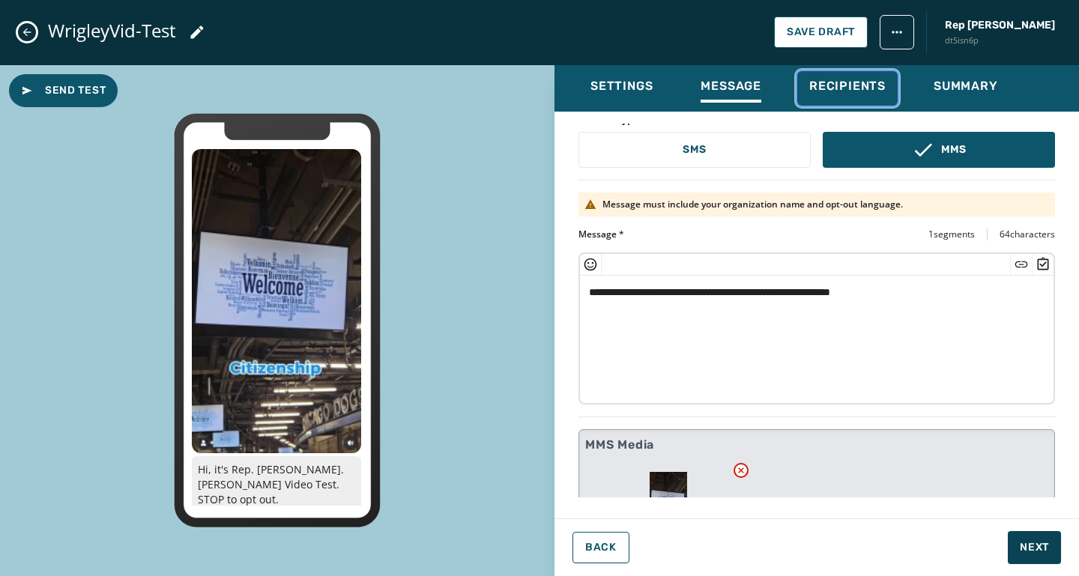
click at [805, 91] on button "Recipients" at bounding box center [847, 88] width 100 height 34
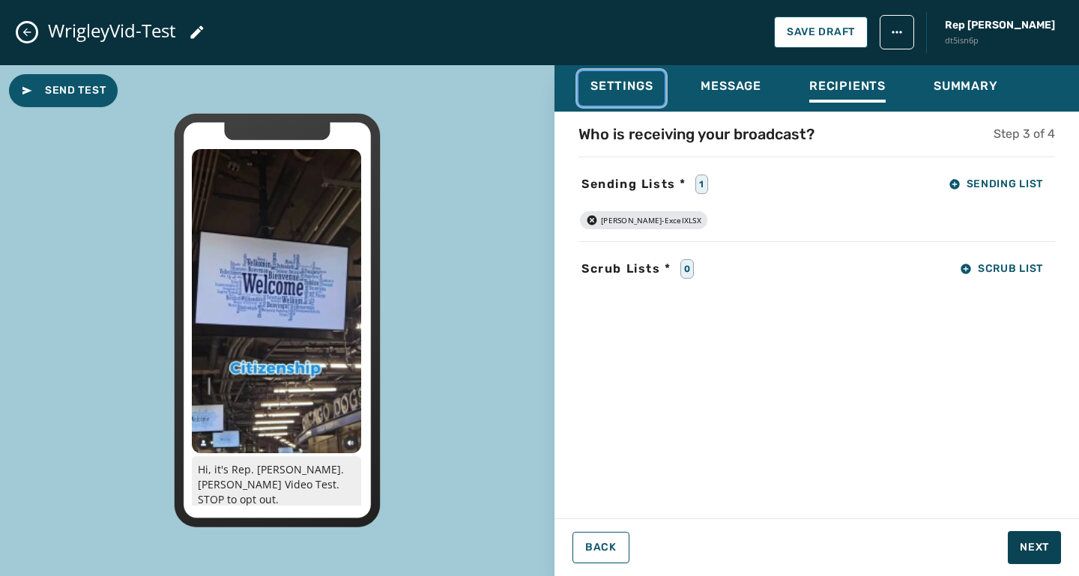
click at [629, 91] on span "Settings" at bounding box center [622, 86] width 62 height 15
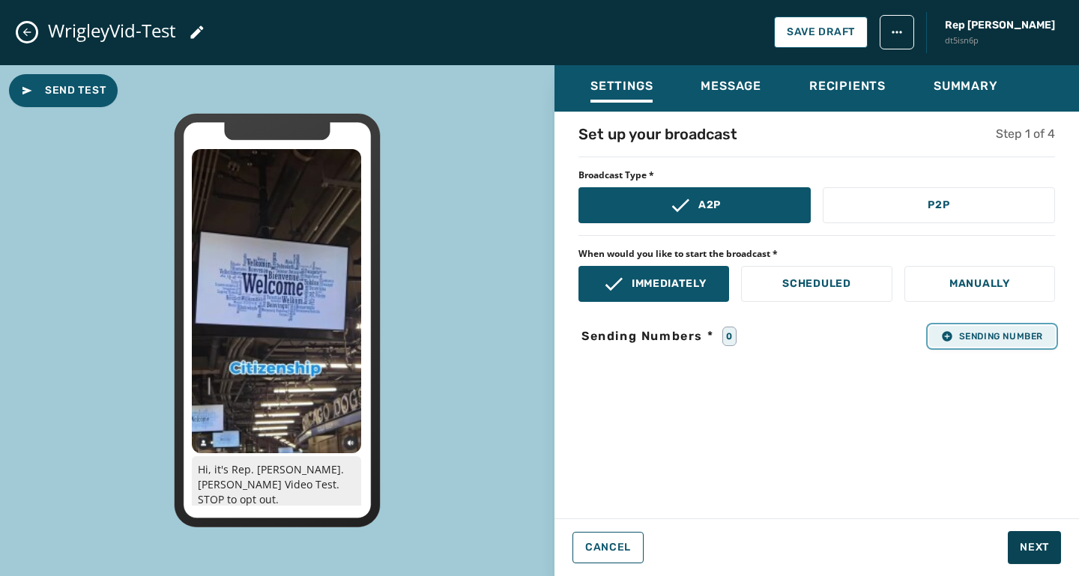
click at [954, 327] on button "Sending Number" at bounding box center [992, 336] width 126 height 21
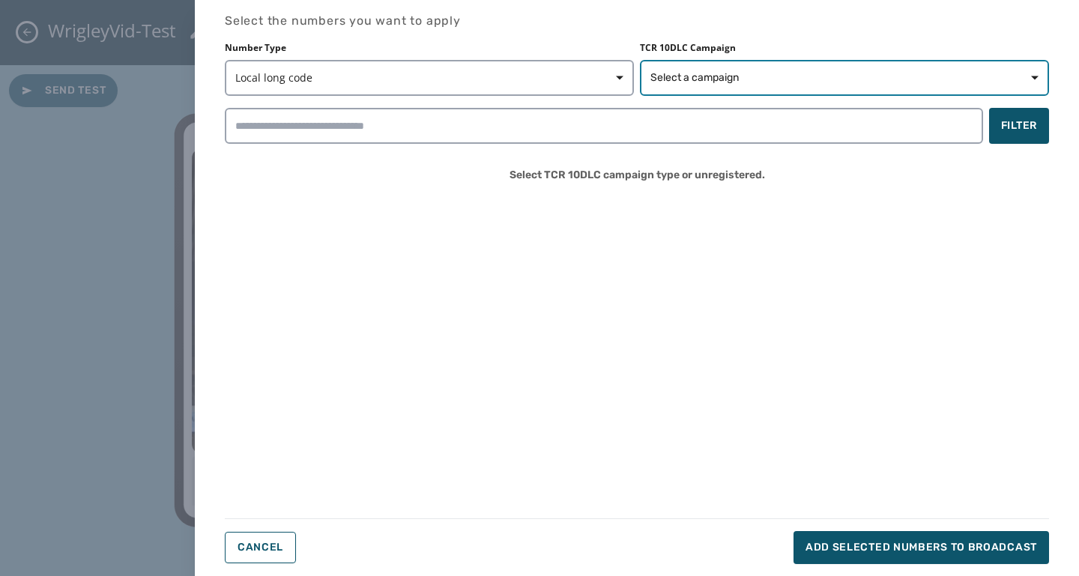
click at [688, 74] on span "Select a campaign" at bounding box center [695, 77] width 88 height 15
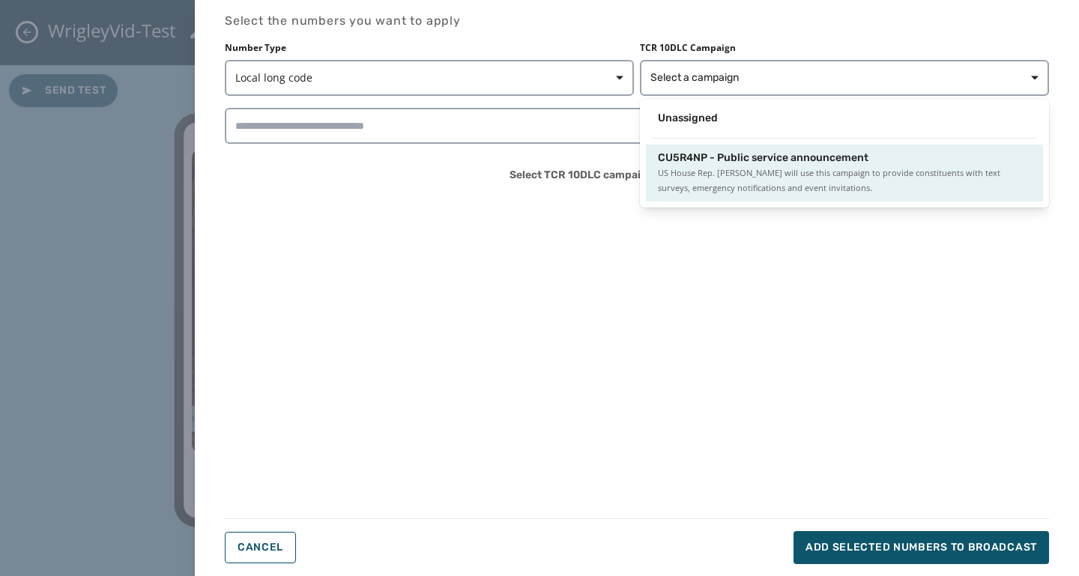
click at [685, 163] on span "CU5R4NP - Public service announcement" at bounding box center [763, 158] width 211 height 15
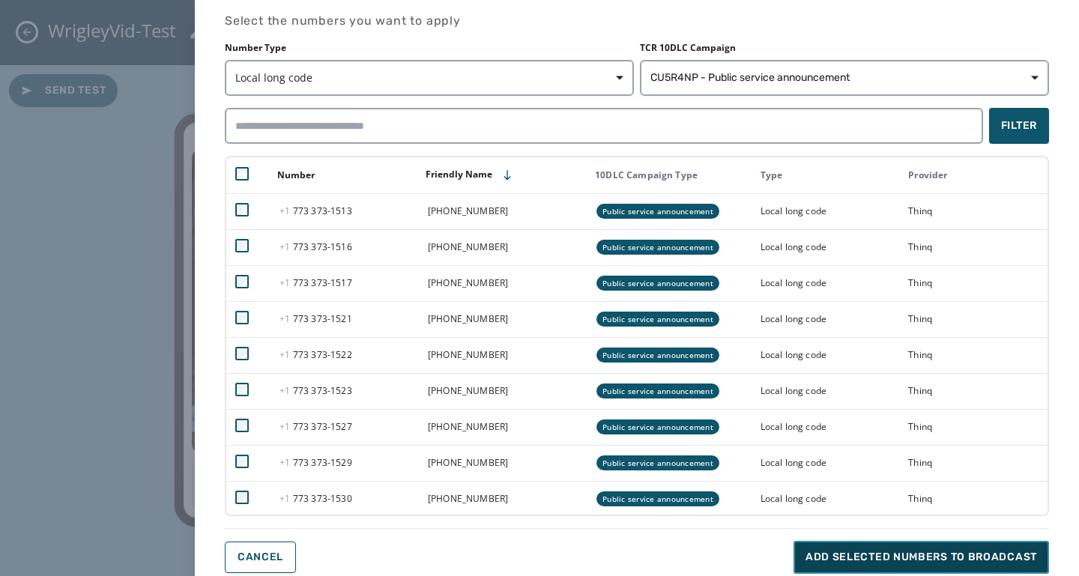
click at [905, 563] on span "Add selected numbers to broadcast" at bounding box center [922, 557] width 232 height 15
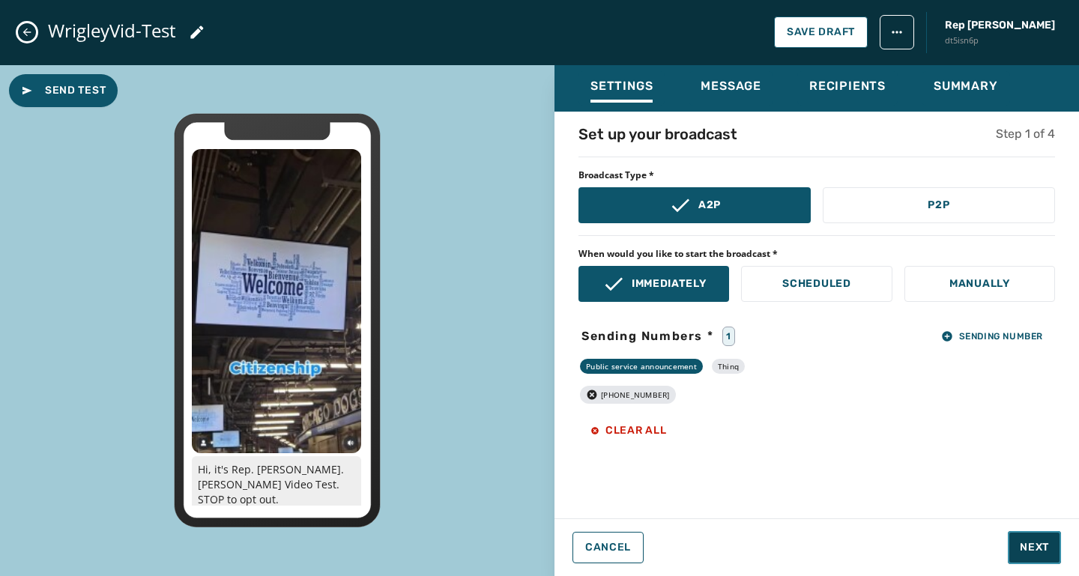
click at [1022, 542] on span "Next" at bounding box center [1034, 547] width 29 height 15
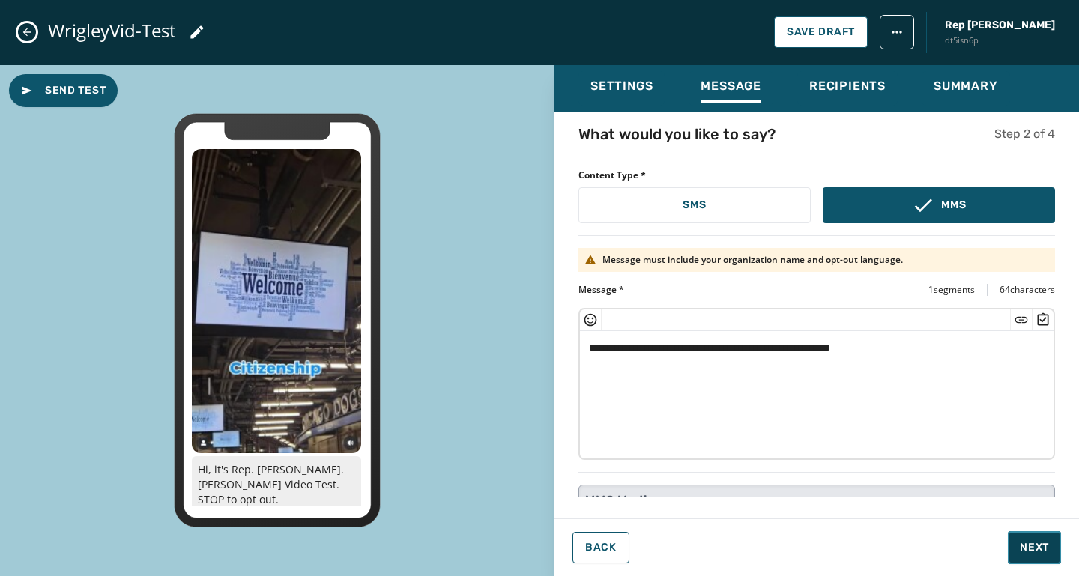
click at [1028, 547] on span "Next" at bounding box center [1034, 547] width 29 height 15
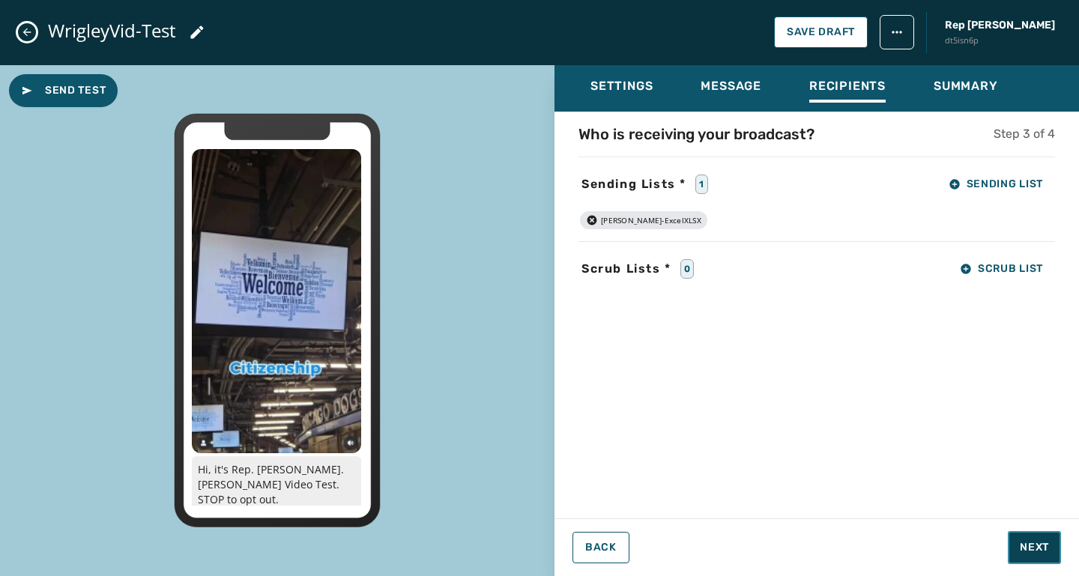
click at [1028, 547] on span "Next" at bounding box center [1034, 547] width 29 height 15
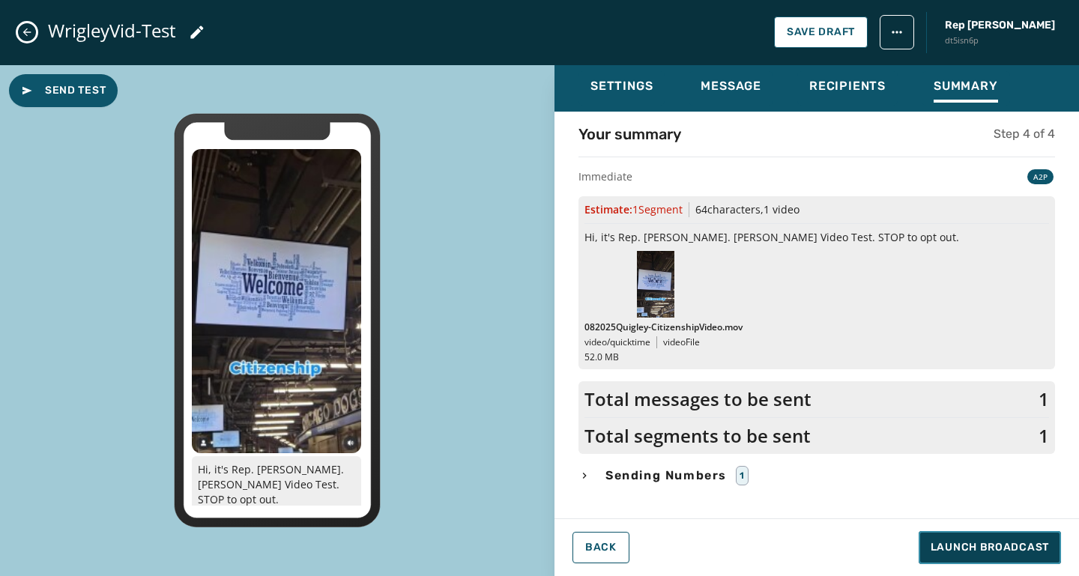
scroll to position [55, 0]
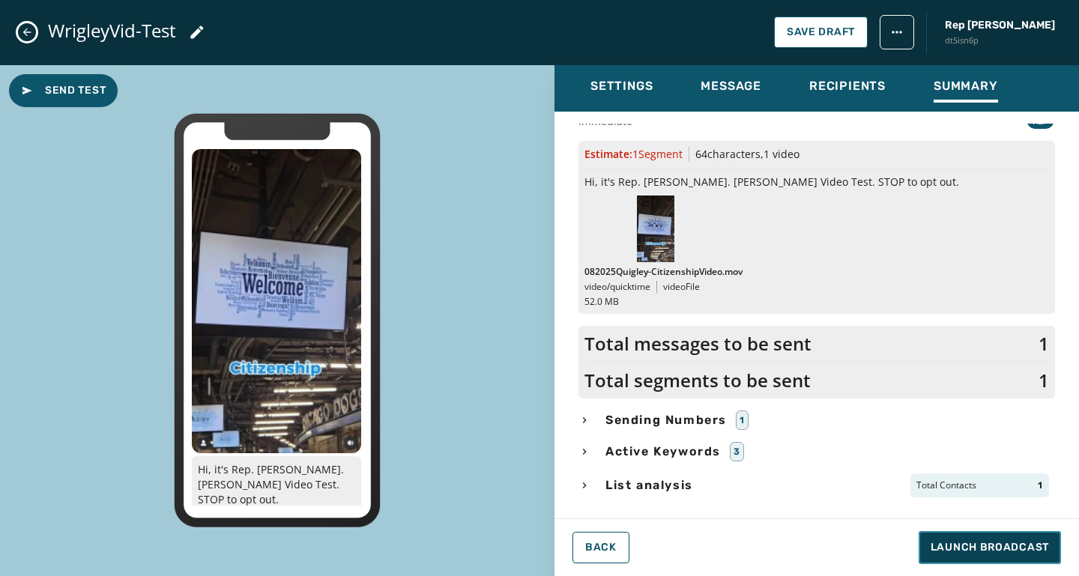
click at [977, 546] on span "Launch Broadcast" at bounding box center [990, 547] width 118 height 15
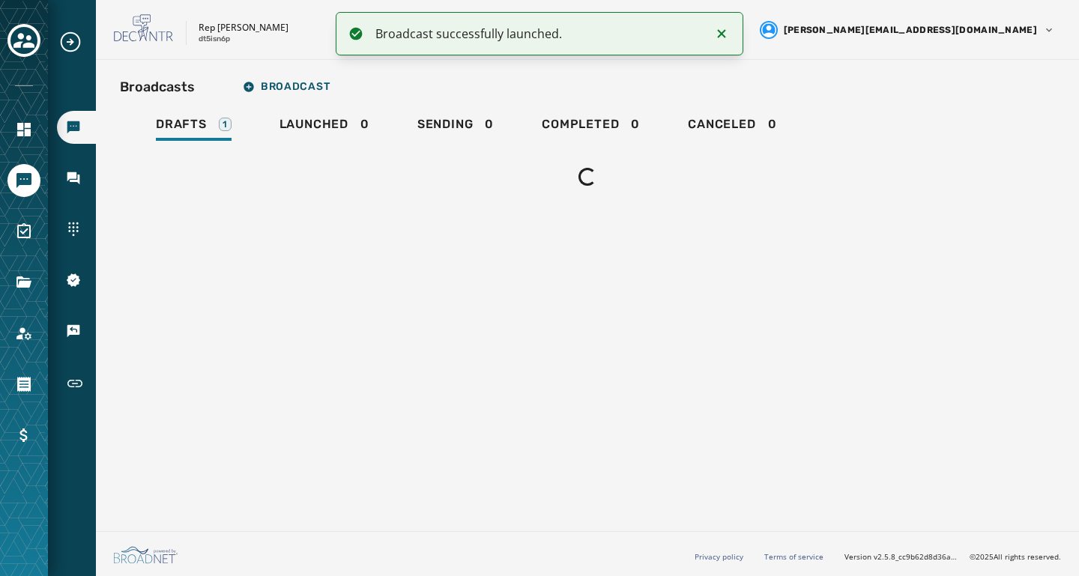
scroll to position [0, 0]
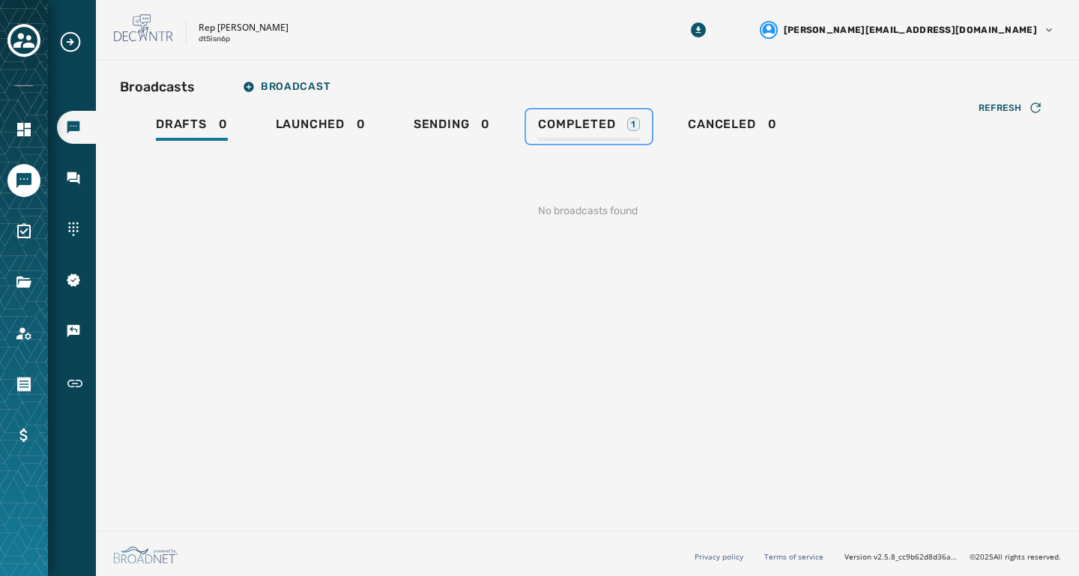
click at [572, 127] on span "Completed" at bounding box center [576, 124] width 77 height 15
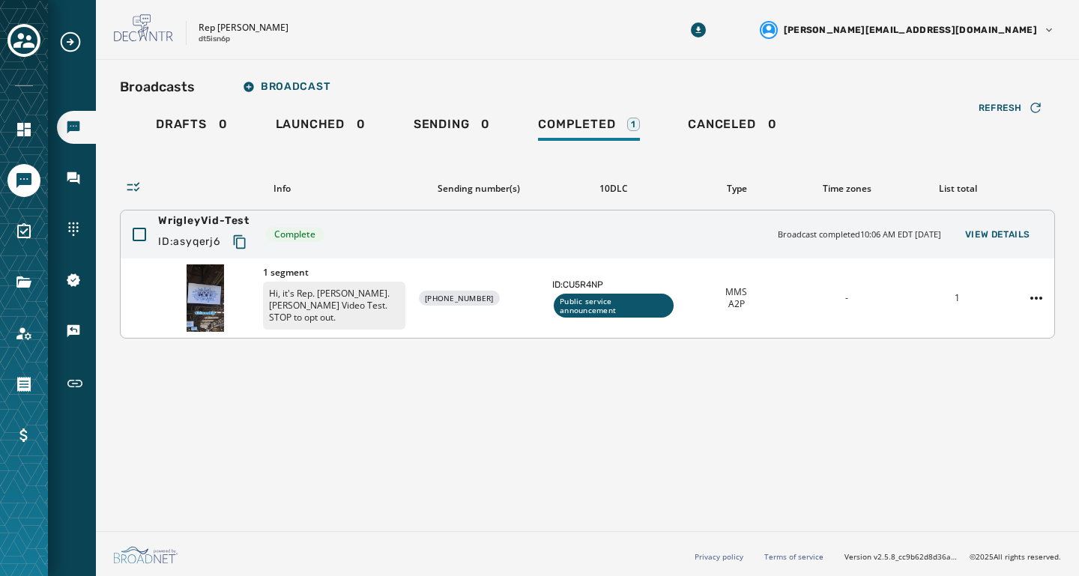
click at [501, 282] on div "1 segment Hi, it's Rep. [PERSON_NAME]. [PERSON_NAME] Video Test. STOP to opt ou…" at bounding box center [588, 298] width 934 height 79
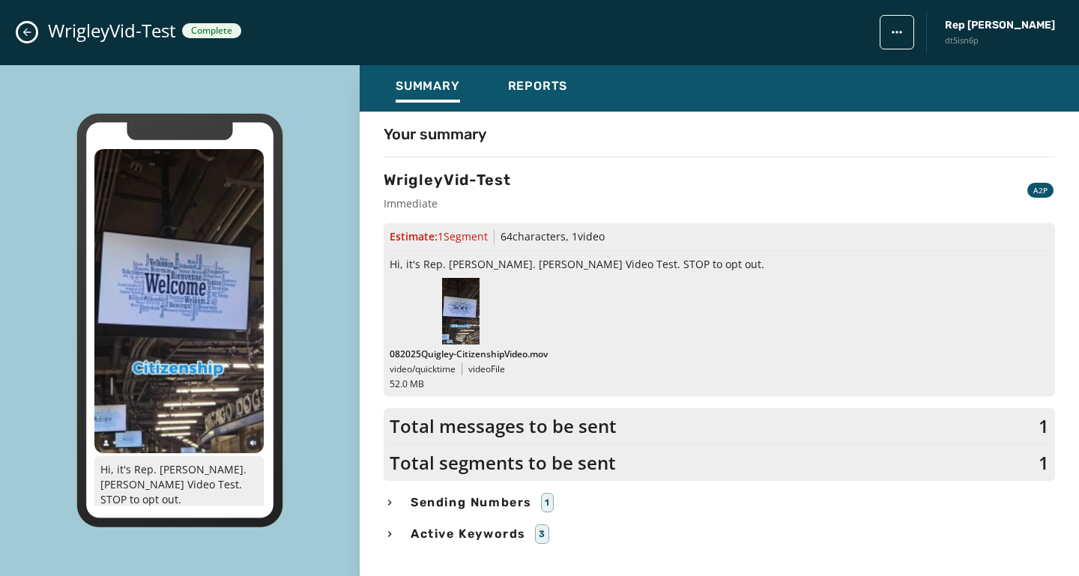
scroll to position [24, 0]
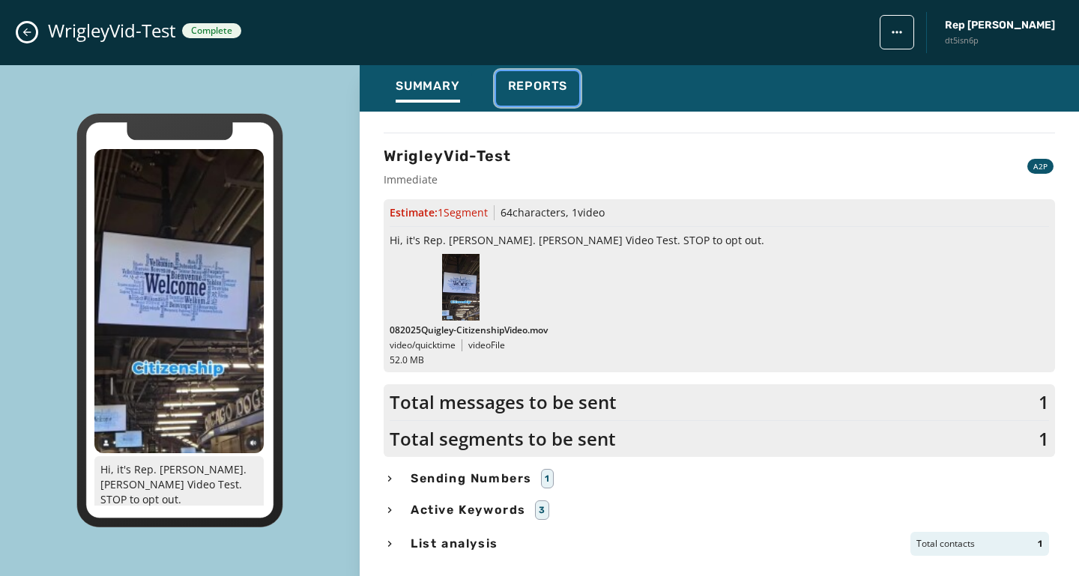
click at [544, 79] on span "Reports" at bounding box center [538, 86] width 60 height 15
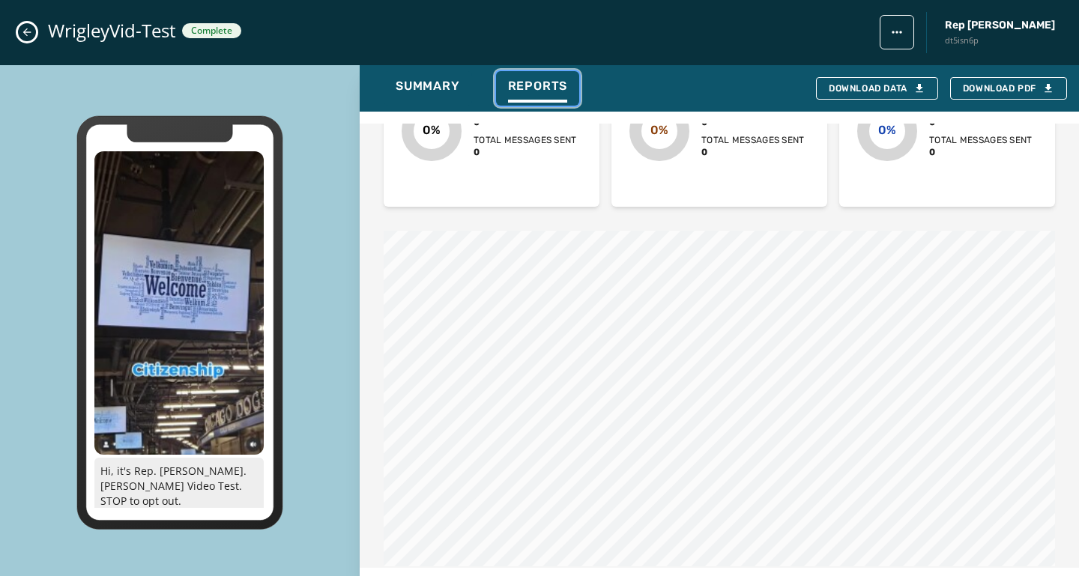
scroll to position [605, 0]
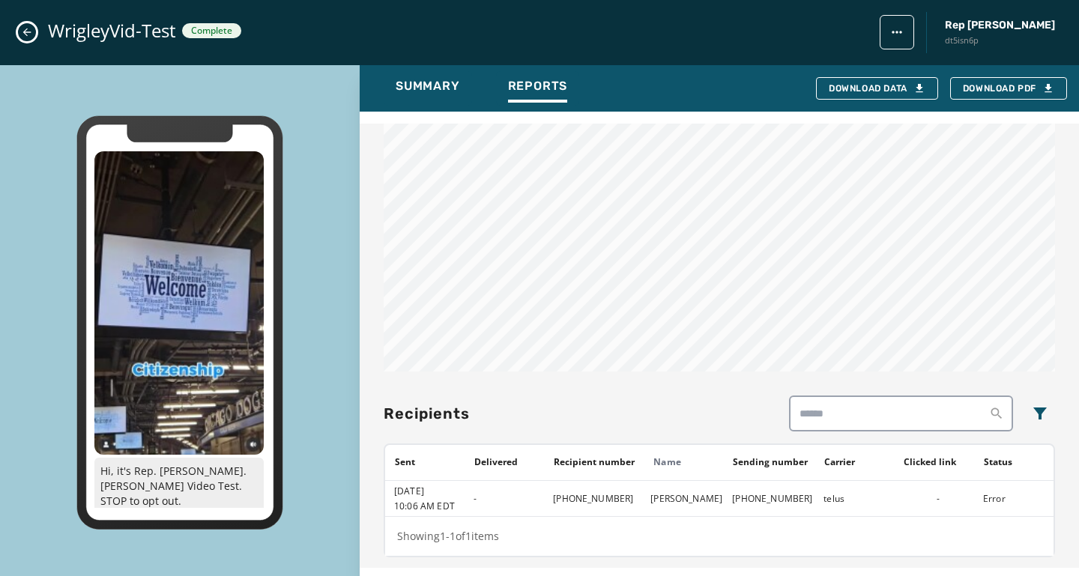
click at [833, 501] on td "telus" at bounding box center [854, 499] width 79 height 36
drag, startPoint x: 844, startPoint y: 501, endPoint x: 820, endPoint y: 501, distance: 24.0
click at [820, 501] on td "telus" at bounding box center [854, 499] width 79 height 36
copy td "telus"
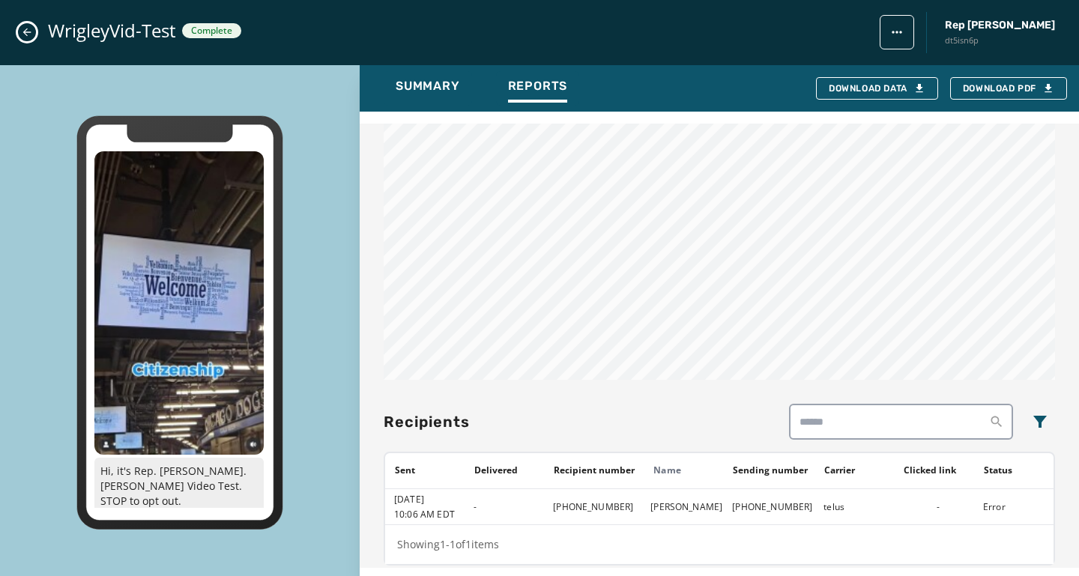
click at [770, 504] on td "[PHONE_NUMBER]" at bounding box center [768, 507] width 91 height 36
click at [989, 505] on td "Error" at bounding box center [1013, 507] width 79 height 36
click at [498, 501] on td "-" at bounding box center [504, 507] width 79 height 36
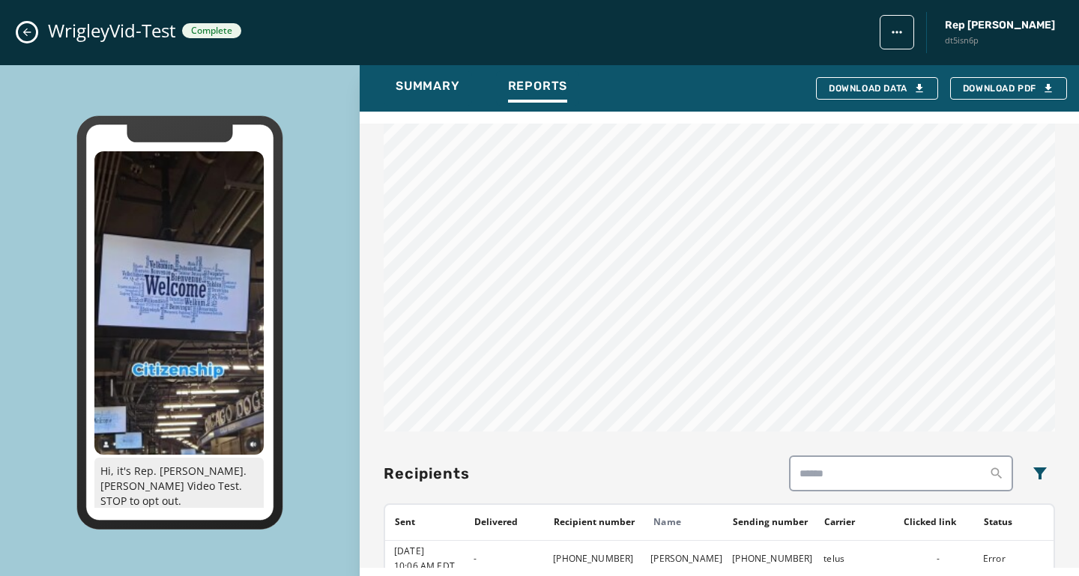
scroll to position [606, 0]
